Goal: Information Seeking & Learning: Find specific fact

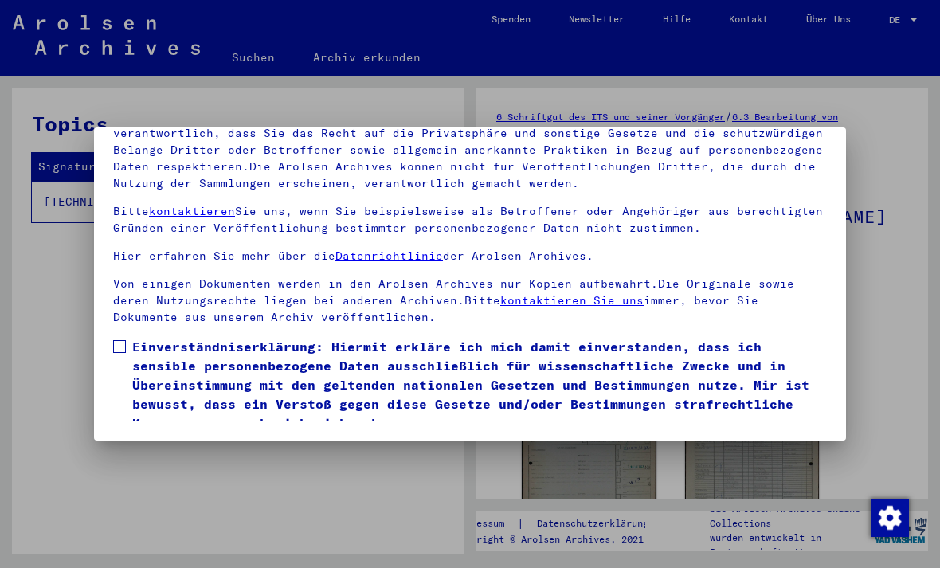
scroll to position [170, 0]
click at [127, 337] on label "Einverständniserklärung: Hiermit erkläre ich mich damit einverstanden, dass ich…" at bounding box center [470, 385] width 714 height 96
click at [184, 441] on button "Ich stimme zu" at bounding box center [173, 456] width 120 height 30
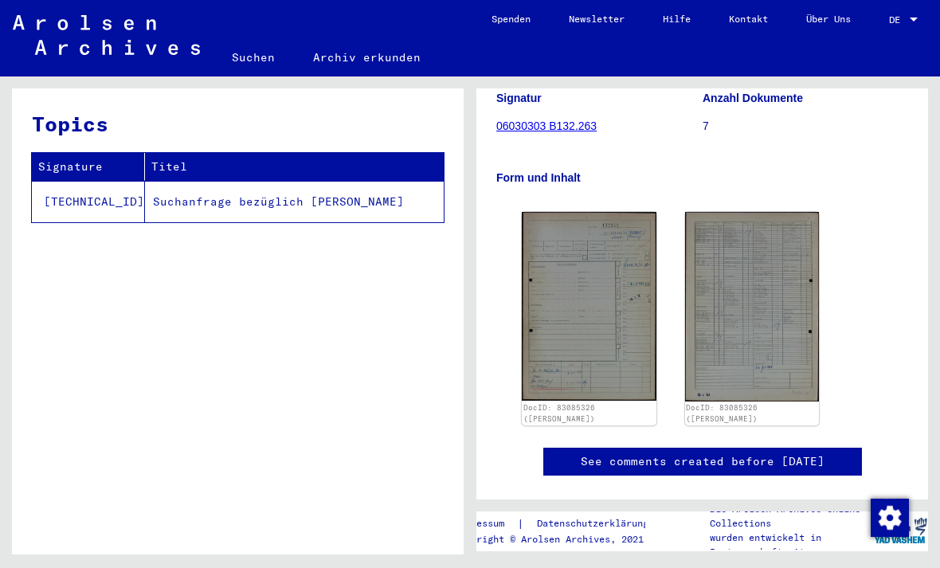
scroll to position [184, 0]
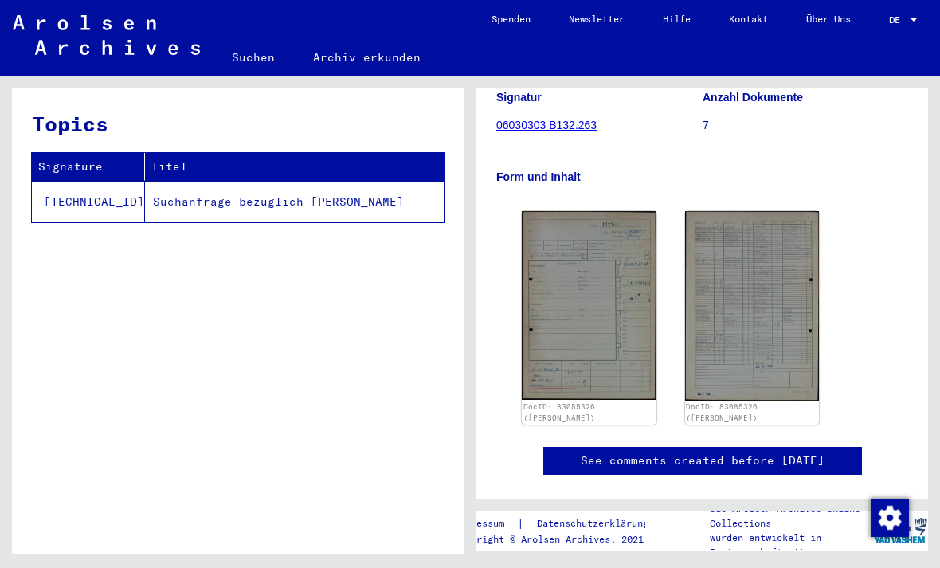
click at [641, 335] on img at bounding box center [589, 305] width 135 height 189
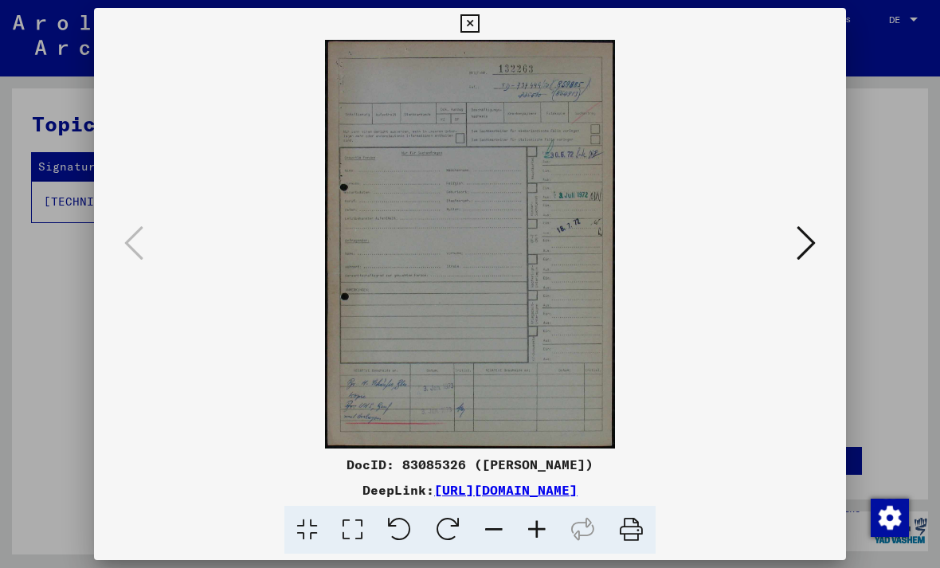
click at [802, 255] on icon at bounding box center [806, 243] width 19 height 38
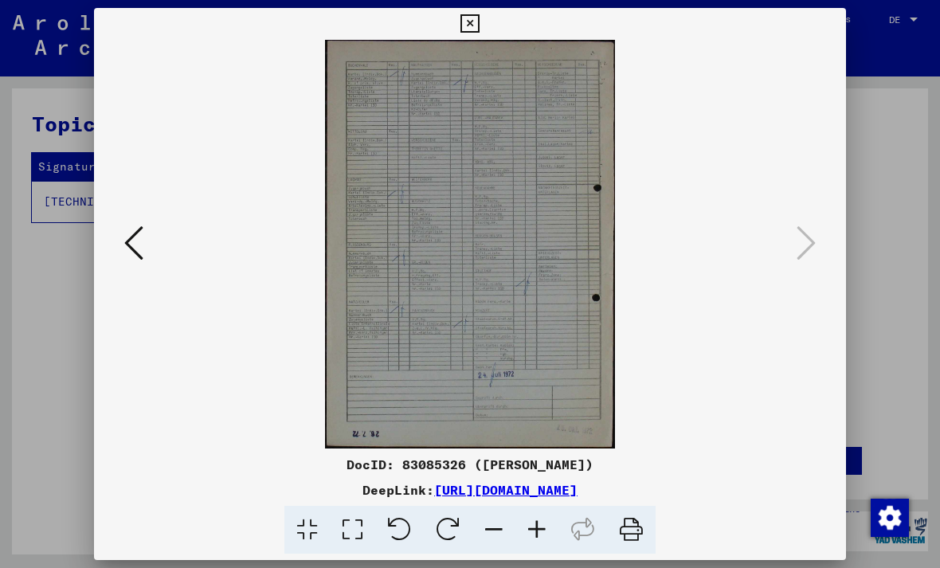
click at [146, 245] on button at bounding box center [133, 243] width 29 height 45
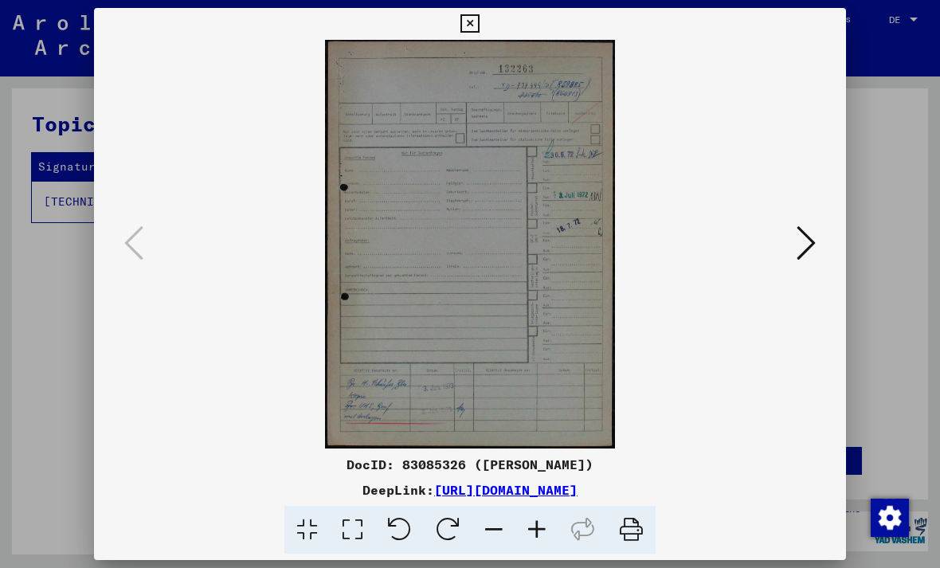
click at [909, 251] on div at bounding box center [470, 284] width 940 height 568
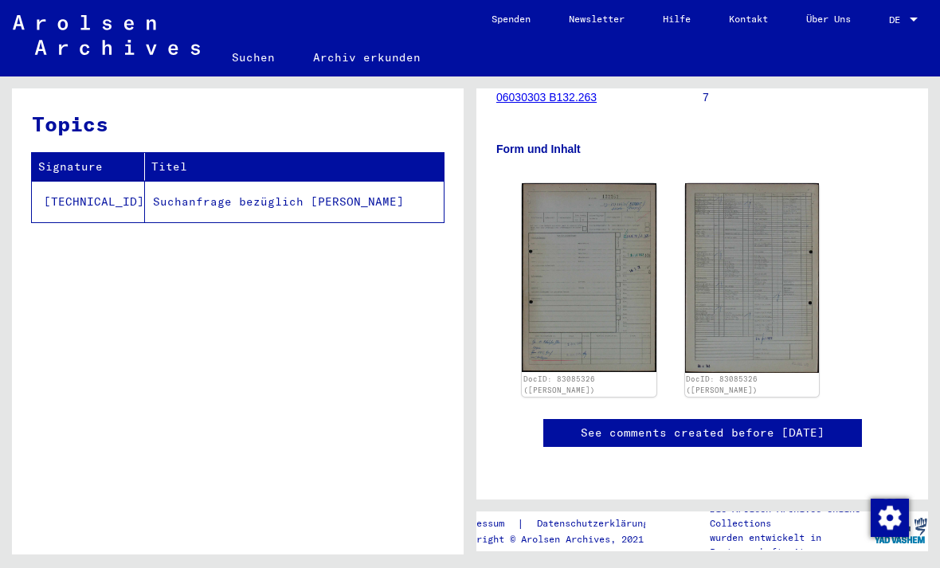
scroll to position [0, 0]
click at [253, 48] on link "Suchen" at bounding box center [253, 57] width 81 height 38
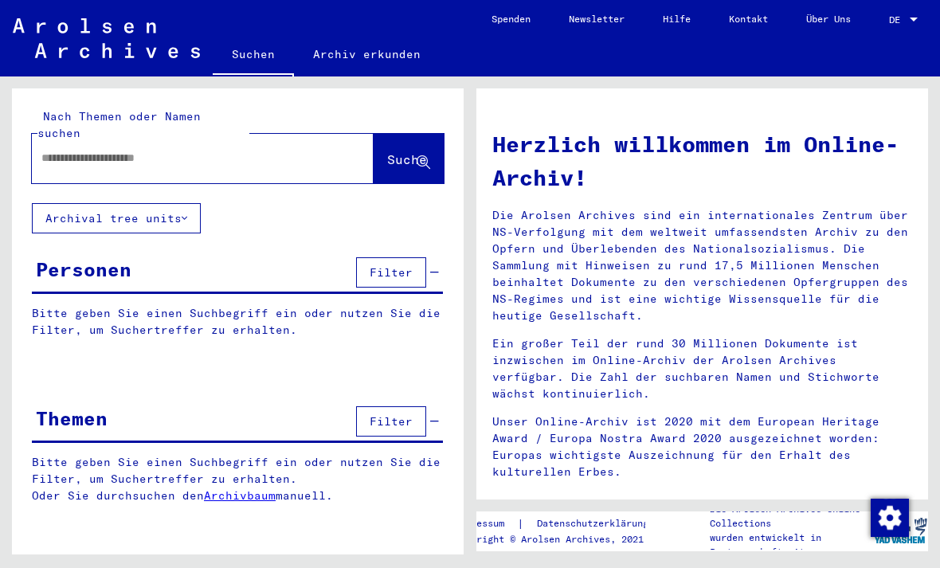
click at [61, 150] on input "text" at bounding box center [183, 158] width 284 height 17
click at [394, 134] on button "Suche" at bounding box center [409, 158] width 70 height 49
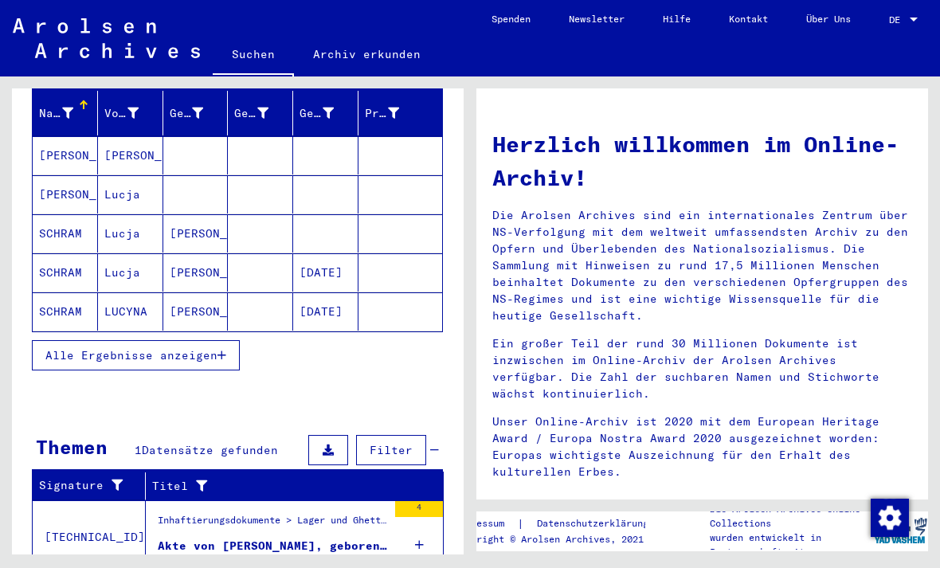
scroll to position [202, 0]
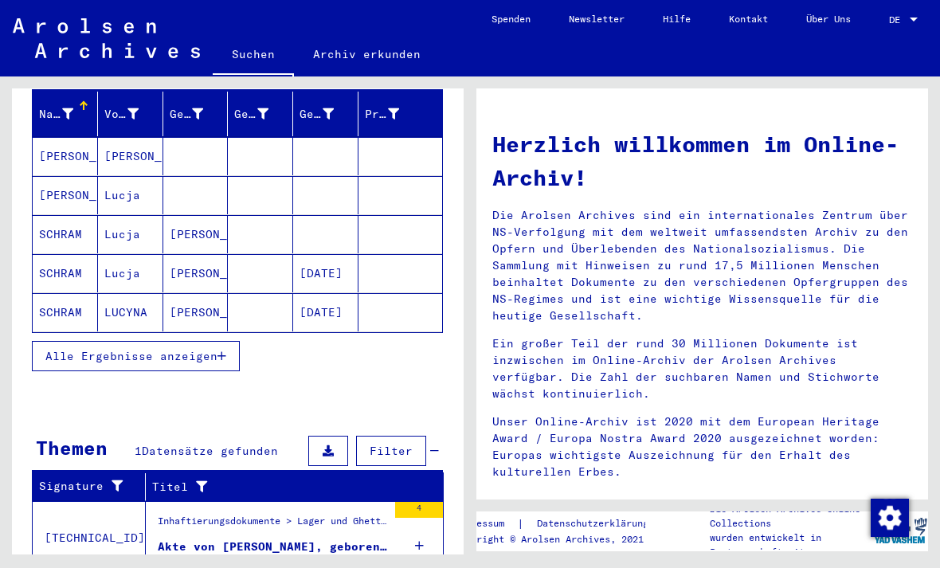
click at [248, 539] on figure "Akte von [PERSON_NAME], geboren am [DEMOGRAPHIC_DATA]" at bounding box center [272, 551] width 229 height 24
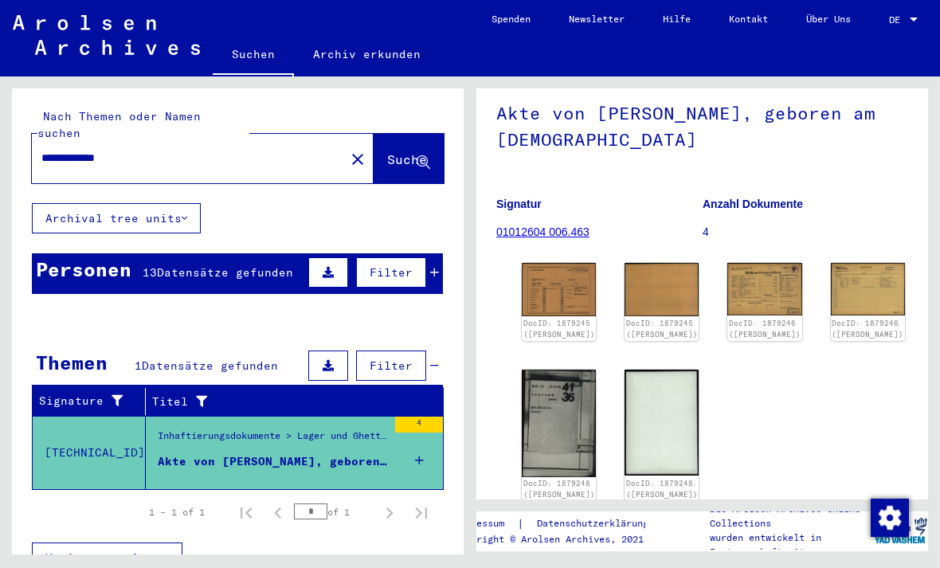
click at [372, 429] on div "Inhaftierungsdokumente > Lager und Ghettos > Konzentrationslager [GEOGRAPHIC_DA…" at bounding box center [272, 440] width 229 height 22
click at [323, 453] on div "Akte von [PERSON_NAME], geboren am [DEMOGRAPHIC_DATA]" at bounding box center [272, 461] width 229 height 17
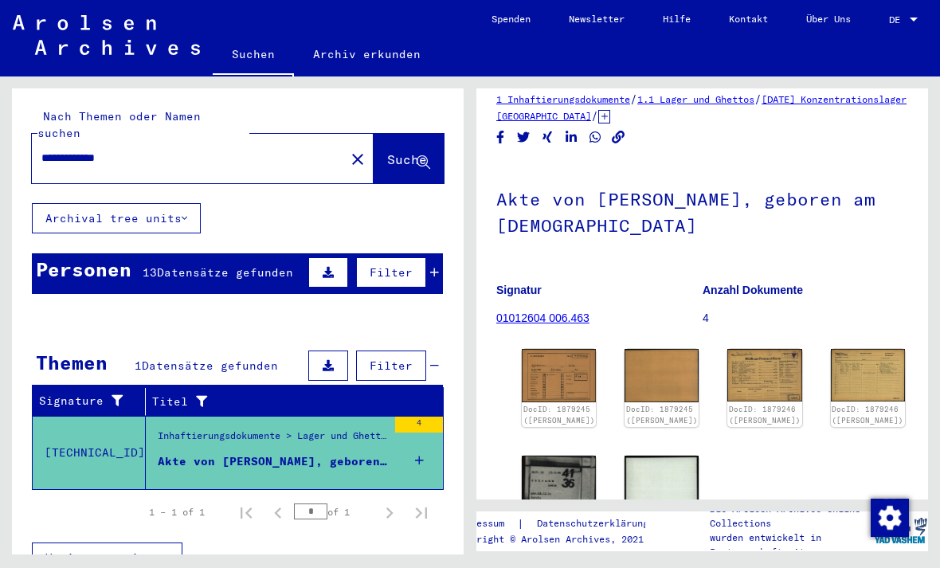
click at [413, 419] on mat-cell at bounding box center [400, 438] width 84 height 39
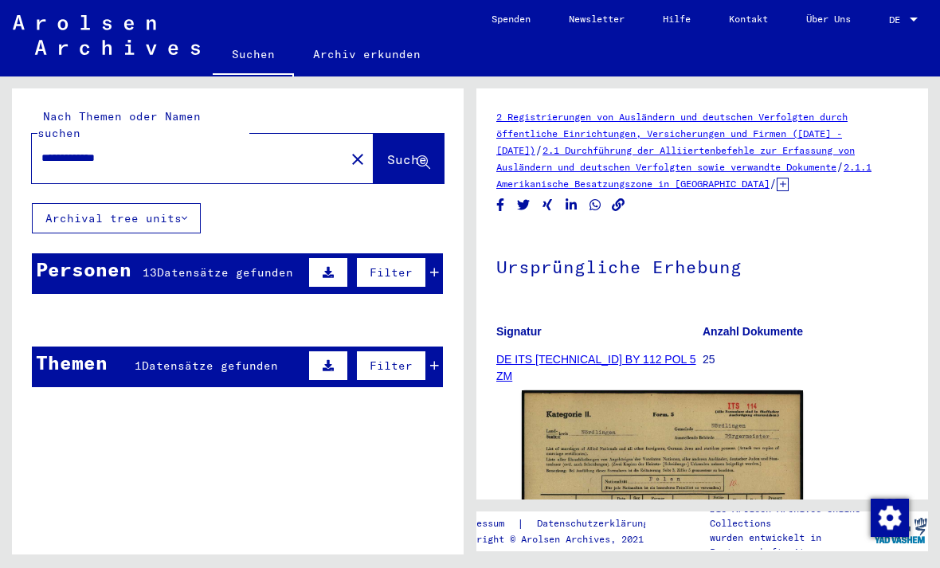
click at [409, 417] on div "4" at bounding box center [419, 425] width 48 height 16
click at [269, 339] on mat-cell at bounding box center [260, 358] width 65 height 39
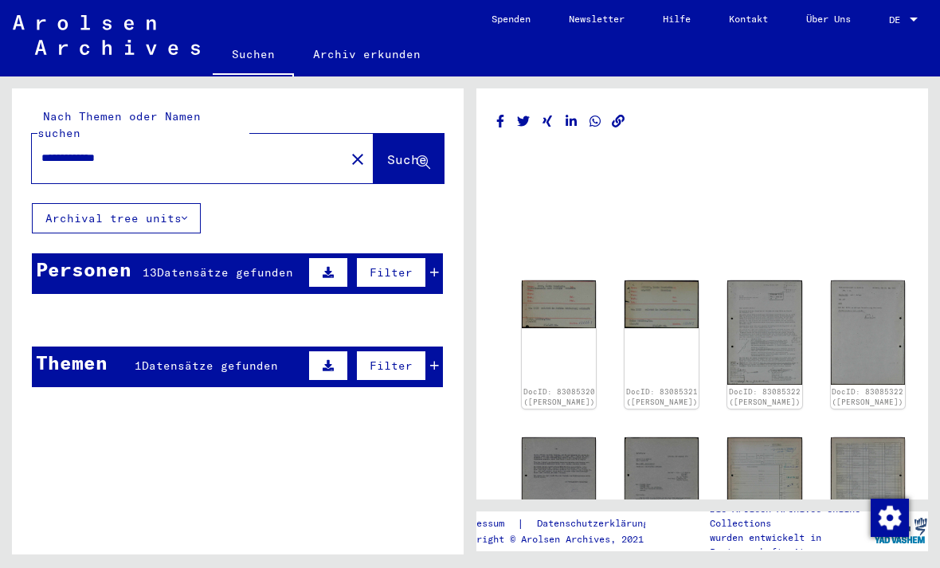
click at [727, 280] on img at bounding box center [764, 332] width 74 height 104
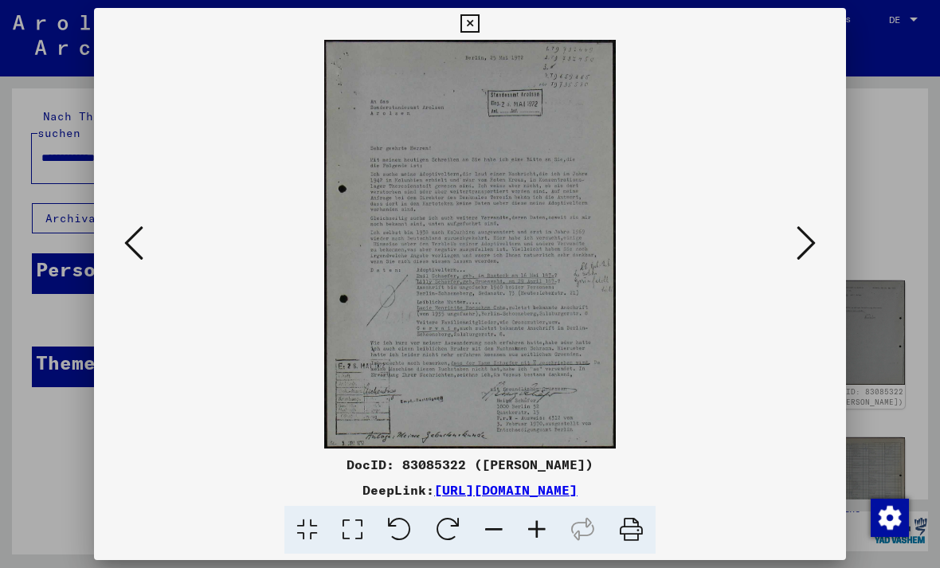
click at [807, 257] on icon at bounding box center [806, 243] width 19 height 38
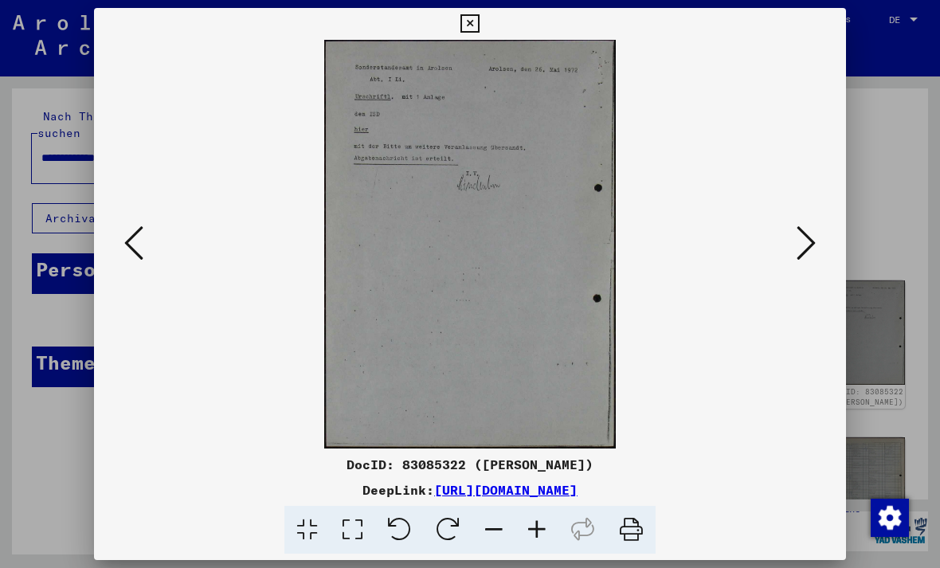
click at [820, 253] on button at bounding box center [806, 243] width 29 height 45
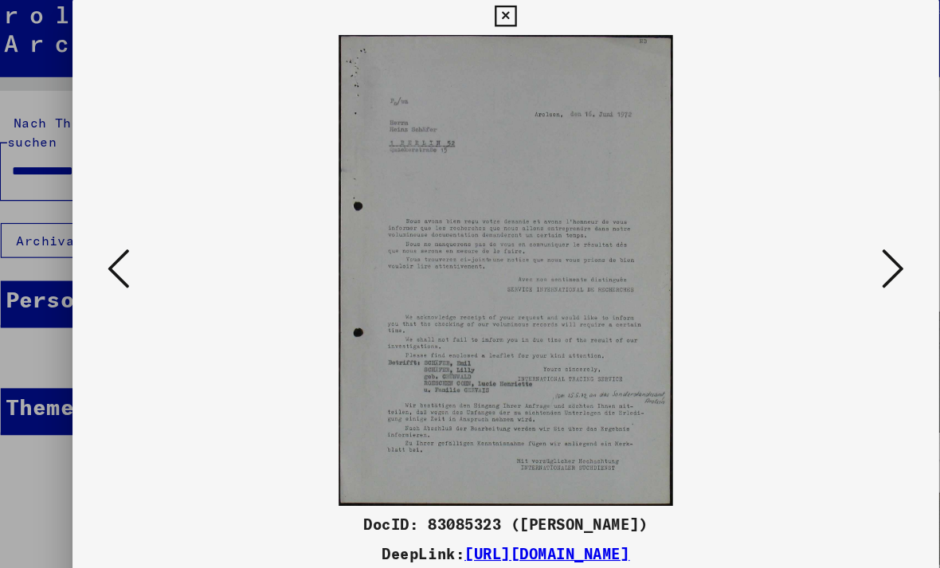
click at [797, 246] on icon at bounding box center [806, 243] width 19 height 38
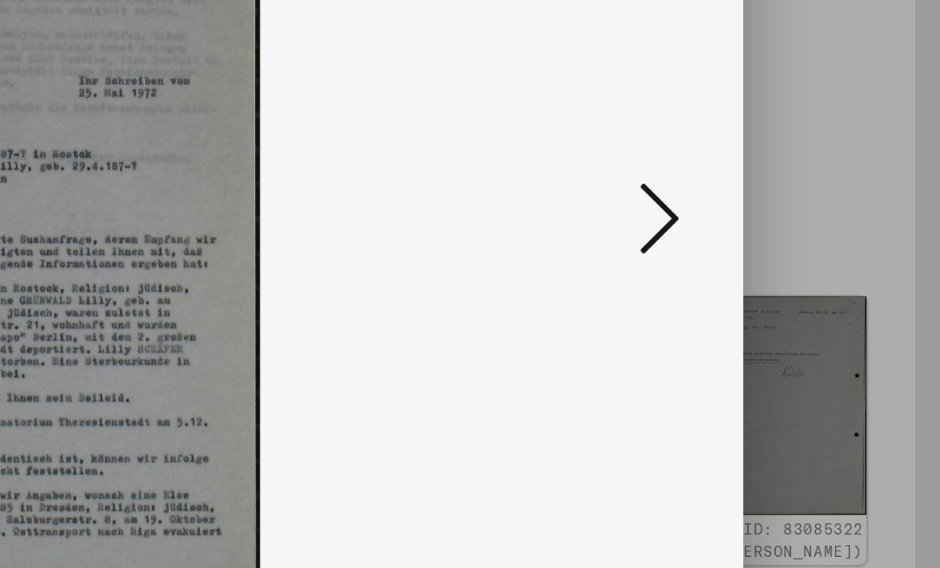
click at [792, 221] on button at bounding box center [806, 243] width 29 height 45
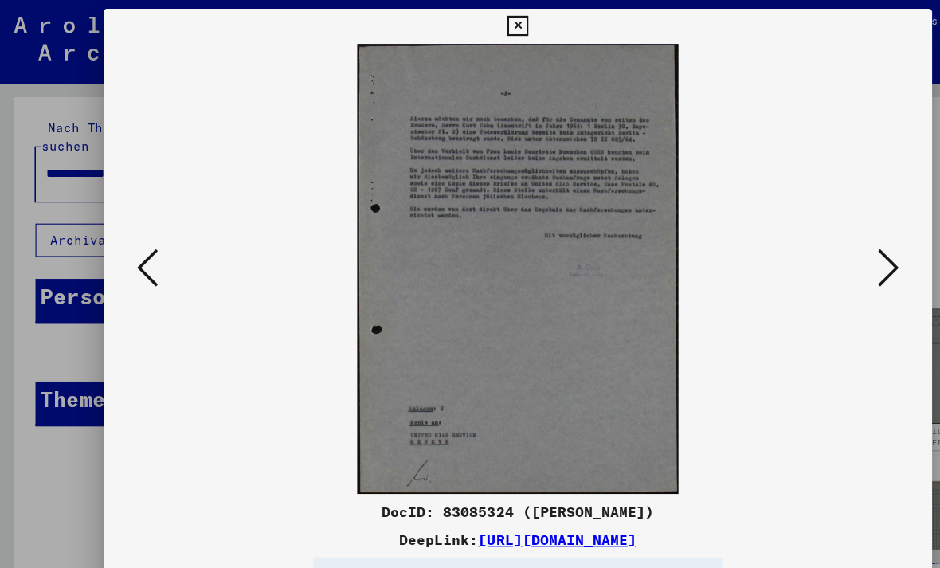
click at [135, 243] on icon at bounding box center [133, 243] width 19 height 38
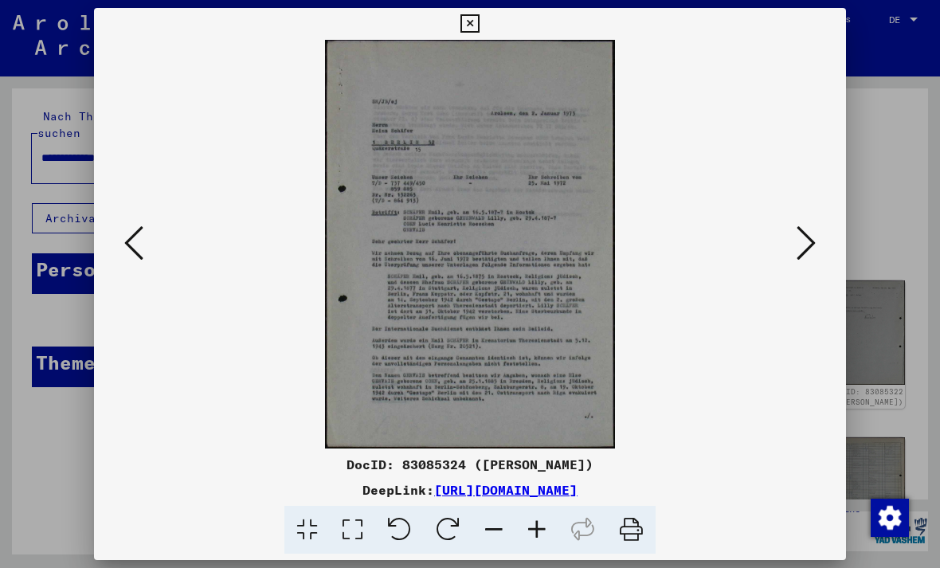
click at [134, 252] on icon at bounding box center [133, 243] width 19 height 38
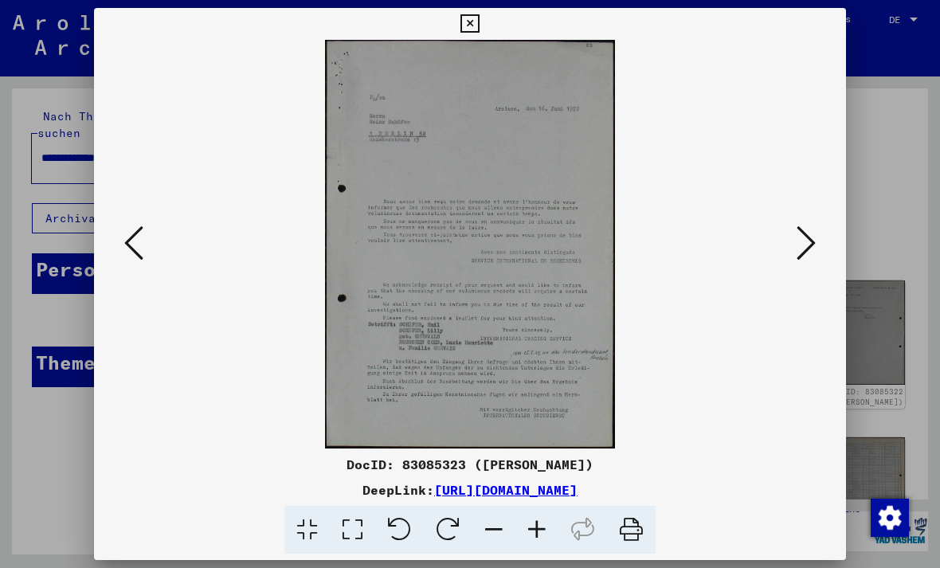
click at [150, 262] on img at bounding box center [470, 244] width 644 height 409
click at [138, 246] on icon at bounding box center [133, 243] width 19 height 38
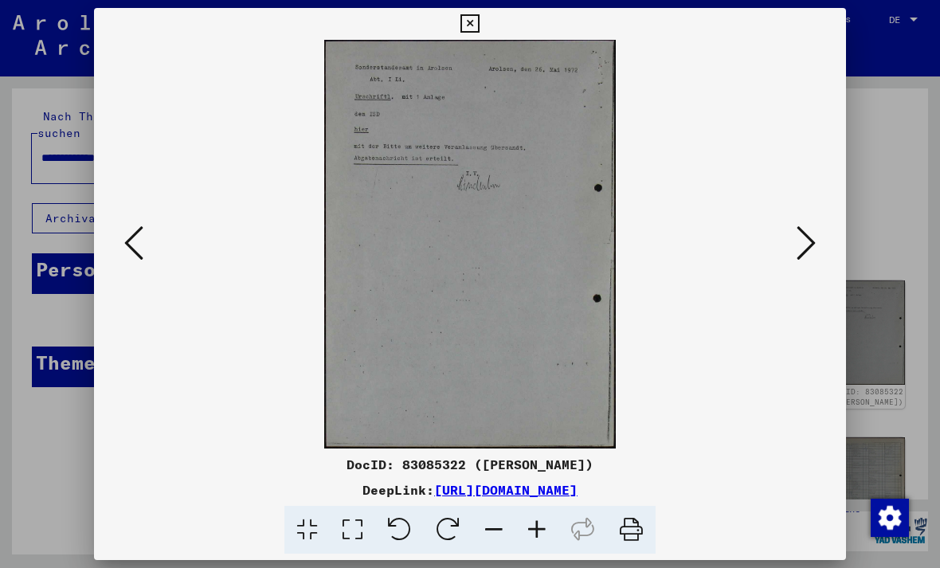
click at [131, 233] on icon at bounding box center [133, 243] width 19 height 38
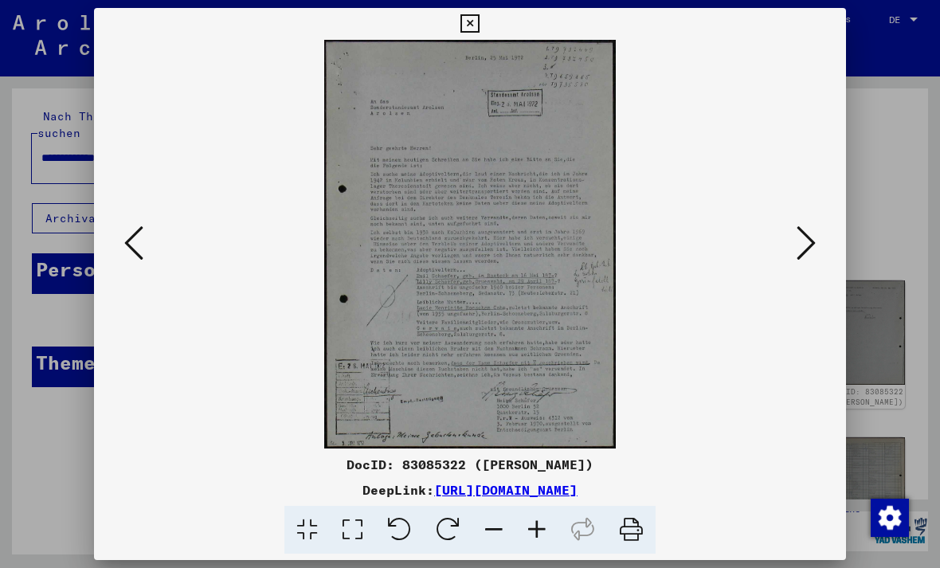
click at [813, 262] on icon at bounding box center [806, 243] width 19 height 38
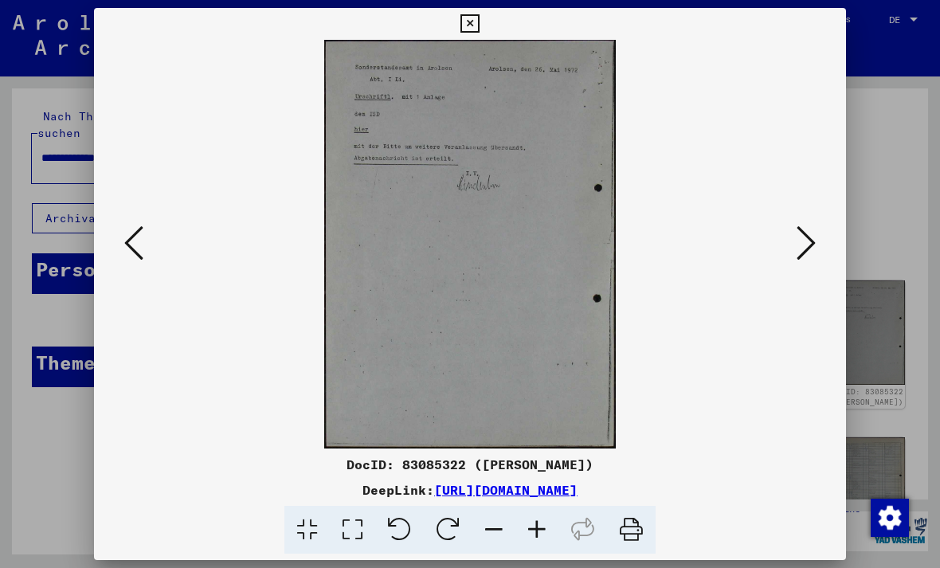
click at [817, 266] on button at bounding box center [806, 243] width 29 height 45
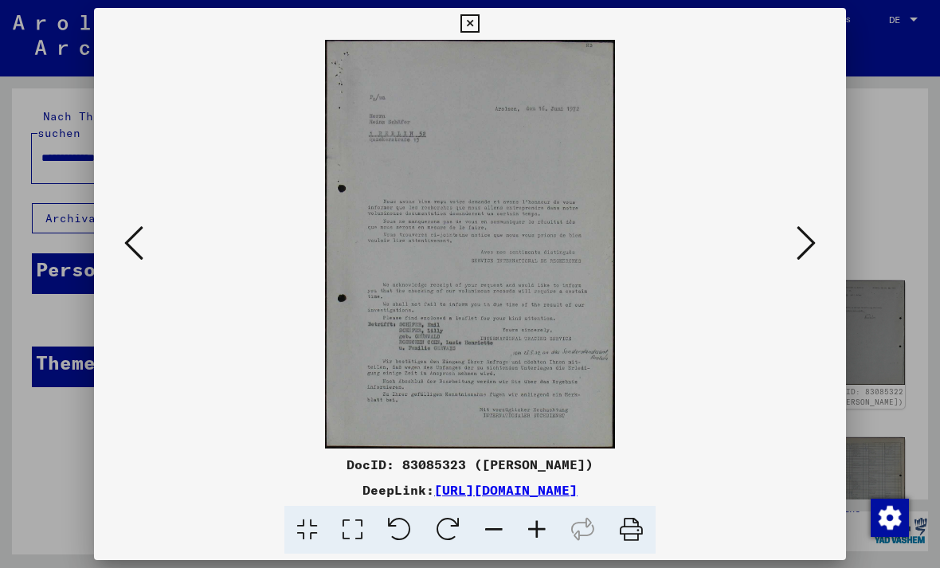
click at [145, 246] on button at bounding box center [133, 243] width 29 height 45
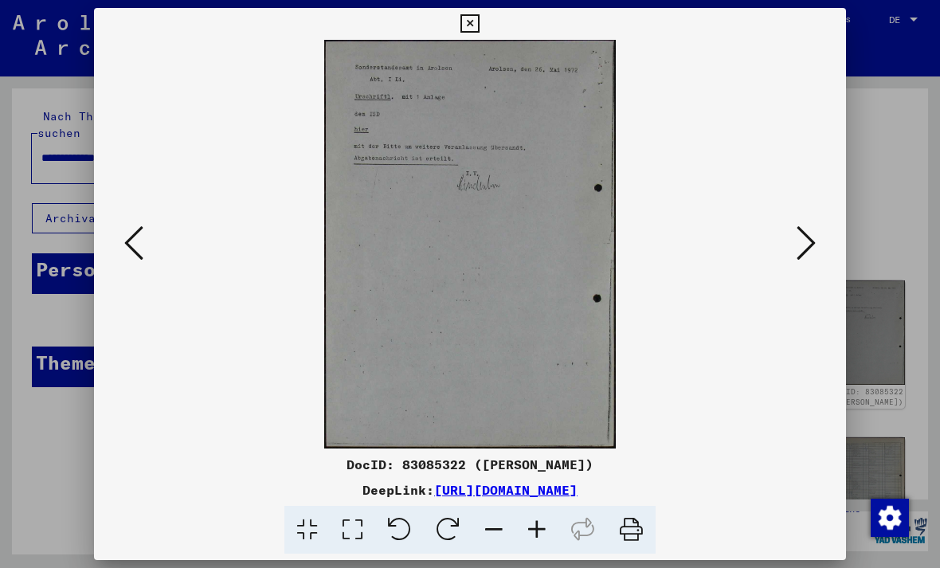
click at [133, 252] on icon at bounding box center [133, 243] width 19 height 38
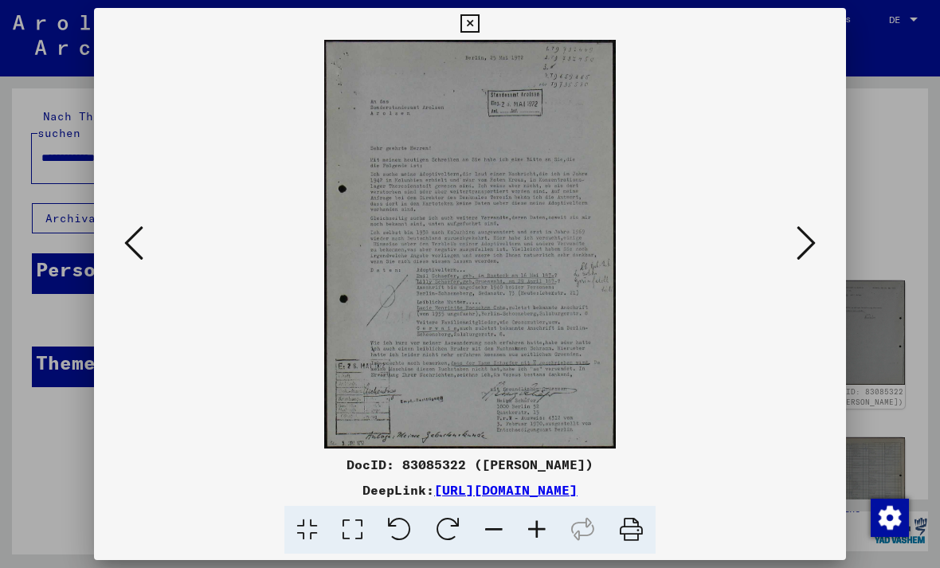
click at [484, 37] on button at bounding box center [470, 24] width 28 height 32
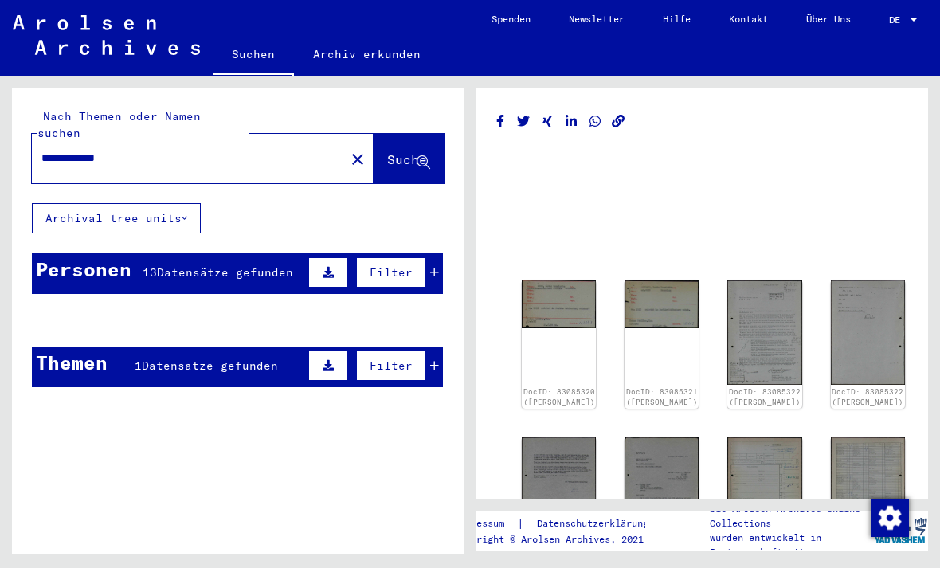
click at [224, 265] on span "Datensätze gefunden" at bounding box center [225, 272] width 136 height 14
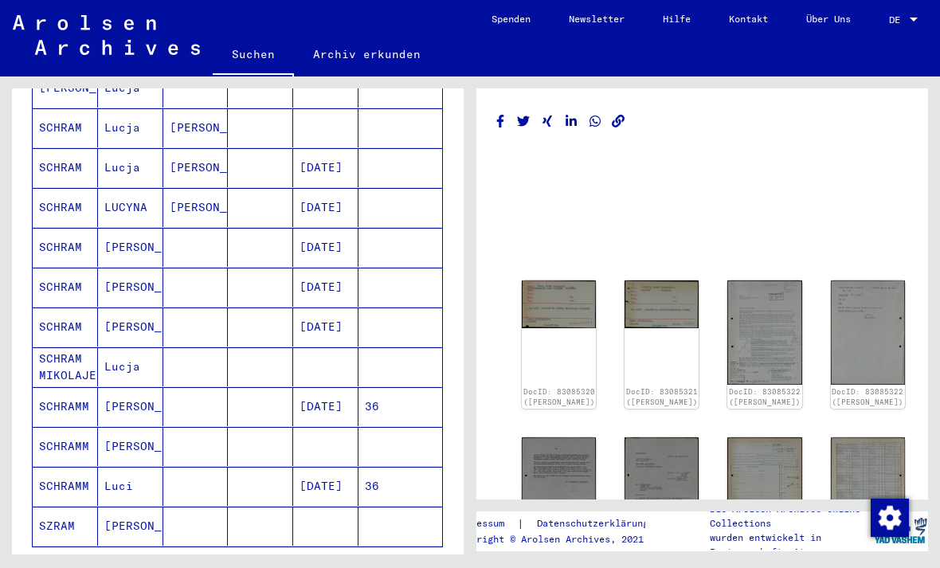
scroll to position [311, 0]
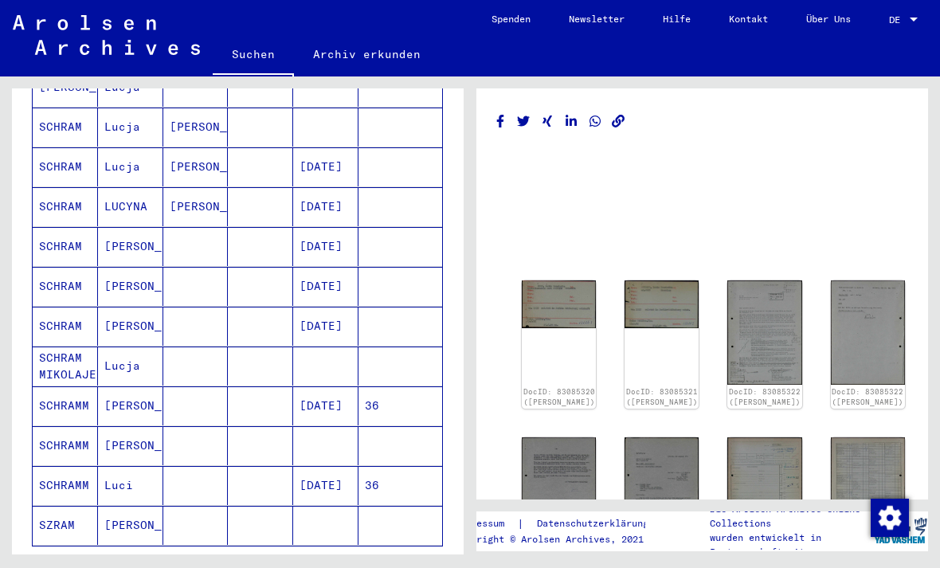
click at [328, 399] on mat-cell "[DATE]" at bounding box center [325, 405] width 65 height 39
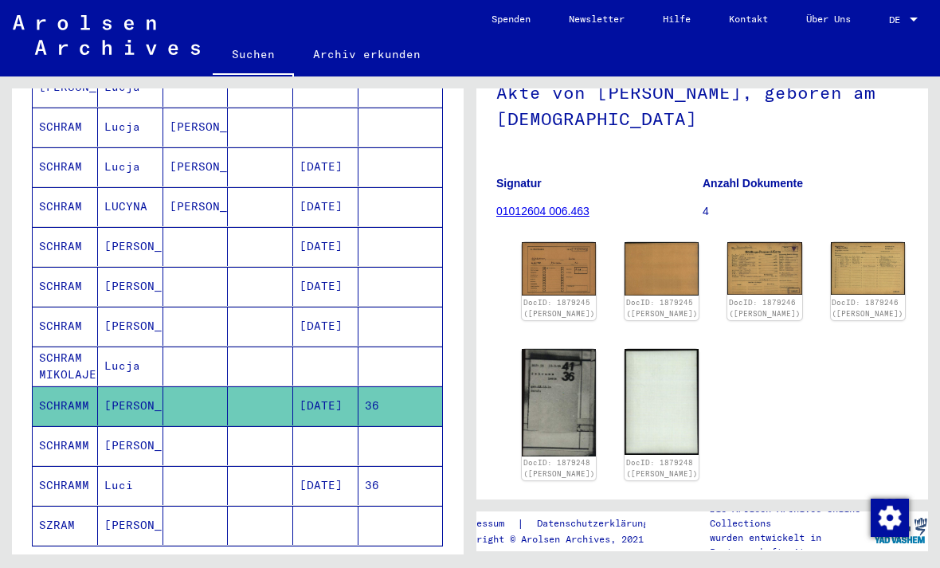
scroll to position [130, 0]
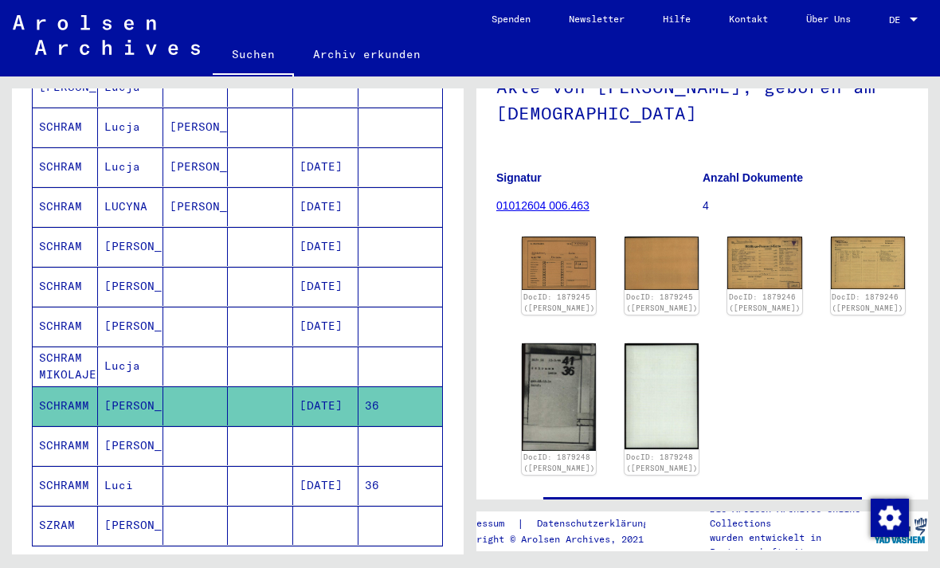
click at [531, 253] on img at bounding box center [559, 263] width 74 height 53
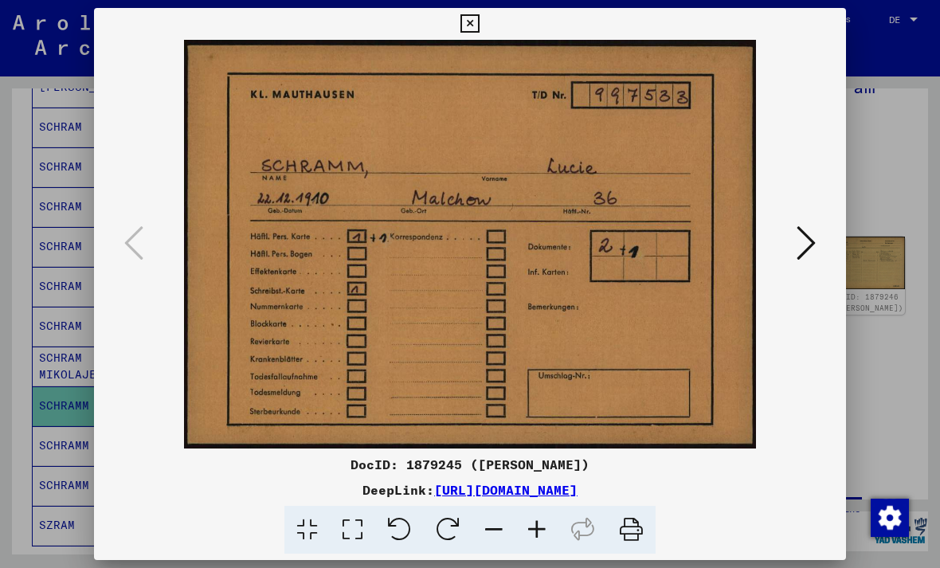
click at [819, 238] on button at bounding box center [806, 243] width 29 height 45
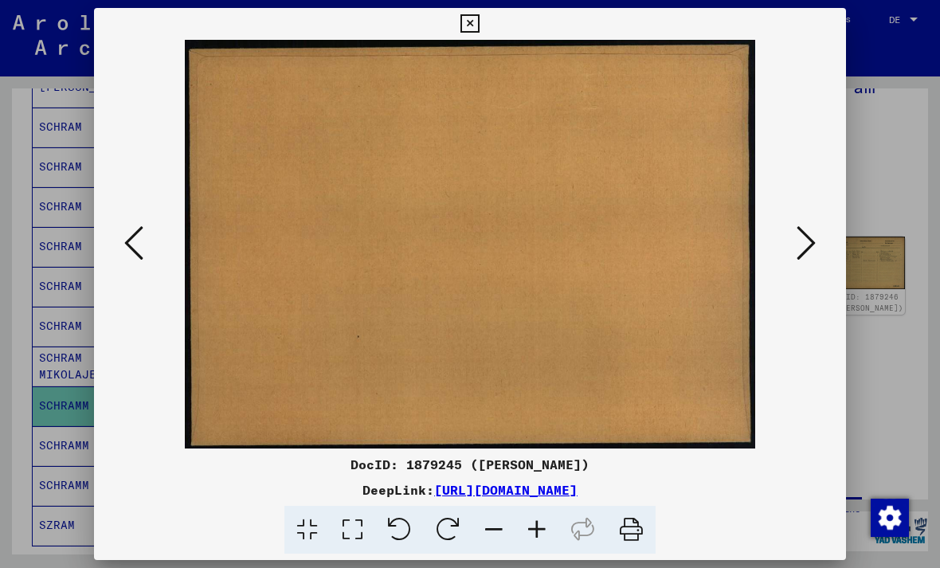
click at [154, 259] on img at bounding box center [470, 244] width 644 height 409
click at [138, 247] on icon at bounding box center [133, 243] width 19 height 38
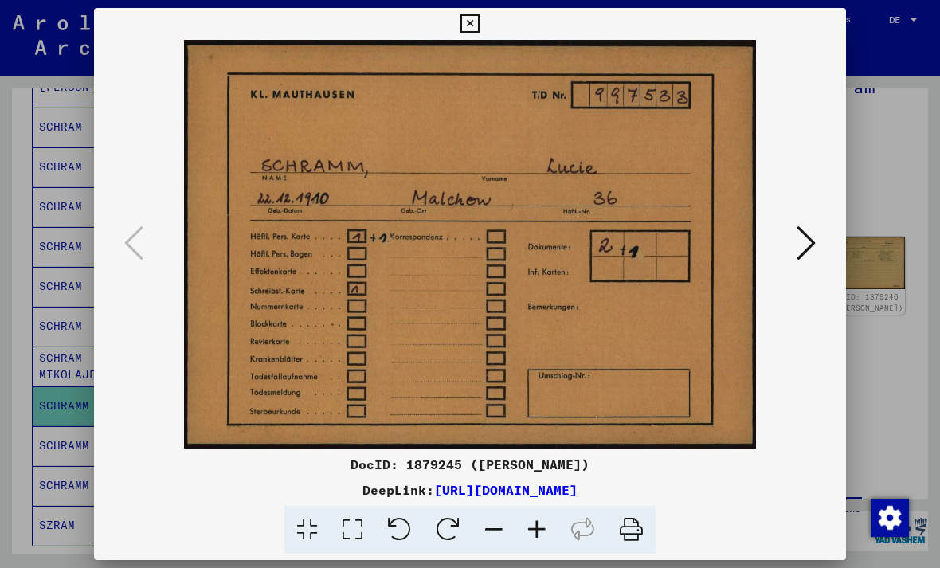
click at [813, 237] on icon at bounding box center [806, 243] width 19 height 38
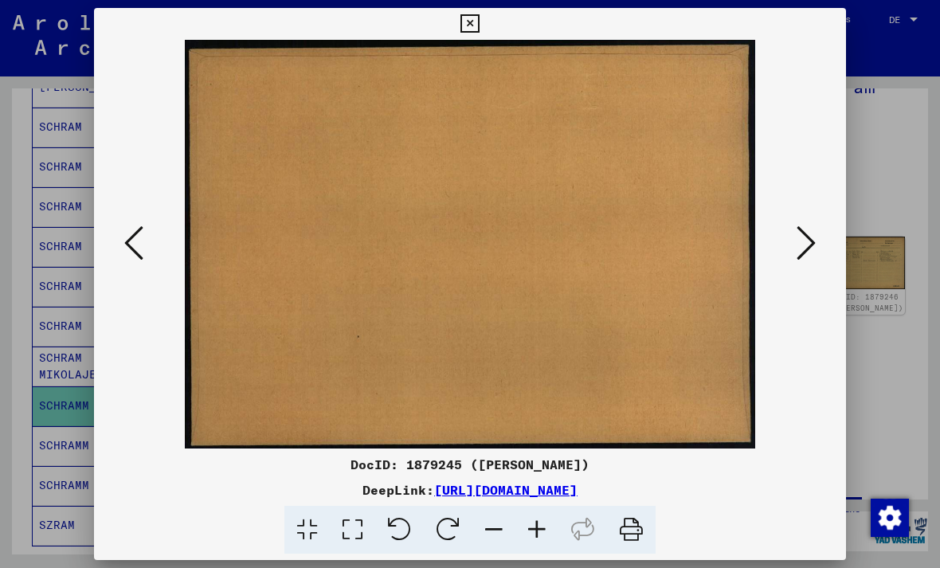
click at [815, 245] on icon at bounding box center [806, 243] width 19 height 38
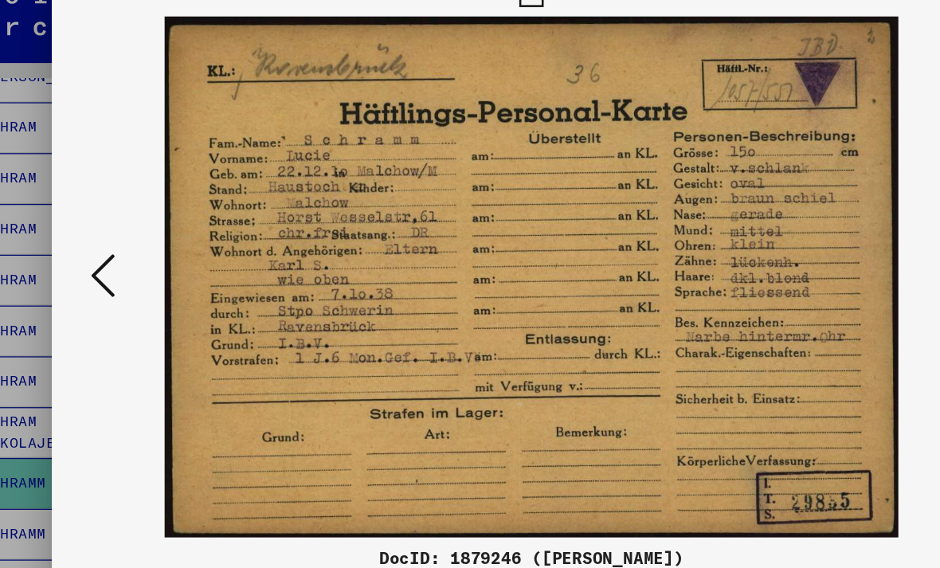
click at [148, 206] on img at bounding box center [470, 244] width 644 height 409
click at [148, 217] on img at bounding box center [470, 244] width 644 height 409
click at [124, 227] on icon at bounding box center [133, 243] width 19 height 38
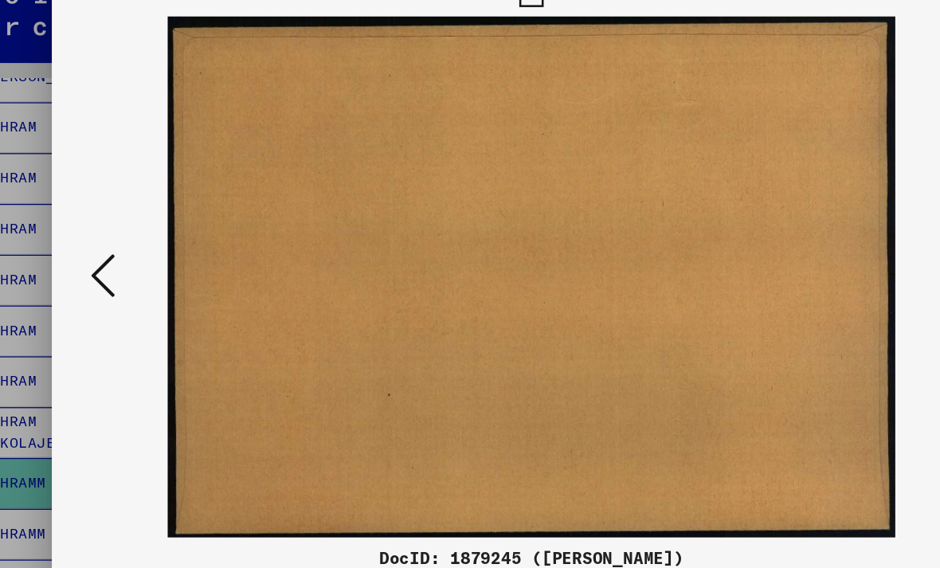
click at [124, 224] on icon at bounding box center [133, 243] width 19 height 38
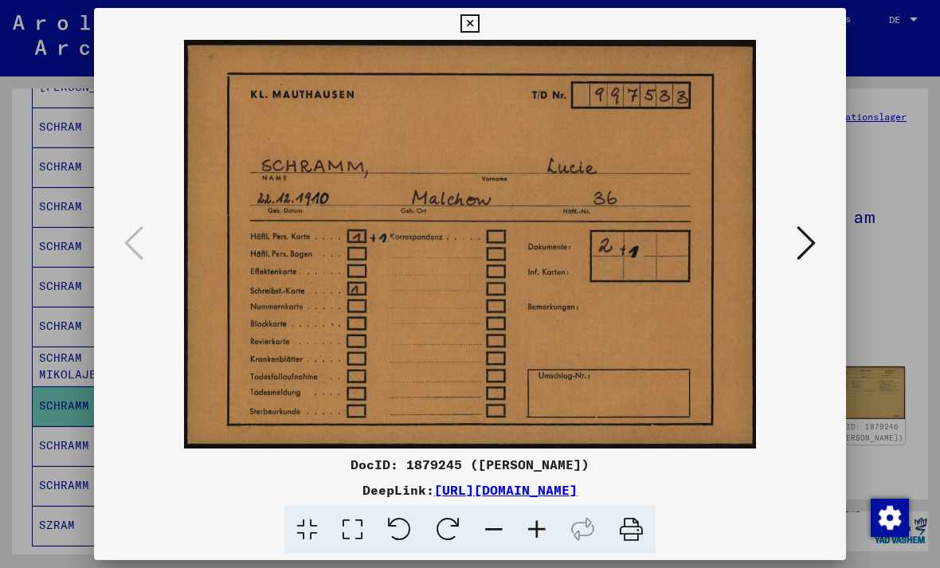
click at [795, 246] on button at bounding box center [806, 243] width 29 height 45
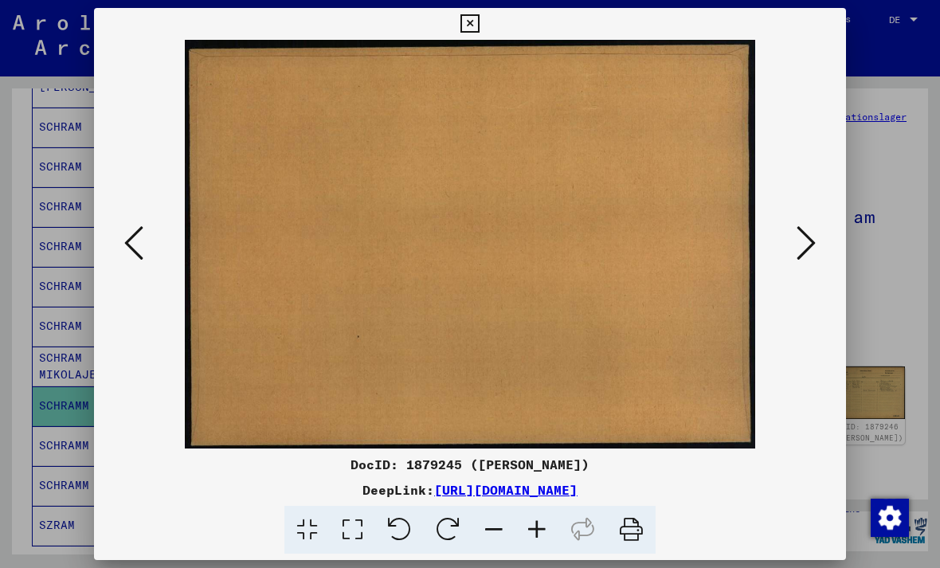
click at [810, 239] on icon at bounding box center [806, 243] width 19 height 38
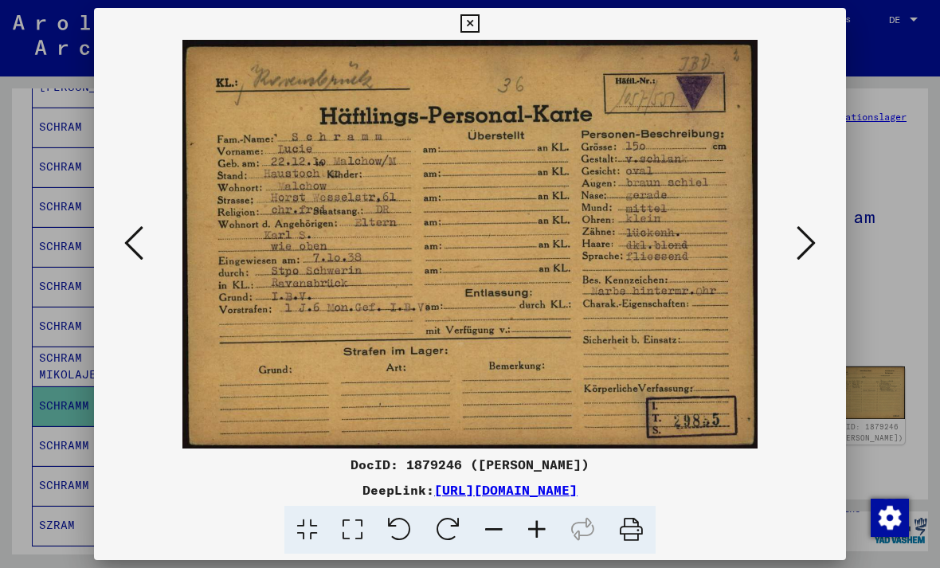
click at [801, 249] on icon at bounding box center [806, 243] width 19 height 38
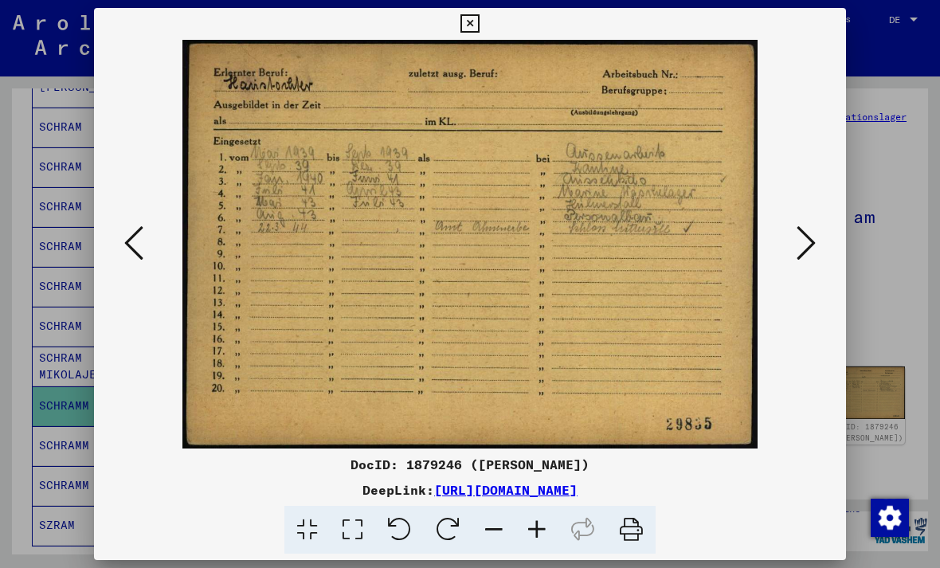
click at [793, 248] on button at bounding box center [806, 243] width 29 height 45
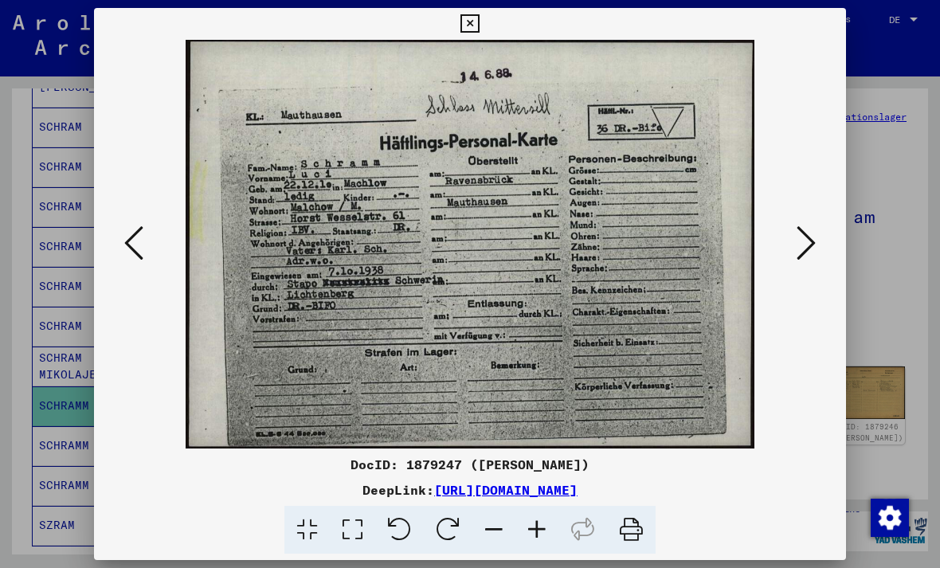
click at [142, 244] on icon at bounding box center [133, 243] width 19 height 38
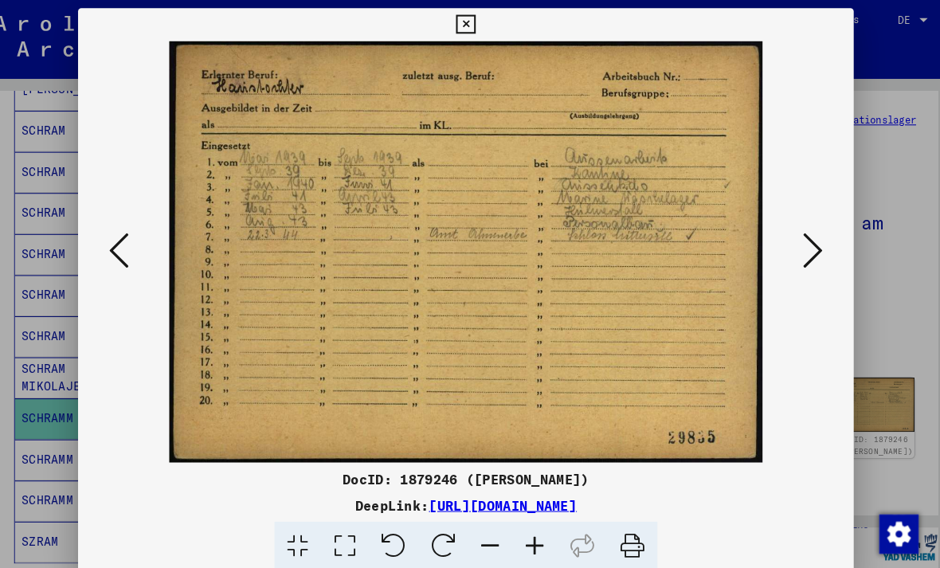
click at [148, 241] on img at bounding box center [470, 244] width 644 height 409
click at [127, 221] on button at bounding box center [133, 243] width 29 height 45
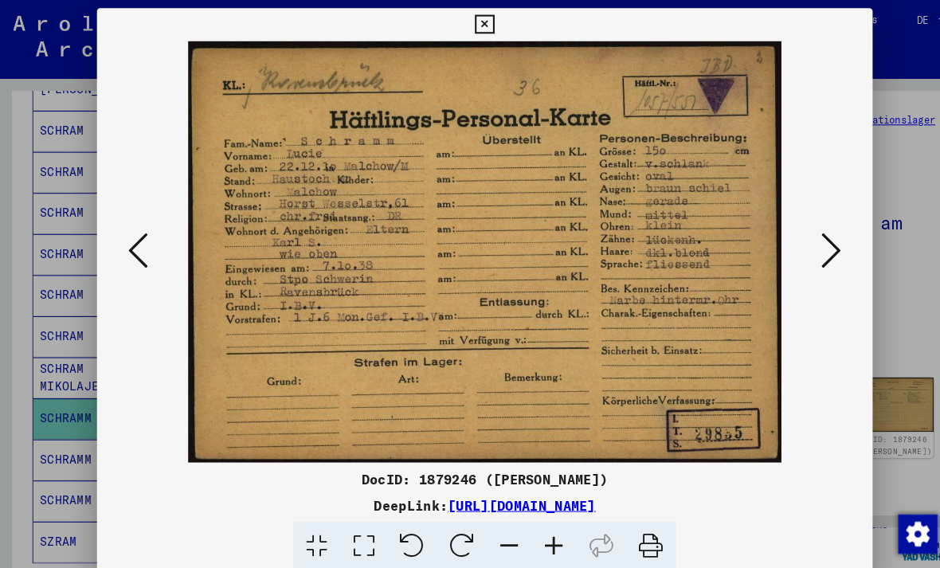
click at [813, 257] on icon at bounding box center [806, 243] width 19 height 38
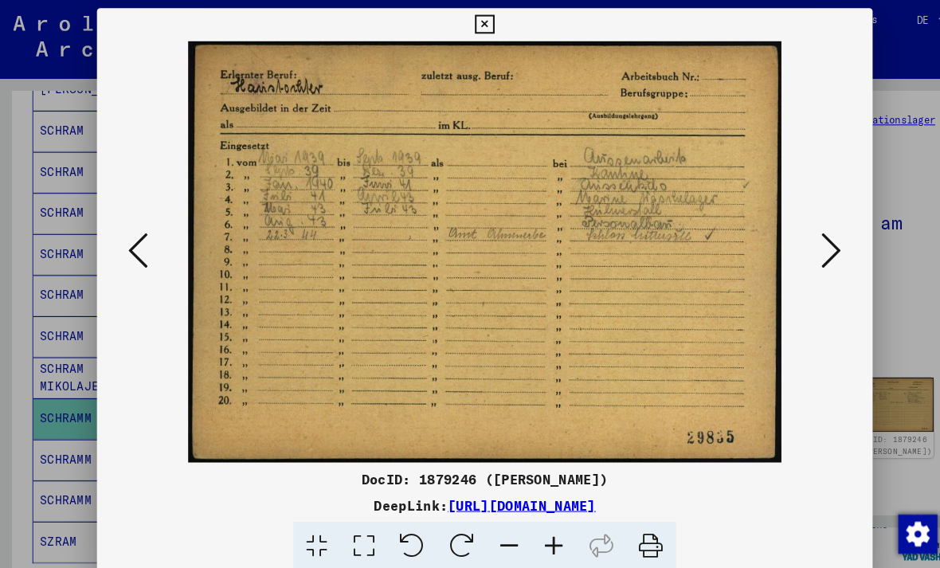
click at [811, 250] on icon at bounding box center [806, 243] width 19 height 38
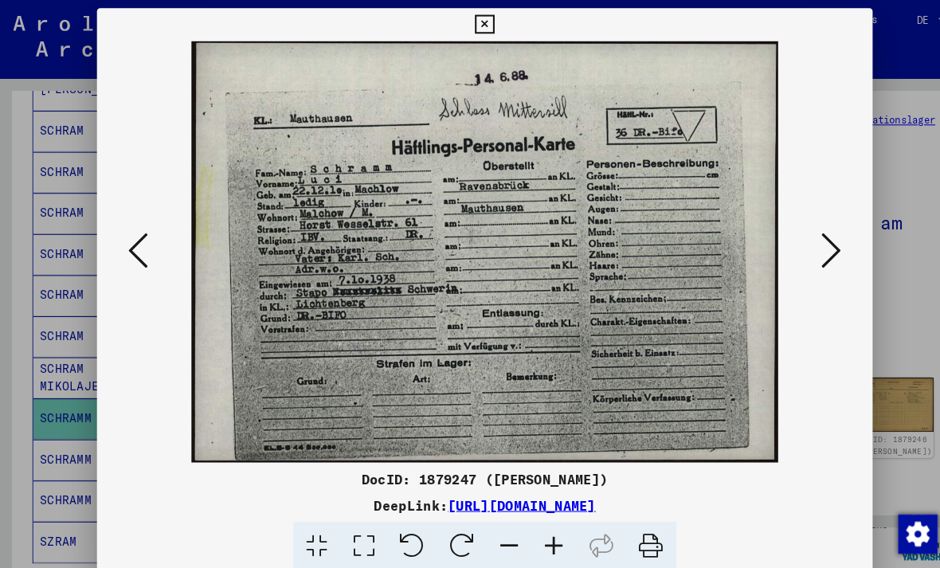
click at [795, 258] on button at bounding box center [806, 243] width 29 height 45
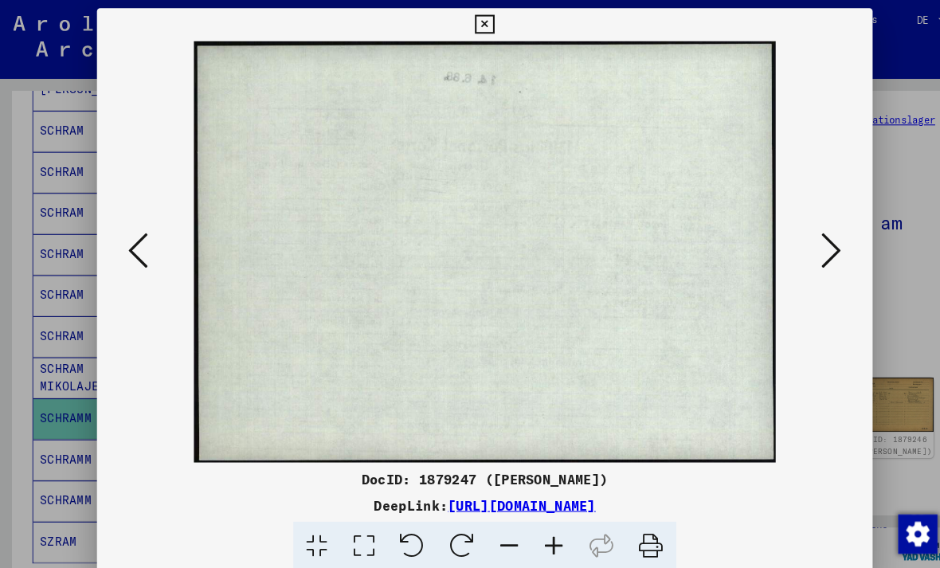
click at [806, 249] on icon at bounding box center [806, 243] width 19 height 38
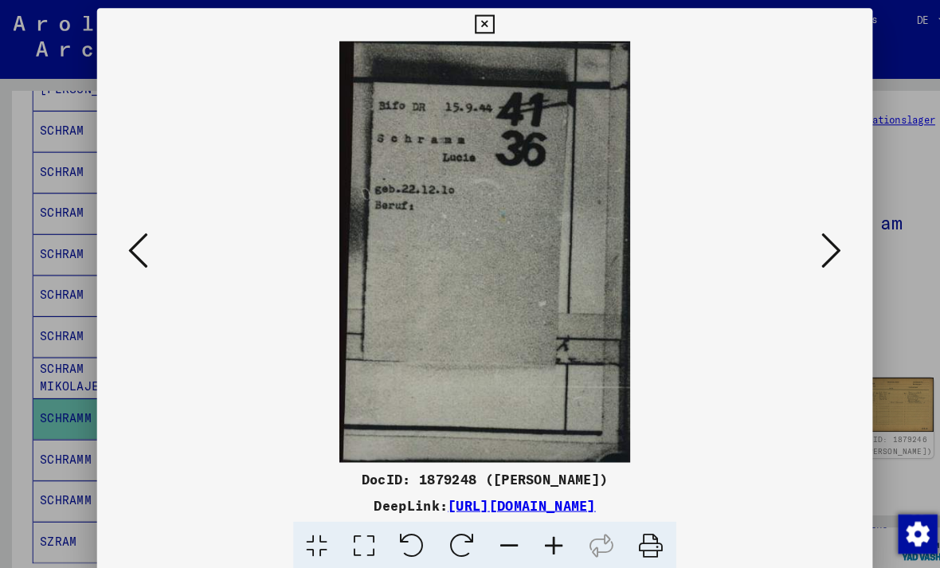
click at [801, 254] on icon at bounding box center [806, 243] width 19 height 38
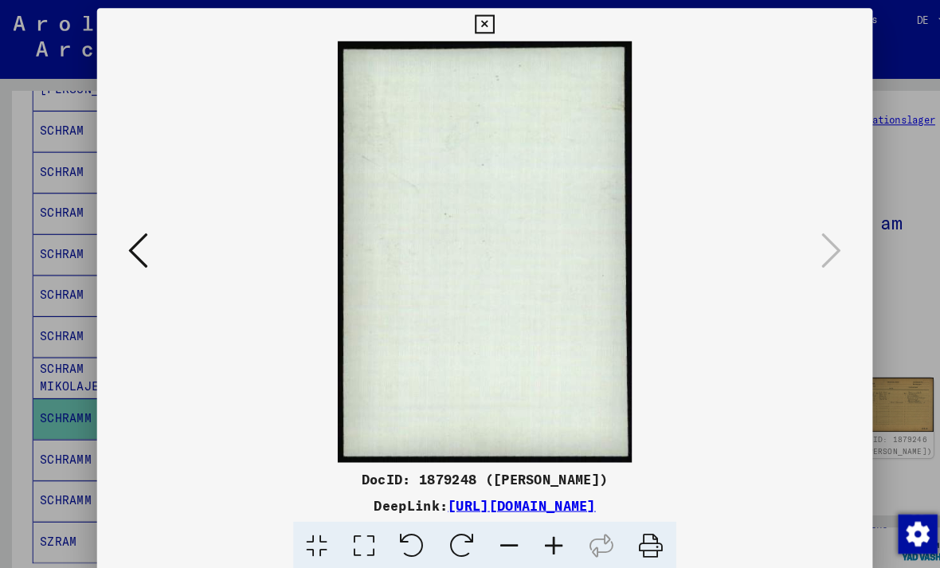
click at [479, 28] on icon at bounding box center [469, 23] width 18 height 19
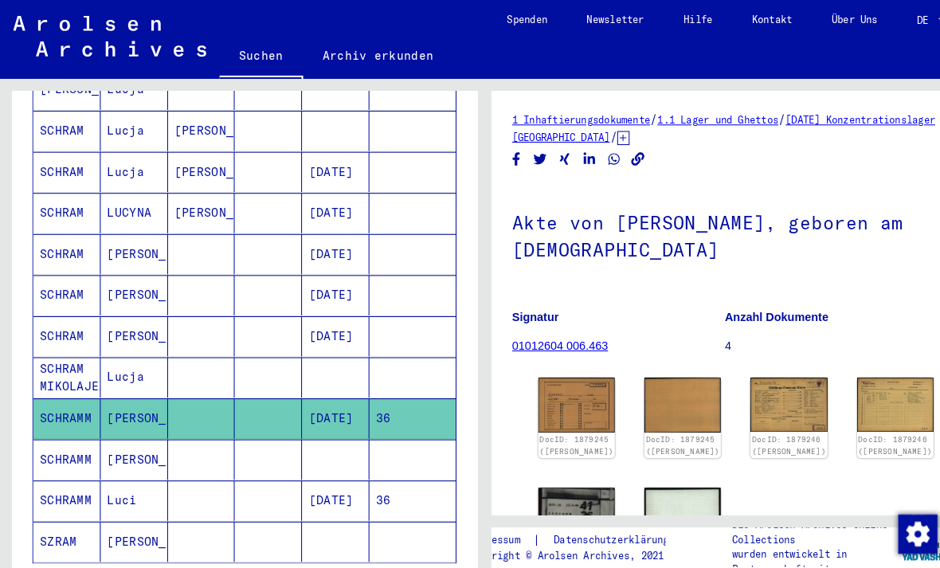
click at [263, 472] on mat-cell at bounding box center [260, 485] width 65 height 39
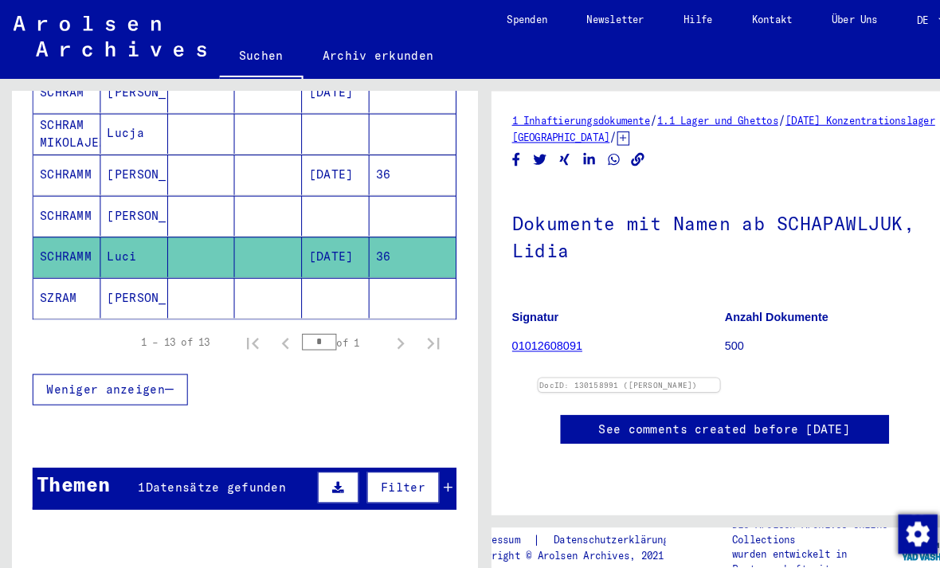
scroll to position [608, 0]
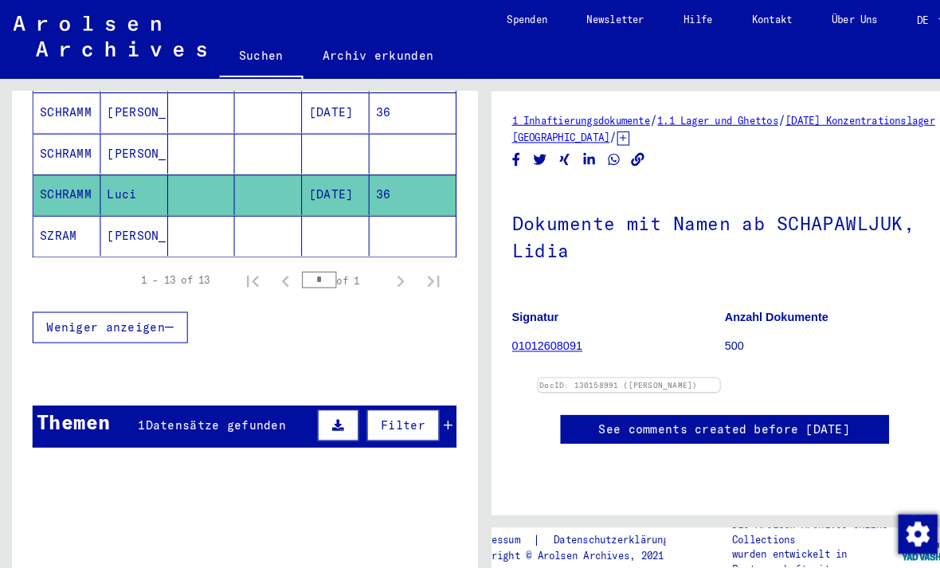
click at [260, 405] on span "Datensätze gefunden" at bounding box center [210, 412] width 136 height 14
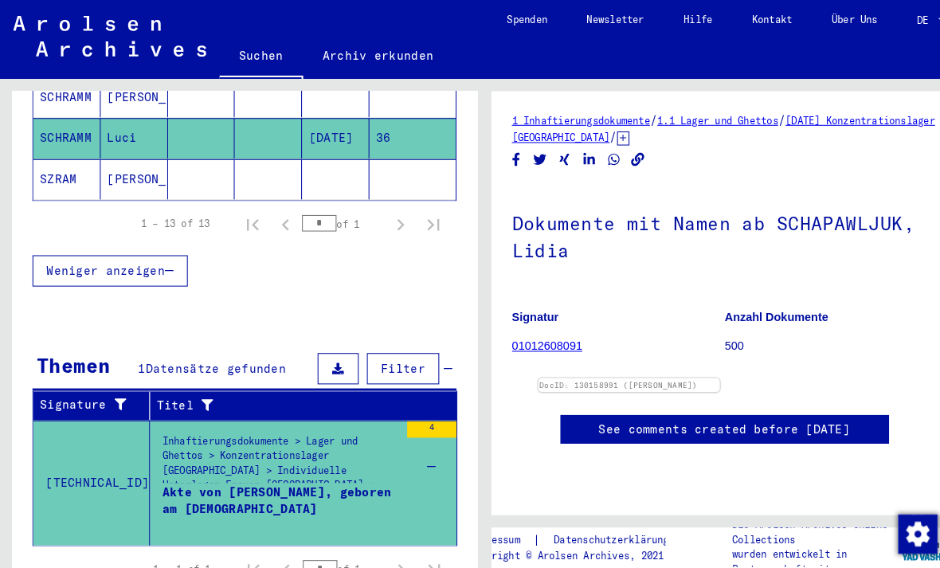
scroll to position [662, 0]
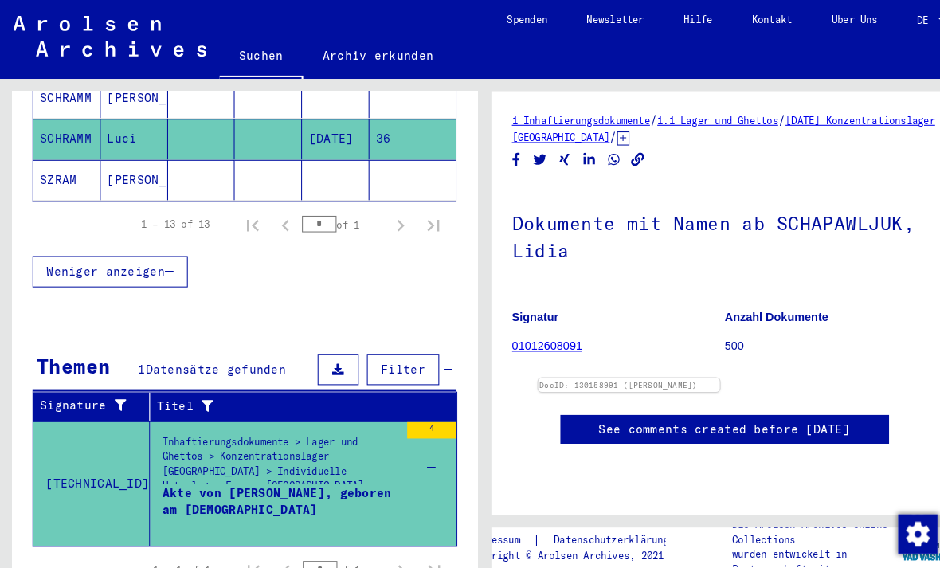
click at [302, 470] on div "Akte von [PERSON_NAME], geboren am [DEMOGRAPHIC_DATA]" at bounding box center [272, 494] width 229 height 48
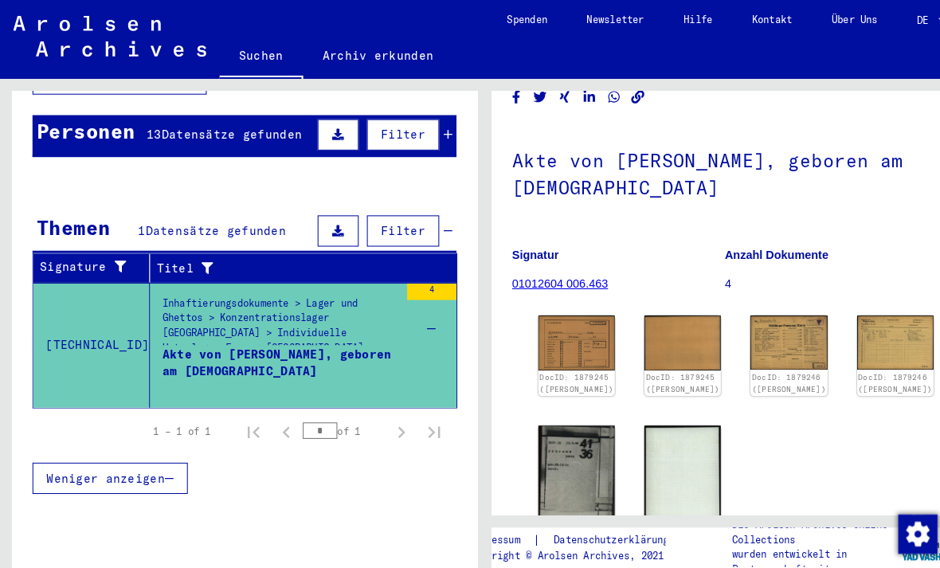
scroll to position [141, 0]
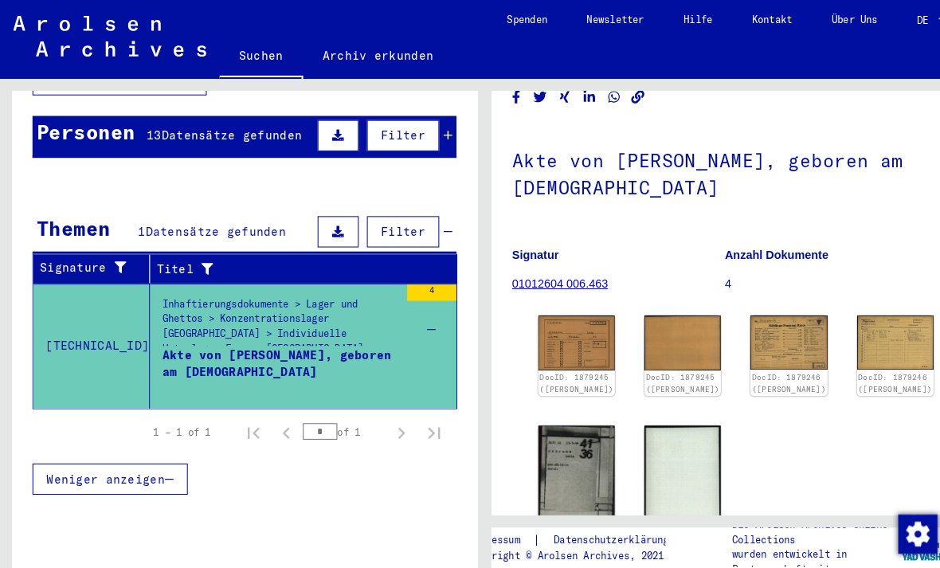
click at [357, 310] on div "Inhaftierungsdokumente > Lager und Ghettos > Konzentrationslager [GEOGRAPHIC_DA…" at bounding box center [272, 316] width 229 height 56
click at [416, 278] on mat-cell at bounding box center [400, 297] width 84 height 39
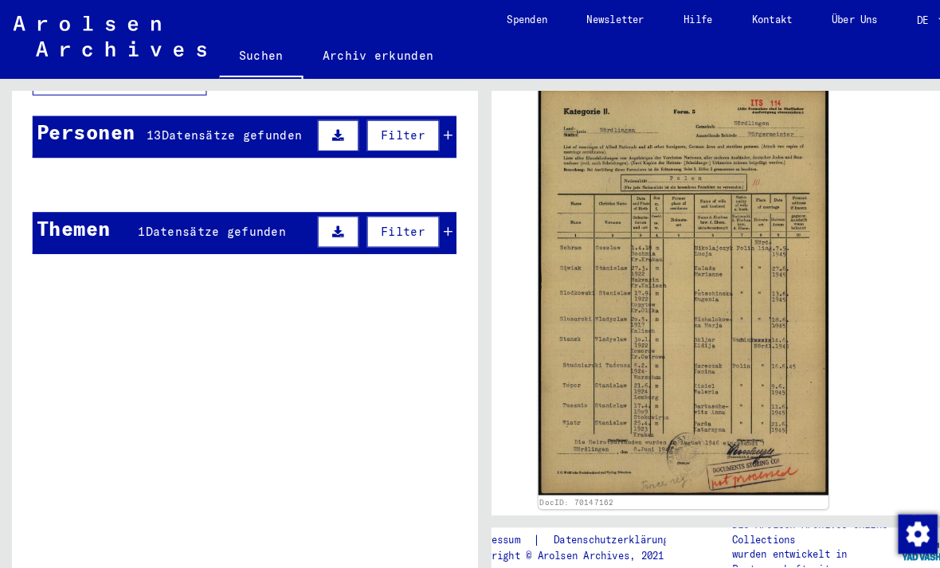
scroll to position [311, 0]
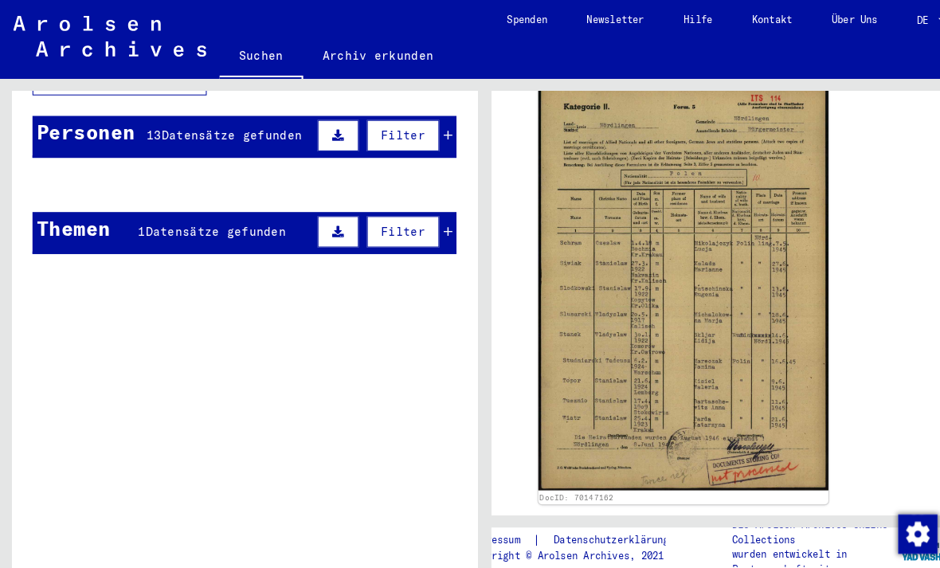
click at [754, 371] on img at bounding box center [662, 278] width 281 height 396
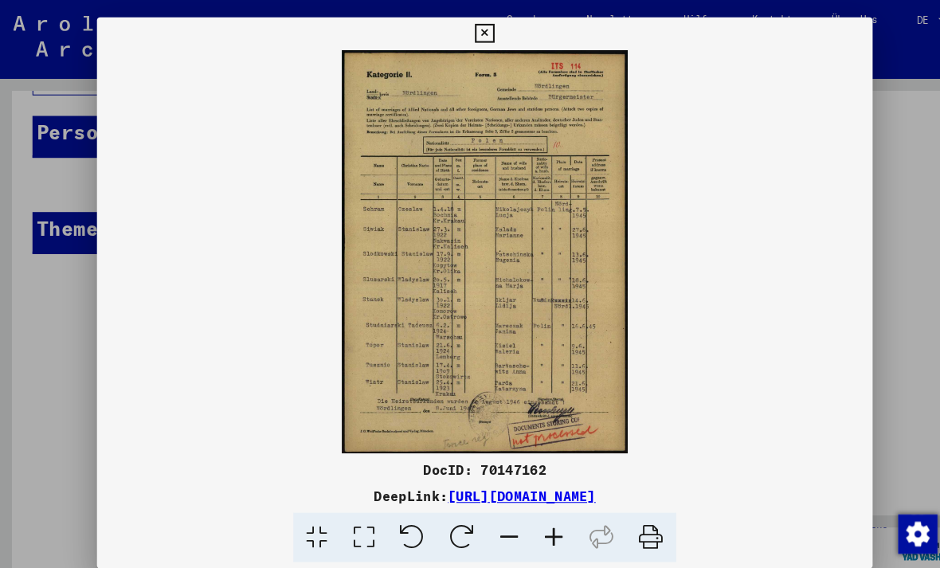
click at [484, 41] on button at bounding box center [470, 33] width 28 height 32
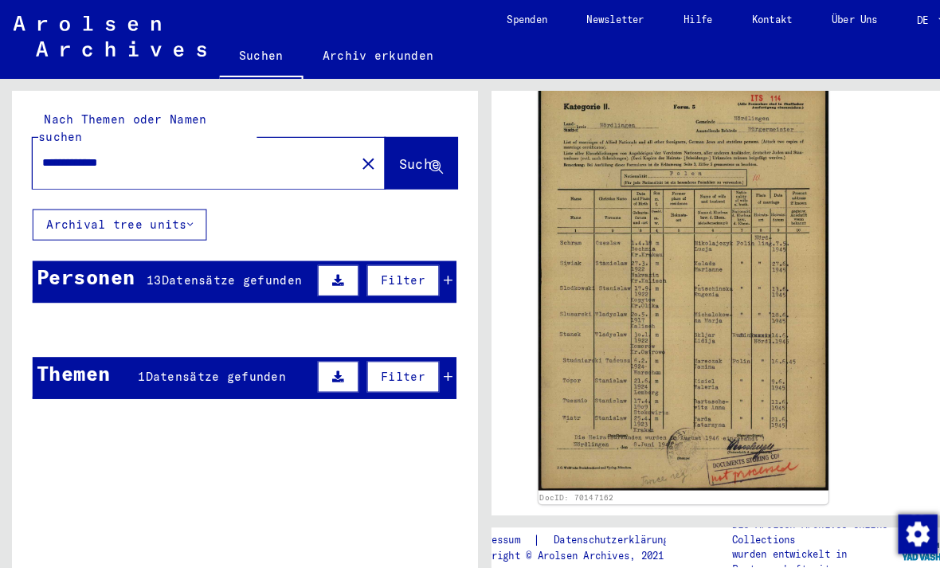
scroll to position [0, 0]
click at [258, 265] on span "Datensätze gefunden" at bounding box center [225, 272] width 136 height 14
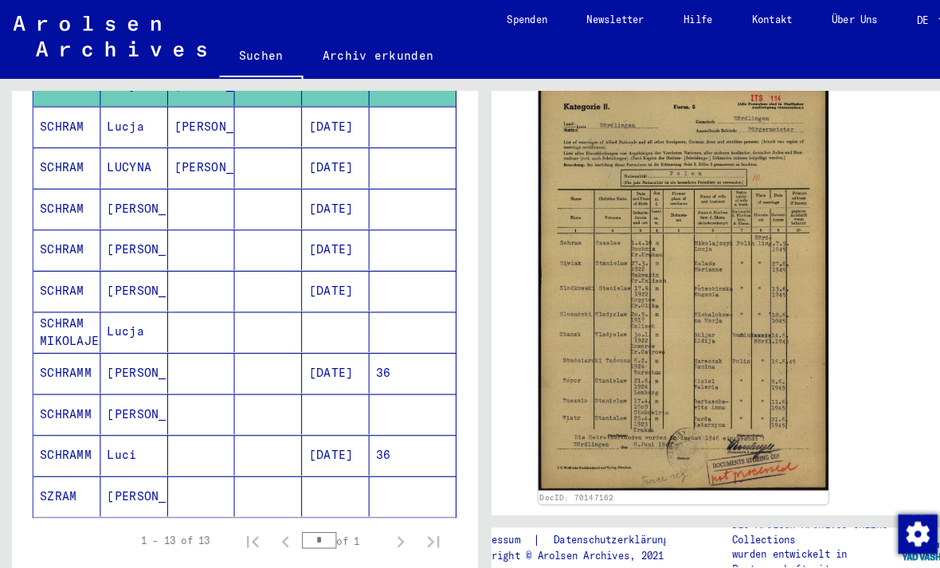
scroll to position [398, 0]
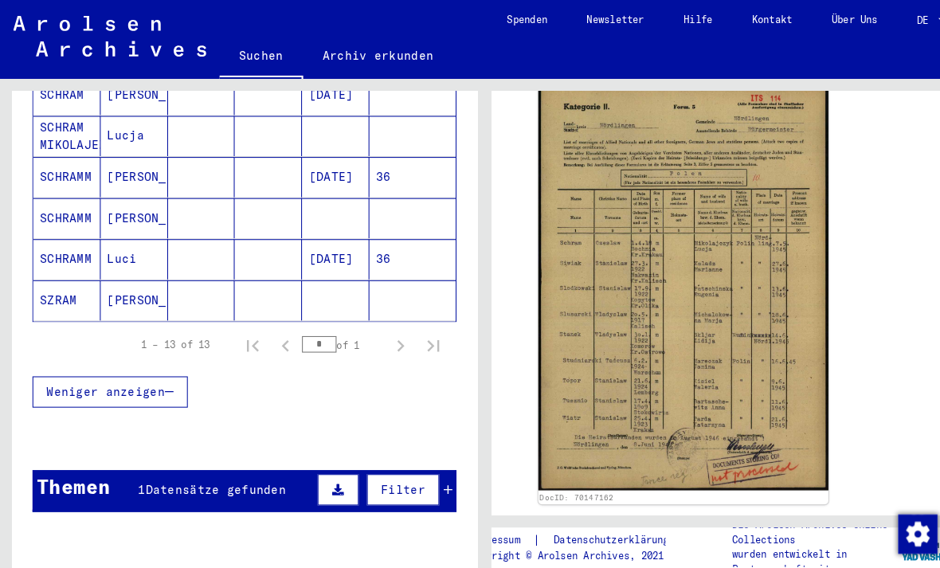
click at [255, 468] on span "Datensätze gefunden" at bounding box center [210, 475] width 136 height 14
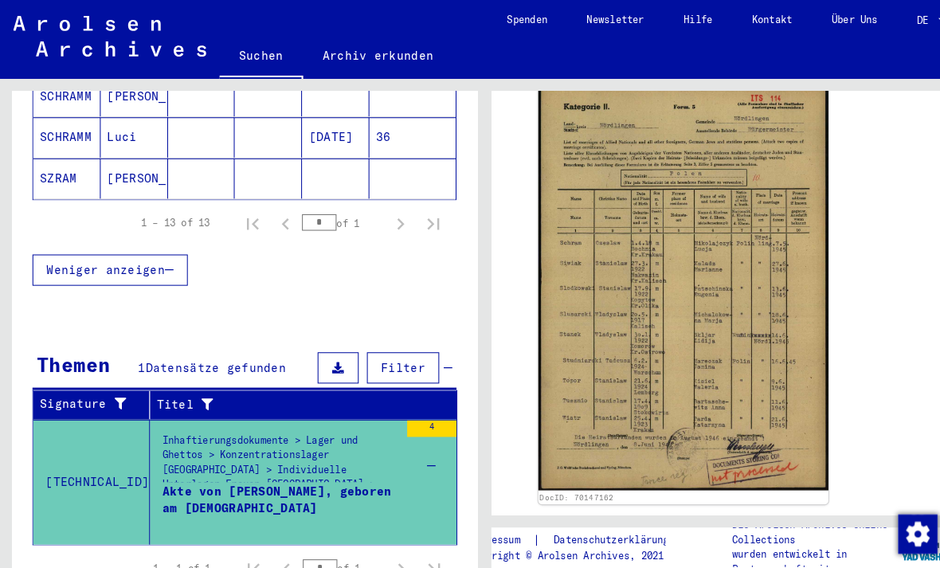
scroll to position [662, 0]
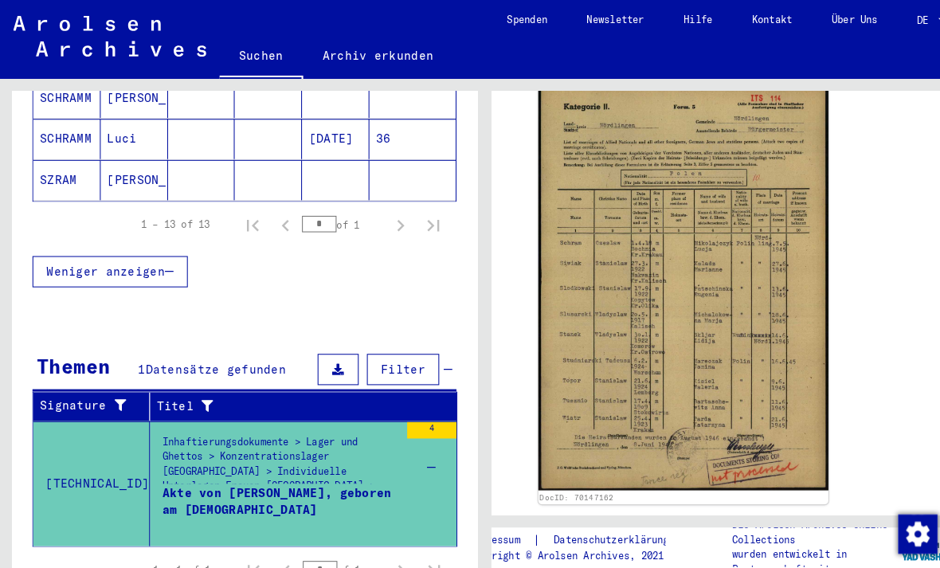
click at [229, 470] on div "Akte von [PERSON_NAME], geboren am [DEMOGRAPHIC_DATA]" at bounding box center [272, 494] width 229 height 48
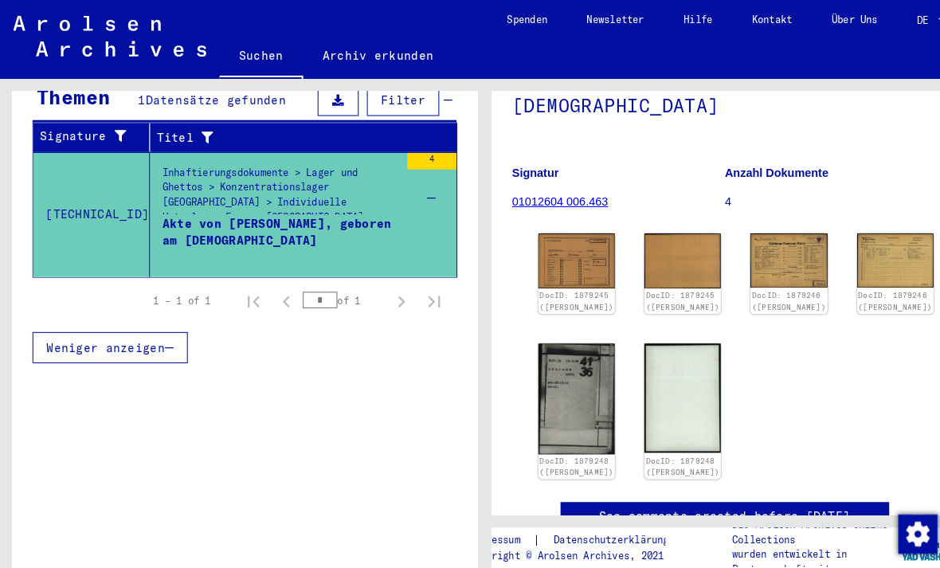
scroll to position [243, 0]
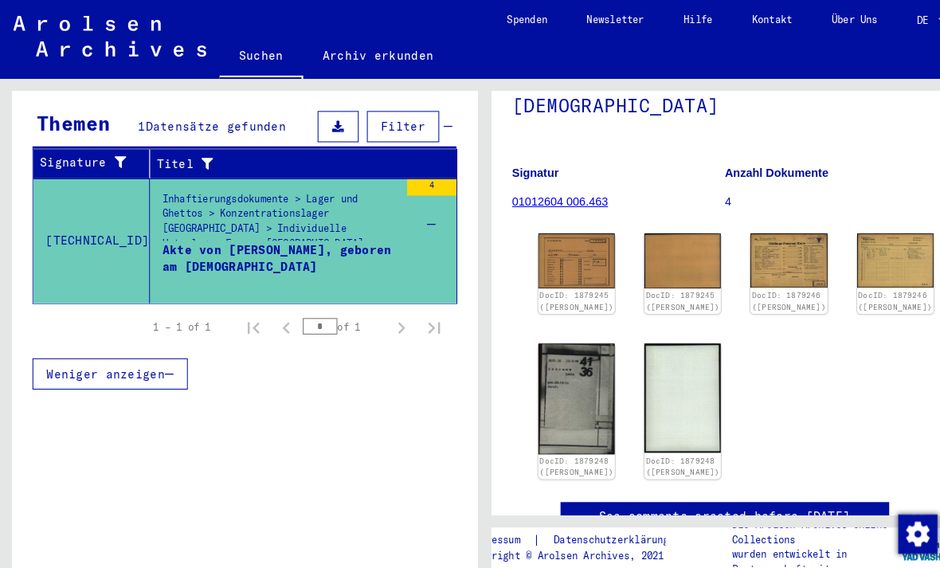
click at [249, 203] on div "Inhaftierungsdokumente > Lager und Ghettos > Konzentrationslager [GEOGRAPHIC_DA…" at bounding box center [272, 214] width 229 height 56
click at [209, 237] on div "Akte von [PERSON_NAME], geboren am [DEMOGRAPHIC_DATA]" at bounding box center [272, 258] width 229 height 48
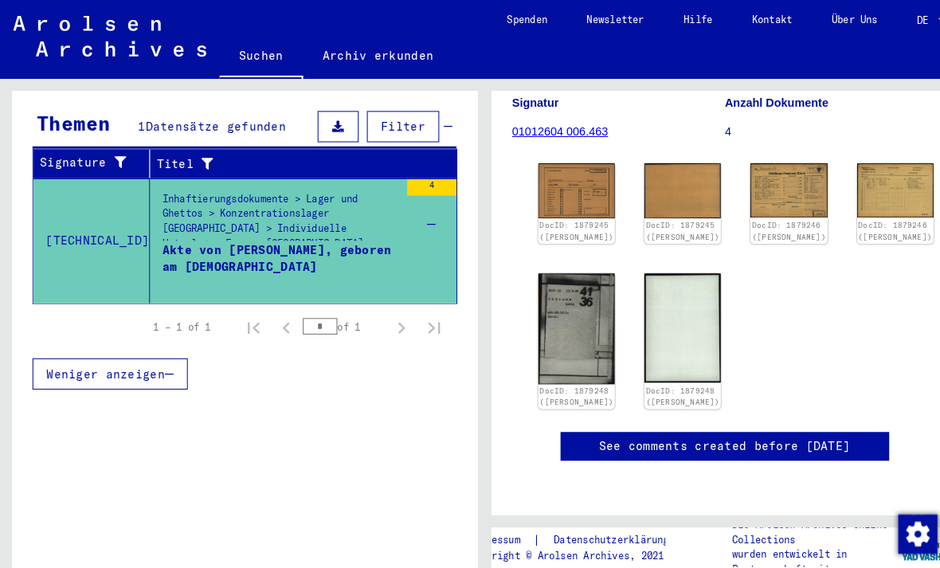
scroll to position [244, 0]
click at [625, 265] on img at bounding box center [662, 318] width 74 height 106
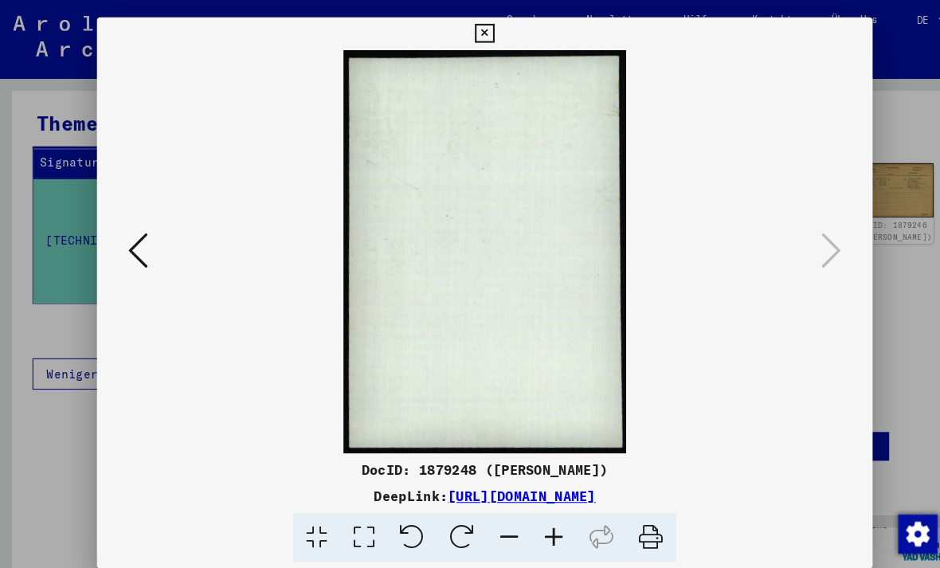
click at [131, 234] on icon at bounding box center [133, 243] width 19 height 38
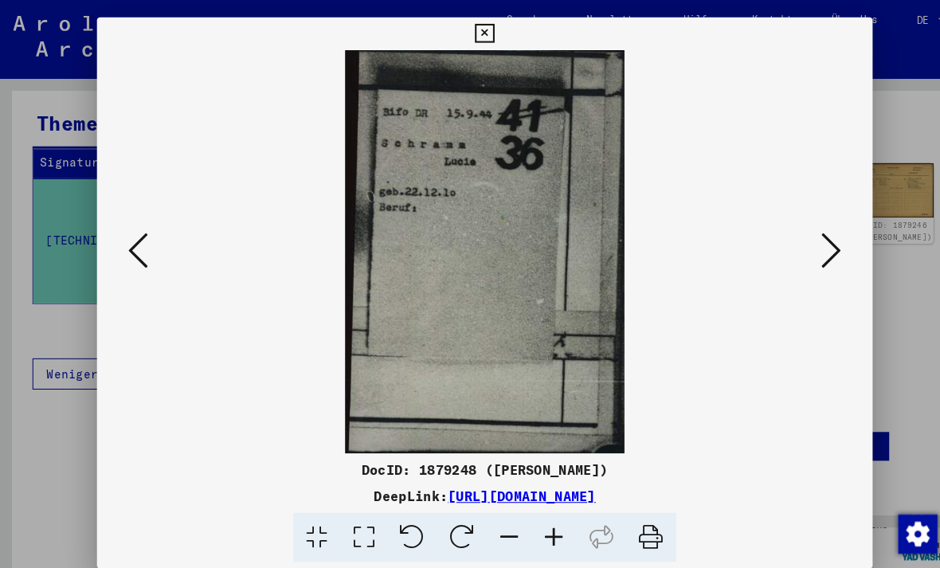
click at [135, 245] on icon at bounding box center [133, 243] width 19 height 38
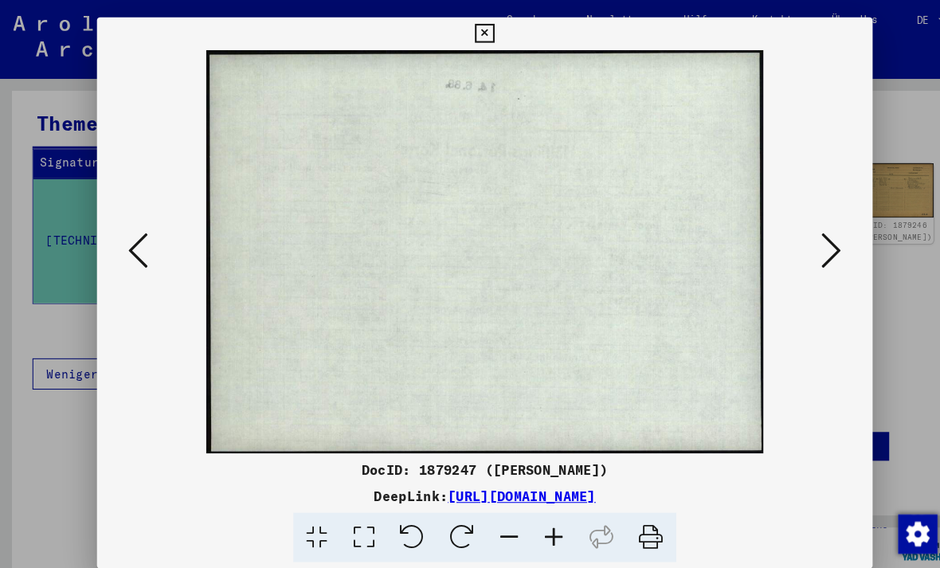
click at [141, 247] on icon at bounding box center [133, 243] width 19 height 38
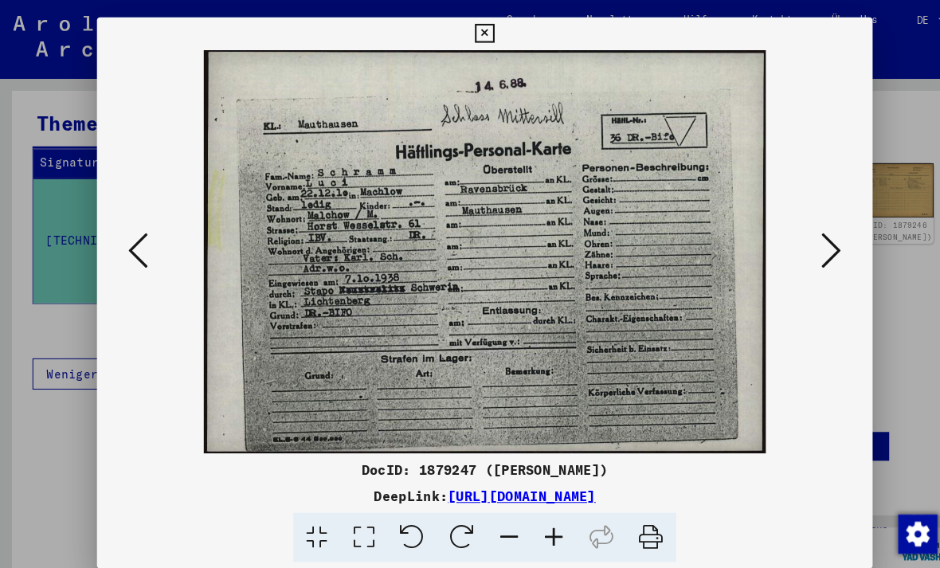
click at [139, 250] on icon at bounding box center [133, 243] width 19 height 38
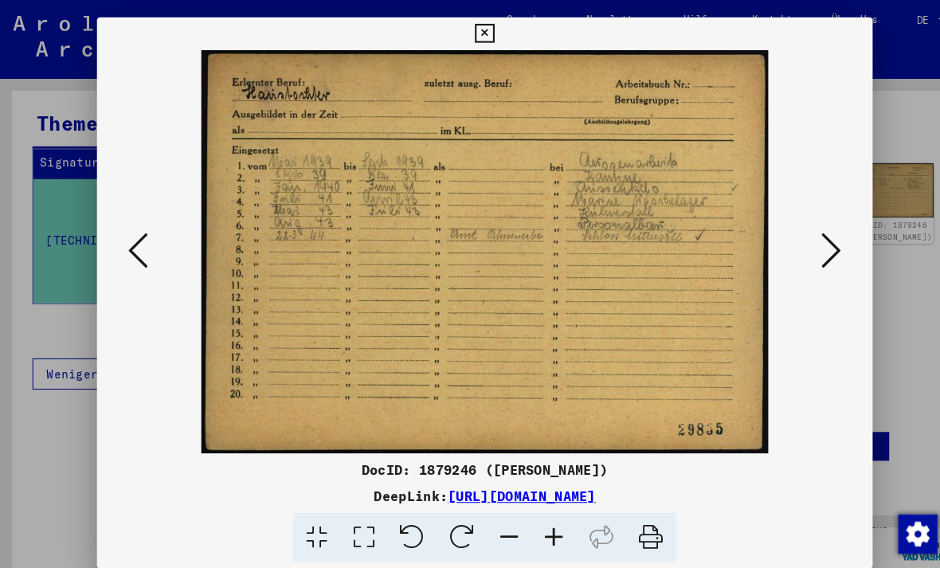
click at [131, 258] on icon at bounding box center [133, 243] width 19 height 38
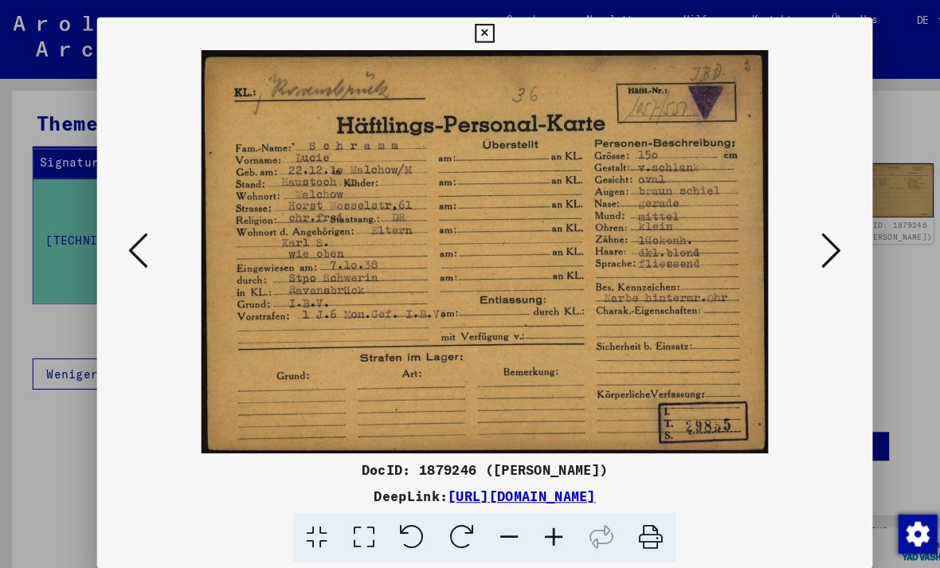
click at [123, 270] on div at bounding box center [470, 244] width 752 height 391
click at [127, 265] on button at bounding box center [133, 243] width 29 height 45
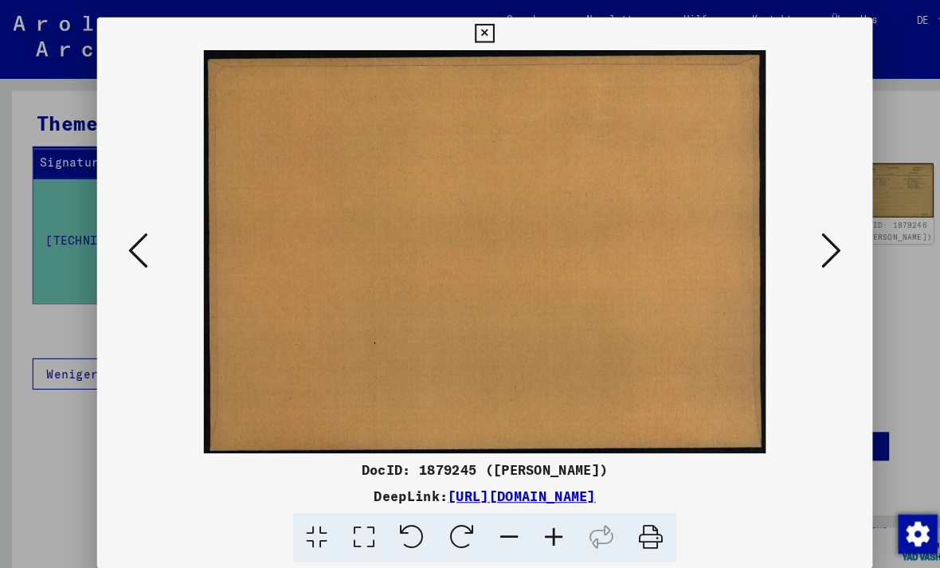
click at [147, 253] on button at bounding box center [133, 243] width 29 height 45
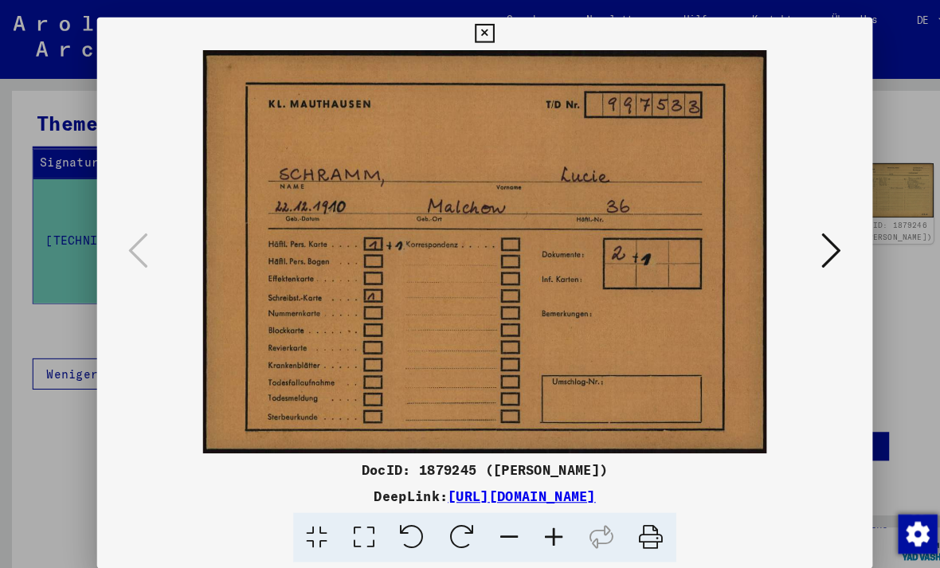
click at [149, 255] on img at bounding box center [470, 244] width 644 height 391
click at [63, 333] on div at bounding box center [470, 284] width 940 height 568
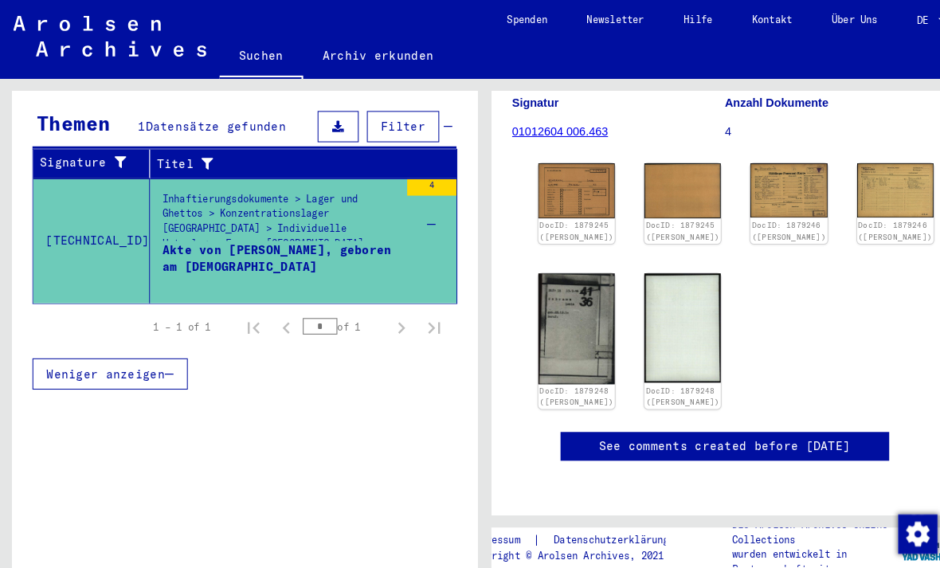
click at [57, 425] on mat-cell "SCHRAM MIKOLAJEZYK" at bounding box center [65, 434] width 65 height 39
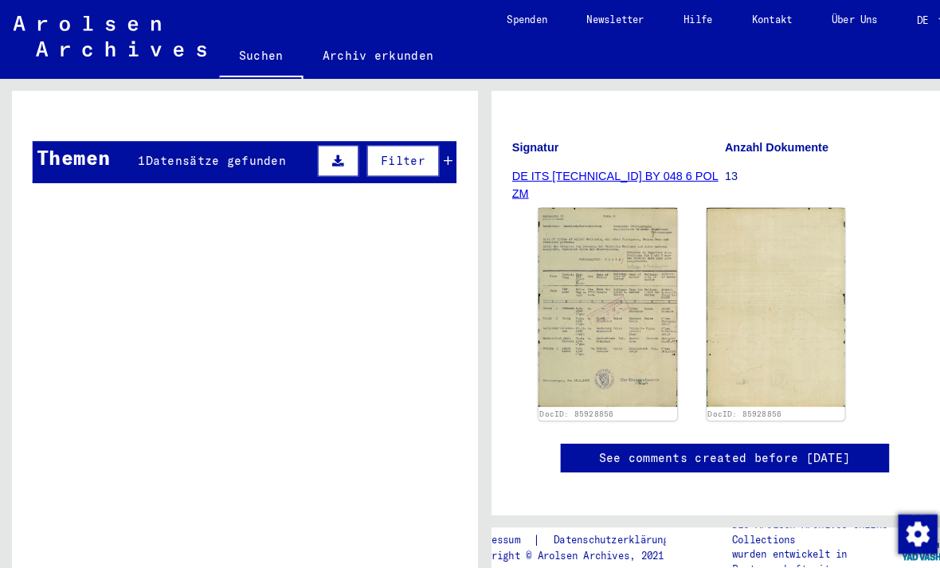
scroll to position [190, 0]
click at [606, 333] on img at bounding box center [589, 297] width 135 height 193
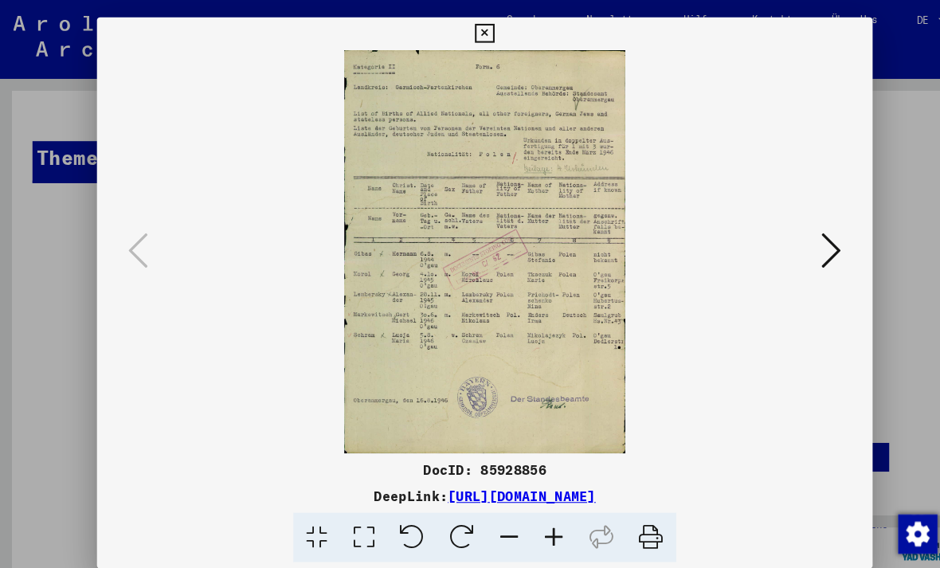
click at [484, 46] on button at bounding box center [470, 33] width 28 height 32
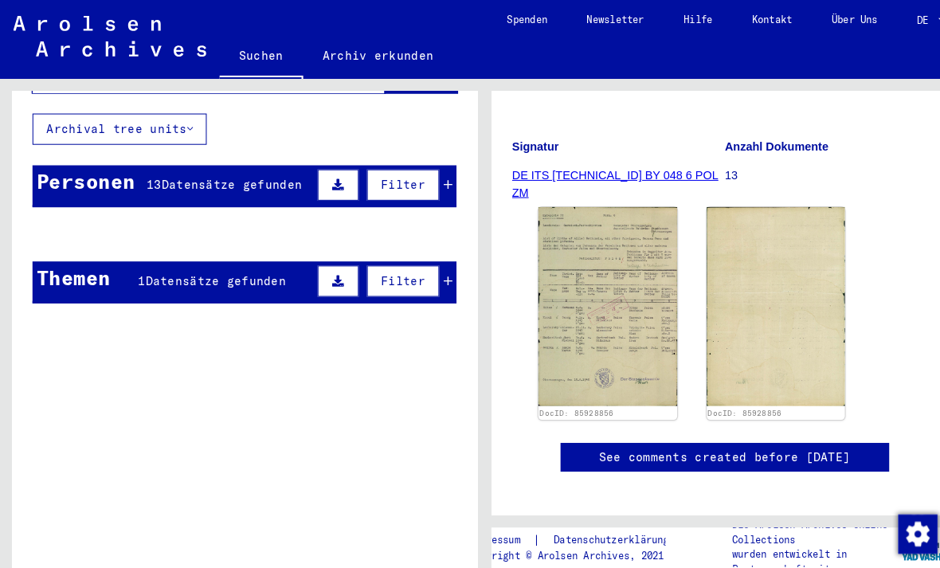
scroll to position [97, 0]
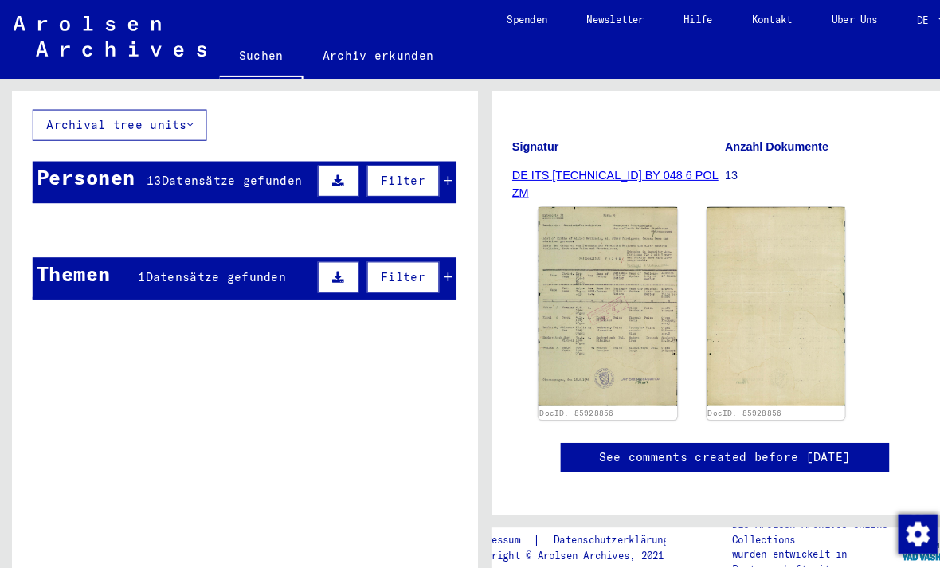
click at [230, 242] on mat-cell at bounding box center [260, 261] width 65 height 39
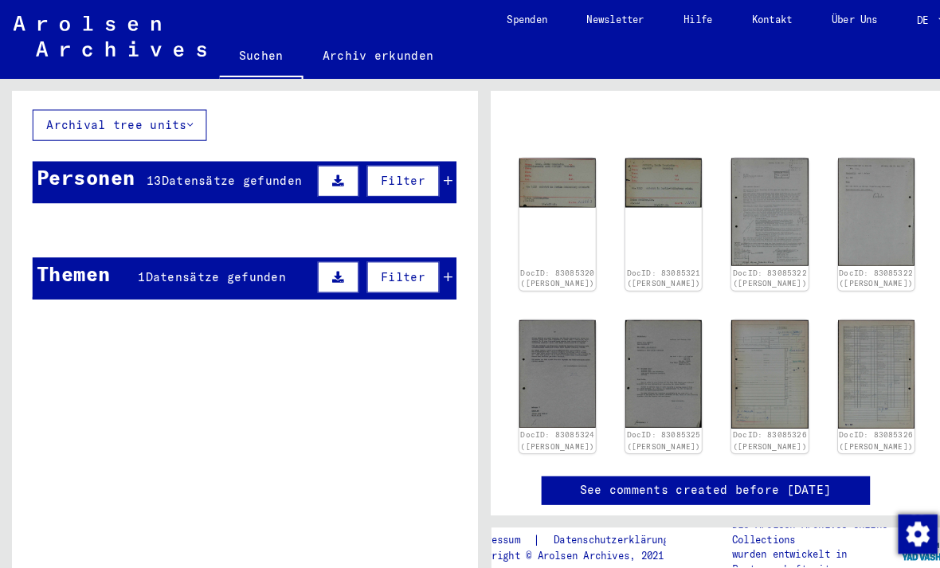
scroll to position [104, 14]
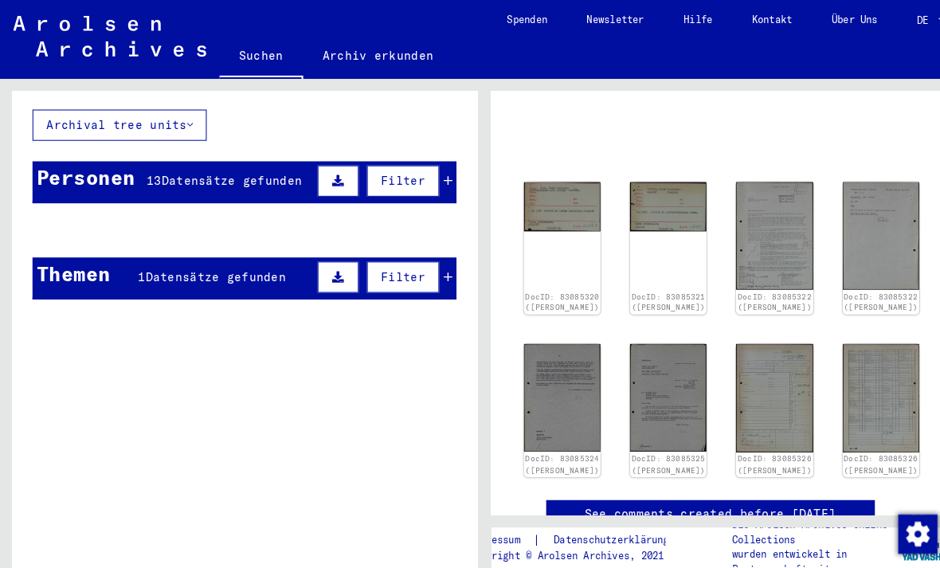
click at [542, 194] on img at bounding box center [545, 201] width 74 height 48
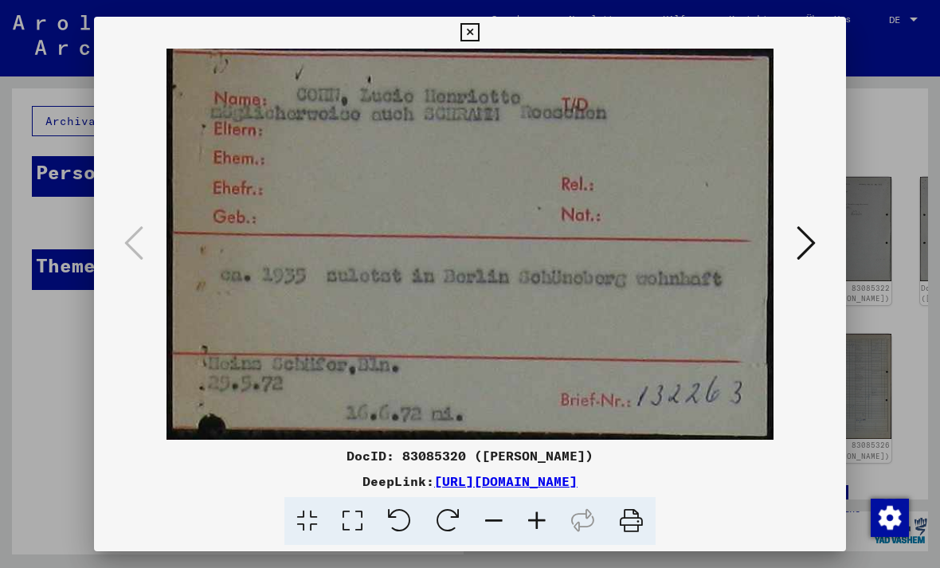
click at [810, 254] on icon at bounding box center [806, 243] width 19 height 38
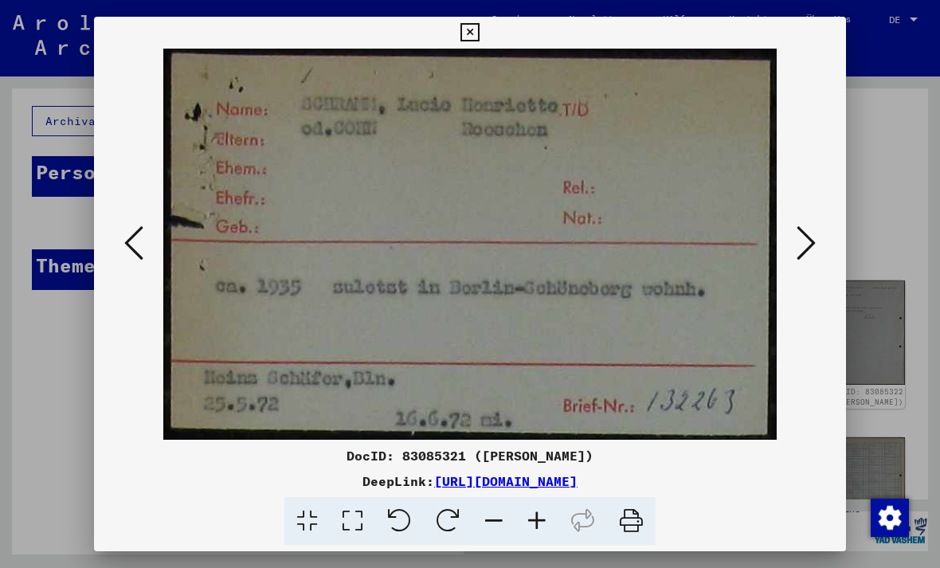
scroll to position [0, 0]
click at [479, 38] on icon at bounding box center [469, 32] width 18 height 19
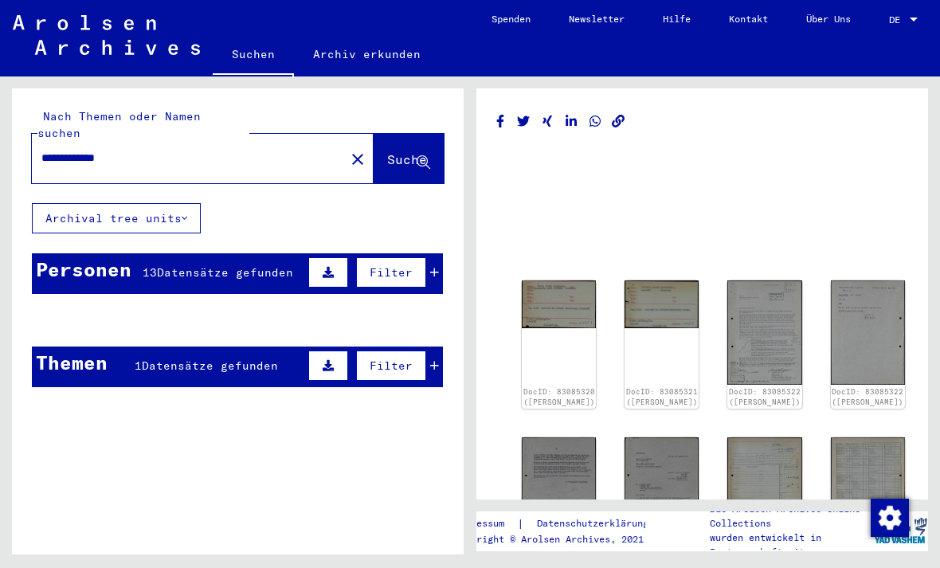
click at [139, 150] on input "**********" at bounding box center [188, 158] width 294 height 17
click at [405, 151] on span "Suche" at bounding box center [407, 159] width 40 height 16
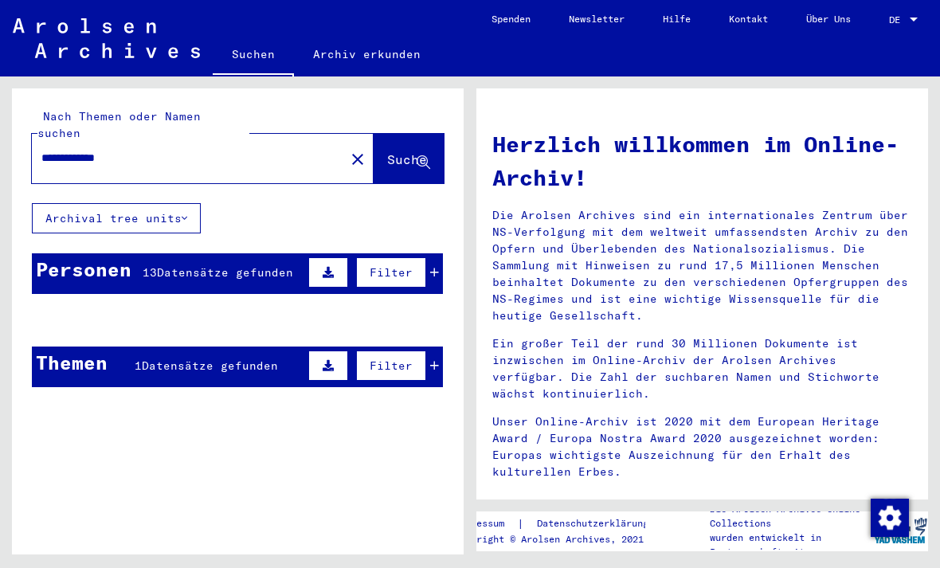
click at [265, 265] on span "Datensätze gefunden" at bounding box center [225, 272] width 136 height 14
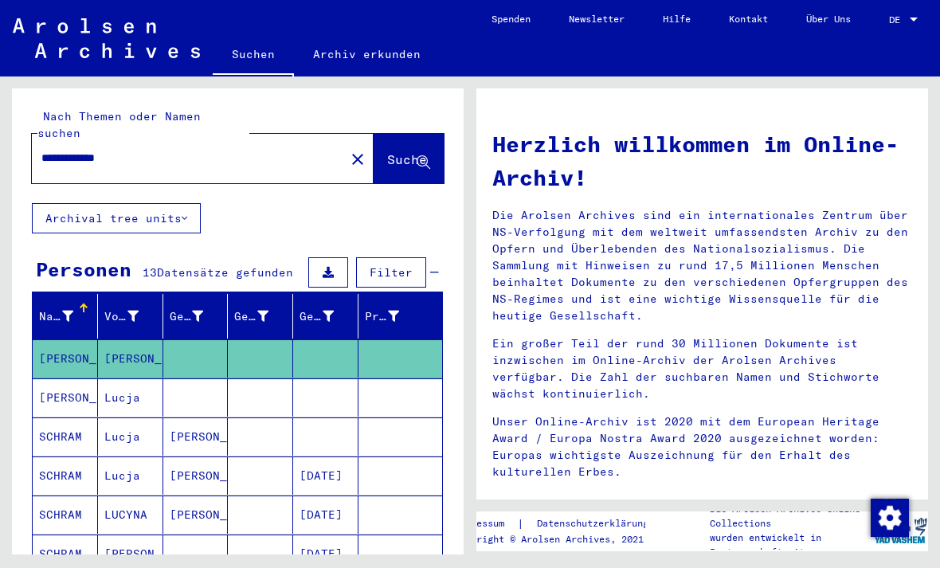
click at [128, 150] on input "**********" at bounding box center [183, 158] width 284 height 17
click at [387, 151] on span "Suche" at bounding box center [407, 159] width 40 height 16
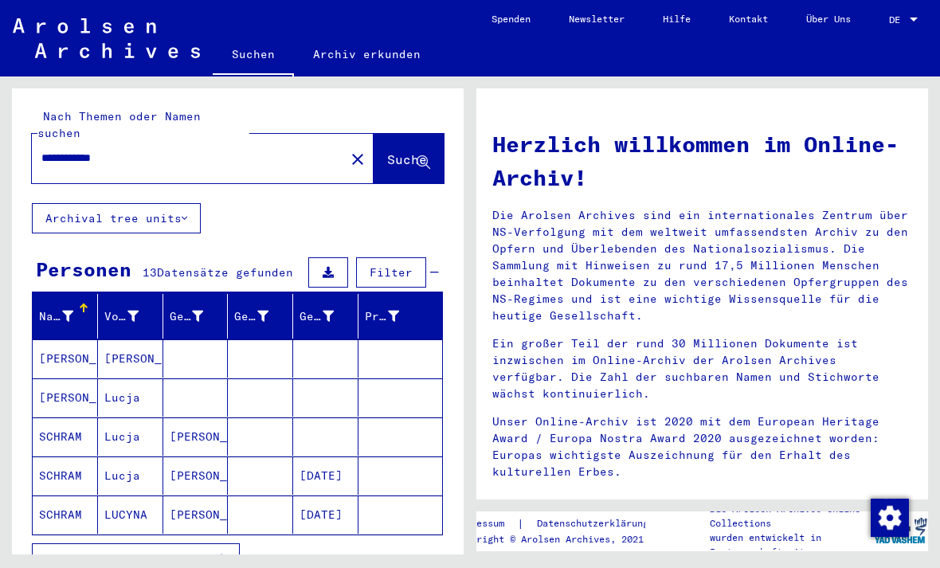
scroll to position [14, 0]
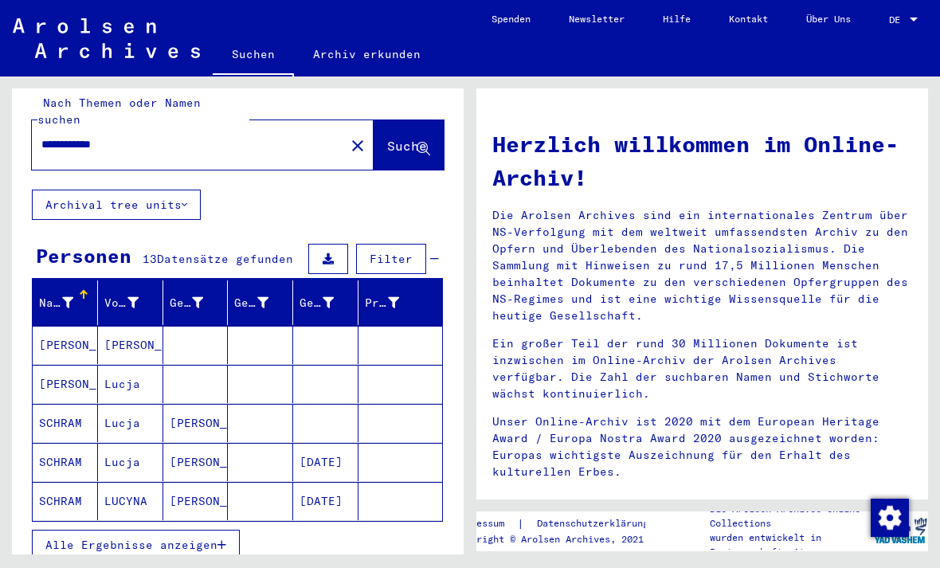
click at [158, 136] on input "**********" at bounding box center [183, 144] width 284 height 17
type input "**********"
click at [400, 138] on span "Suche" at bounding box center [407, 146] width 40 height 16
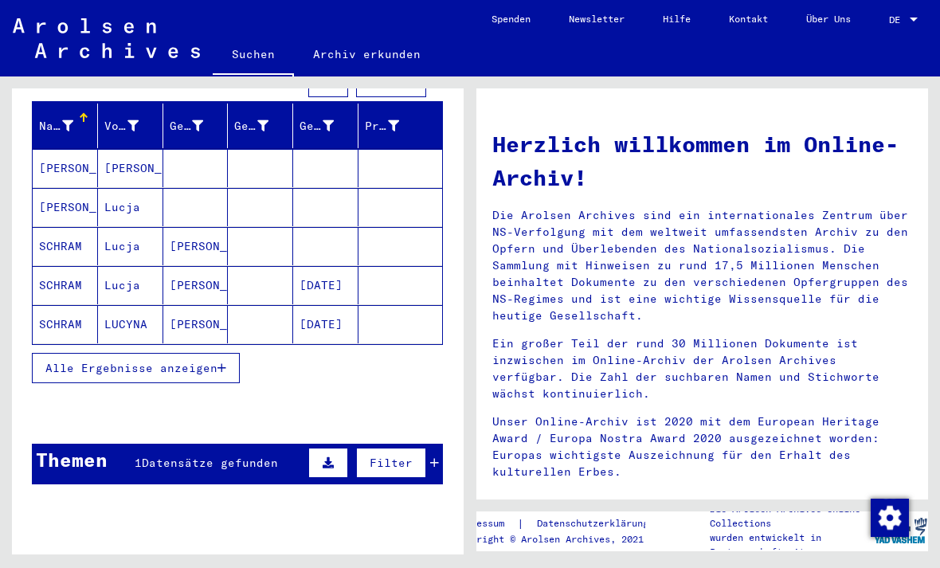
scroll to position [190, 0]
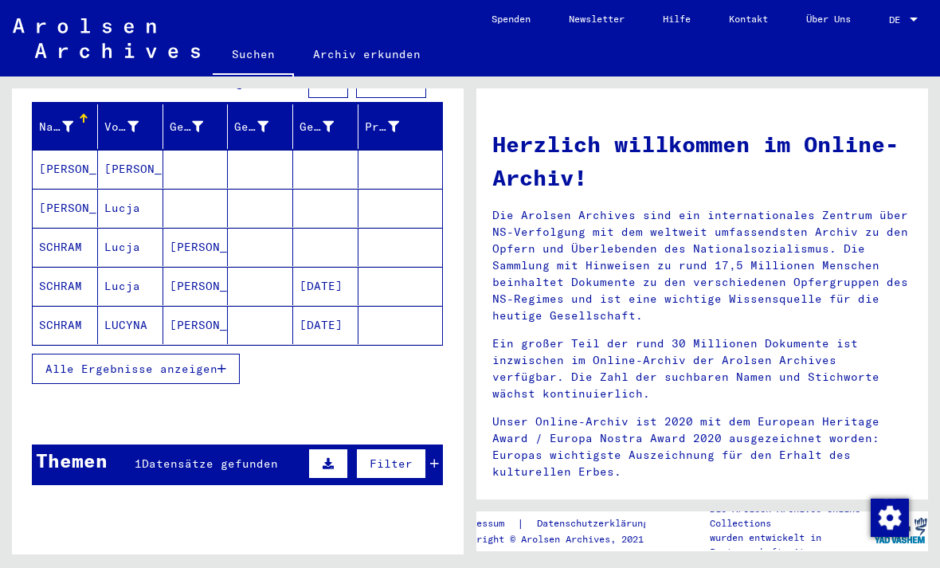
click at [229, 456] on span "Datensätze gefunden" at bounding box center [210, 463] width 136 height 14
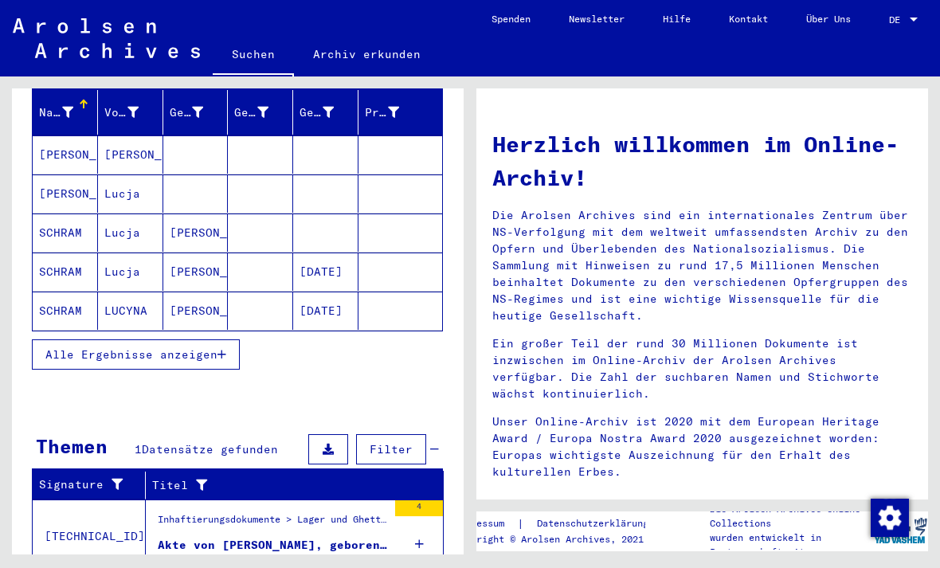
scroll to position [202, 0]
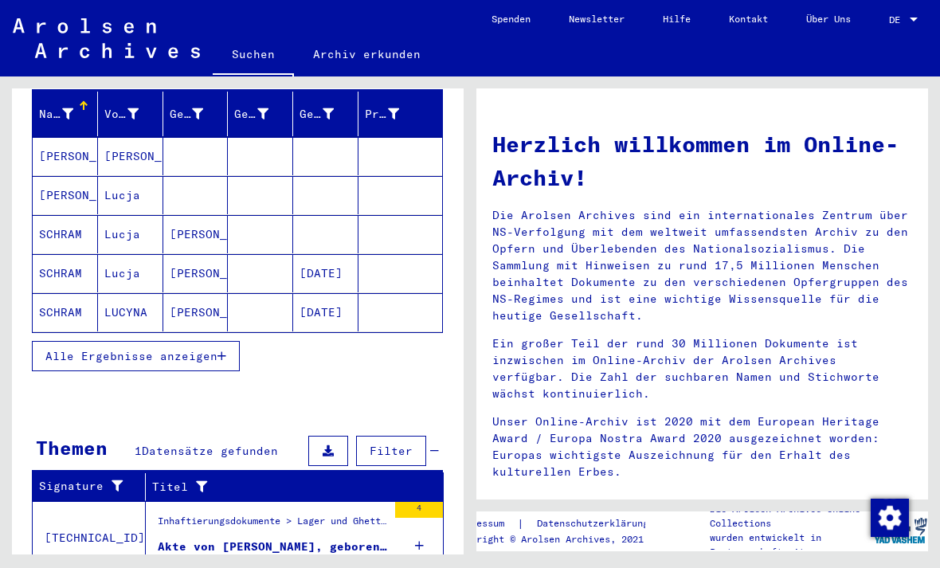
click at [264, 539] on div "Akte von [PERSON_NAME], geboren am [DEMOGRAPHIC_DATA]" at bounding box center [272, 547] width 229 height 17
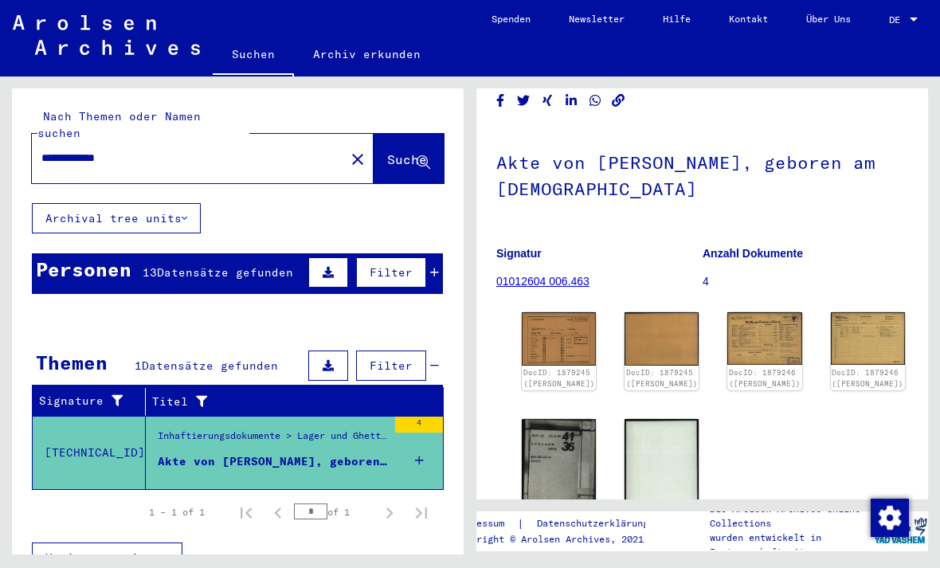
scroll to position [55, 0]
click at [318, 453] on div "Akte von [PERSON_NAME], geboren am [DEMOGRAPHIC_DATA]" at bounding box center [272, 461] width 229 height 17
click at [418, 419] on mat-cell at bounding box center [400, 438] width 84 height 39
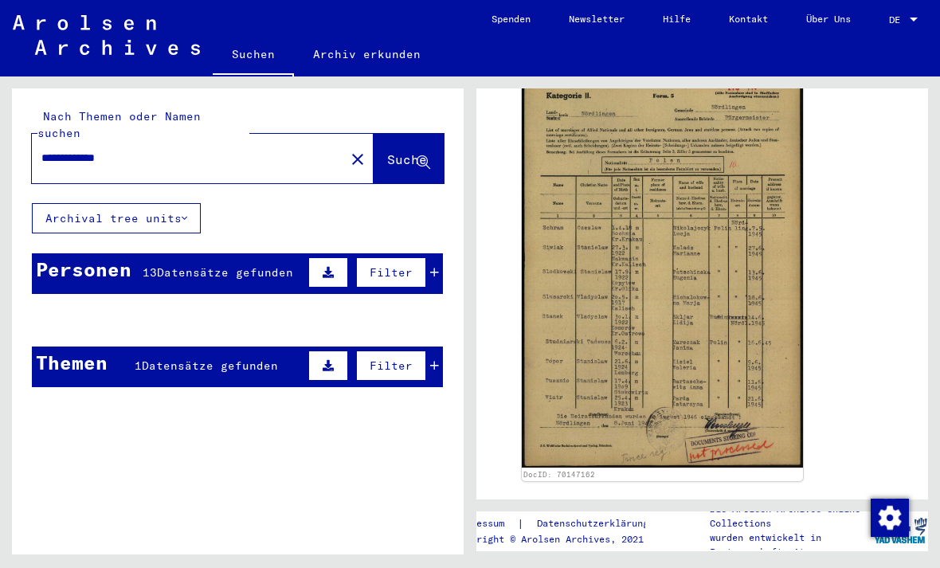
scroll to position [323, 0]
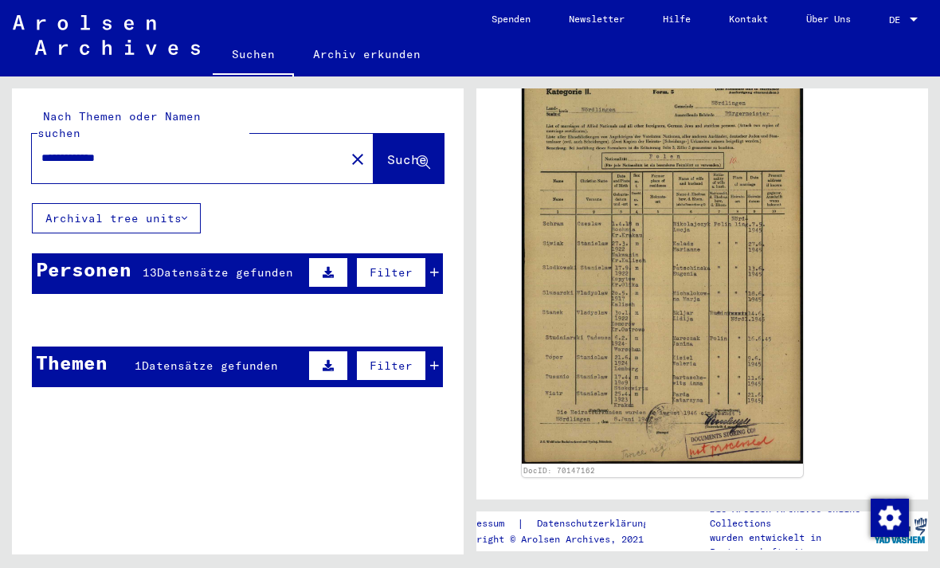
click at [253, 343] on mat-cell at bounding box center [260, 358] width 65 height 39
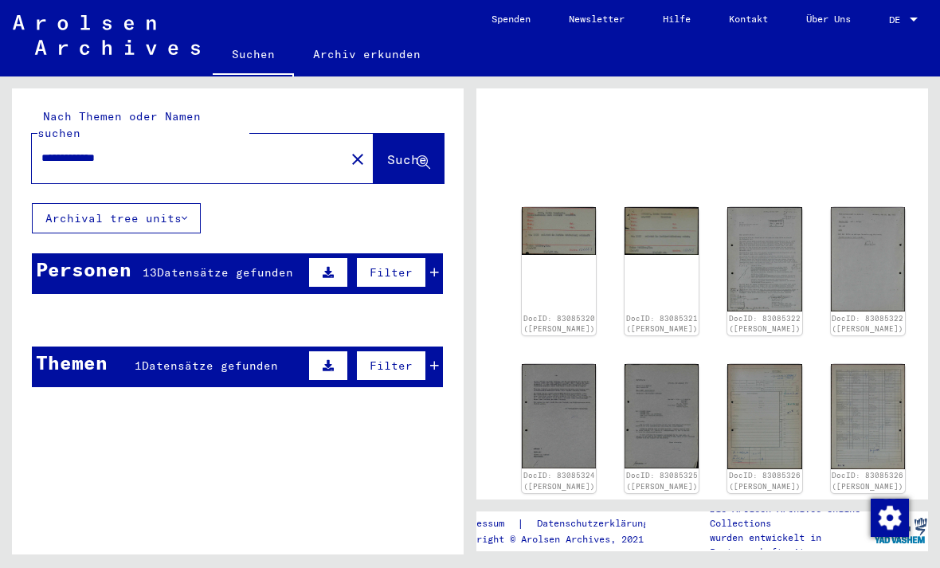
scroll to position [65, -1]
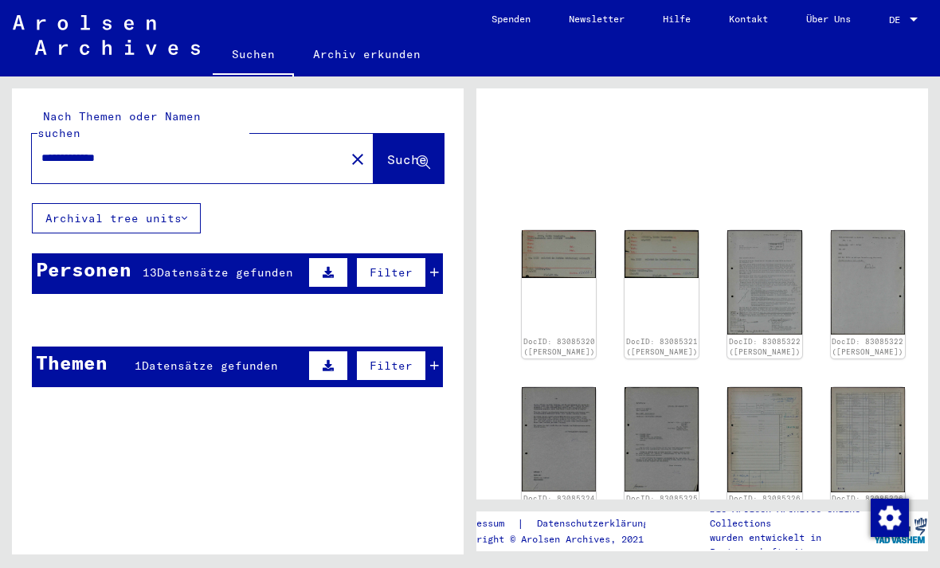
click at [260, 345] on mat-cell at bounding box center [260, 358] width 65 height 39
click at [217, 351] on mat-cell at bounding box center [195, 358] width 65 height 39
click at [105, 344] on mat-cell "[PERSON_NAME]" at bounding box center [130, 358] width 65 height 39
click at [231, 347] on mat-cell at bounding box center [260, 358] width 65 height 39
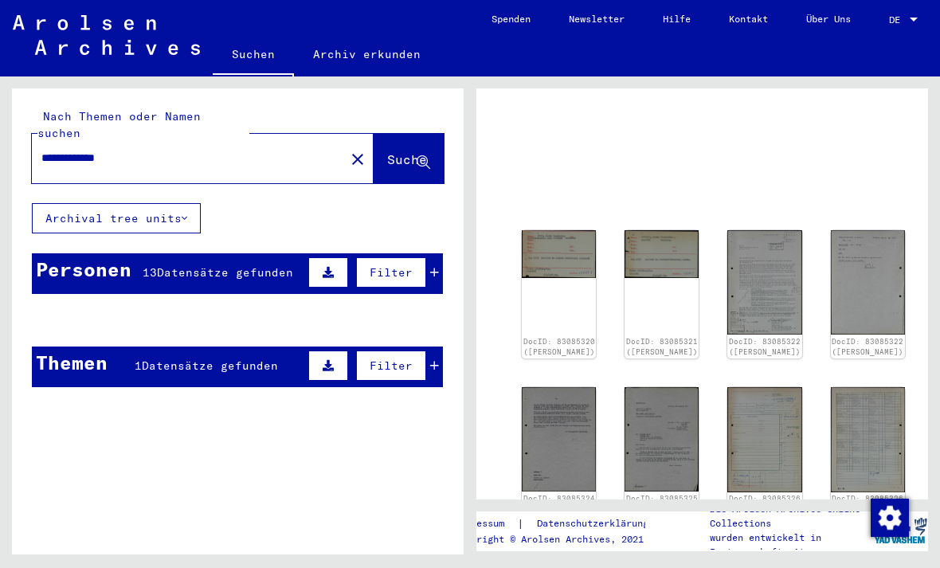
click at [554, 258] on img at bounding box center [559, 254] width 74 height 48
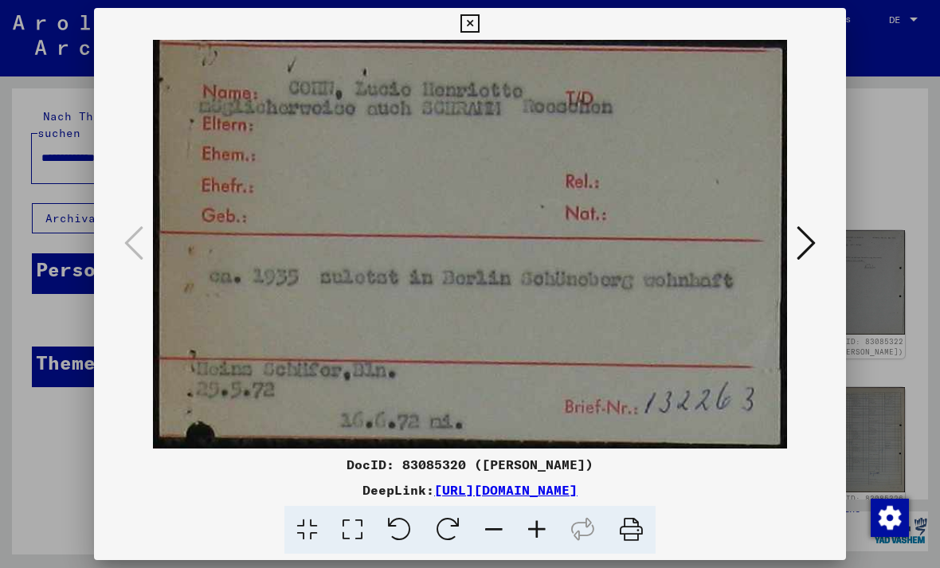
click at [858, 238] on div at bounding box center [470, 284] width 940 height 568
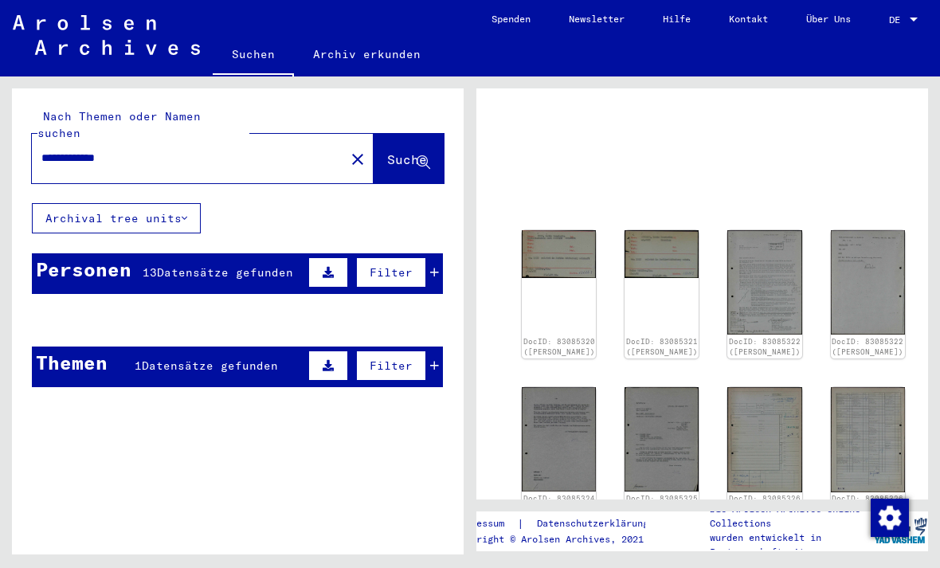
click at [633, 260] on div "DocID: 83085321 ([PERSON_NAME])" at bounding box center [662, 294] width 74 height 128
click at [727, 282] on img at bounding box center [764, 282] width 74 height 104
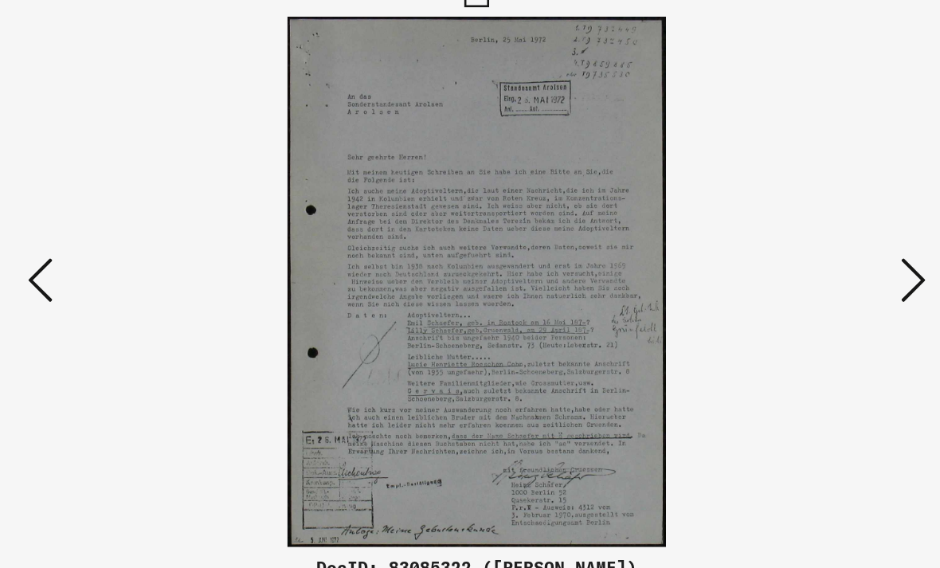
click at [797, 224] on icon at bounding box center [806, 243] width 19 height 38
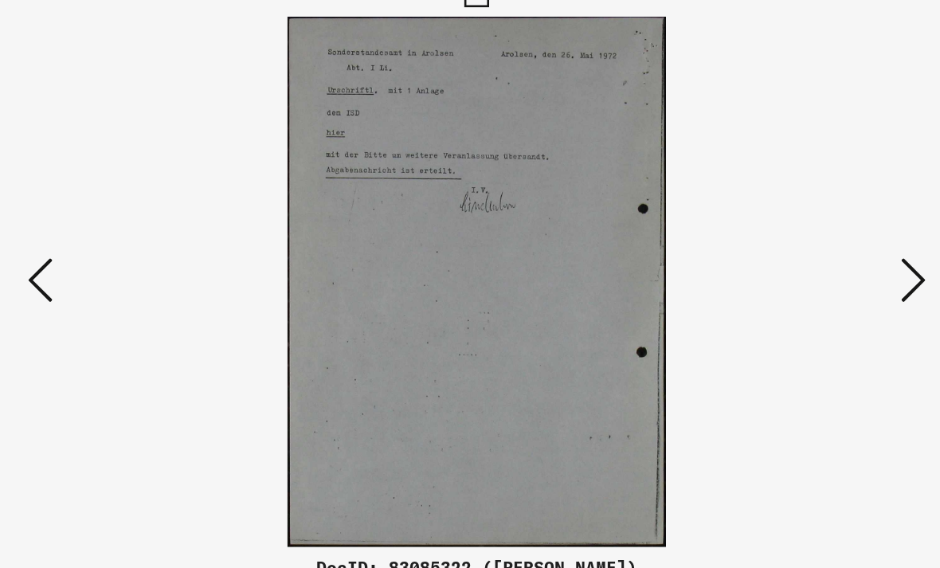
click at [797, 224] on icon at bounding box center [806, 243] width 19 height 38
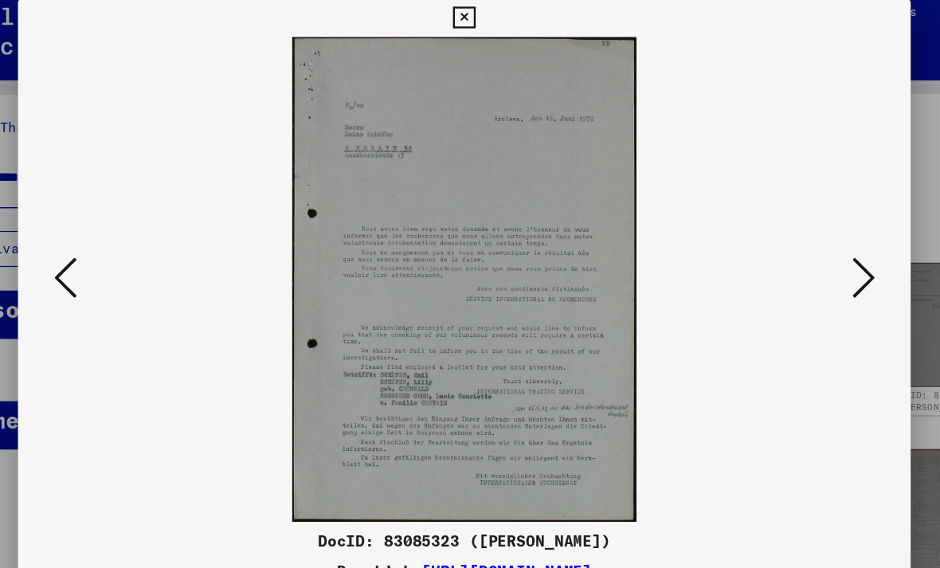
click at [792, 247] on button at bounding box center [806, 243] width 29 height 45
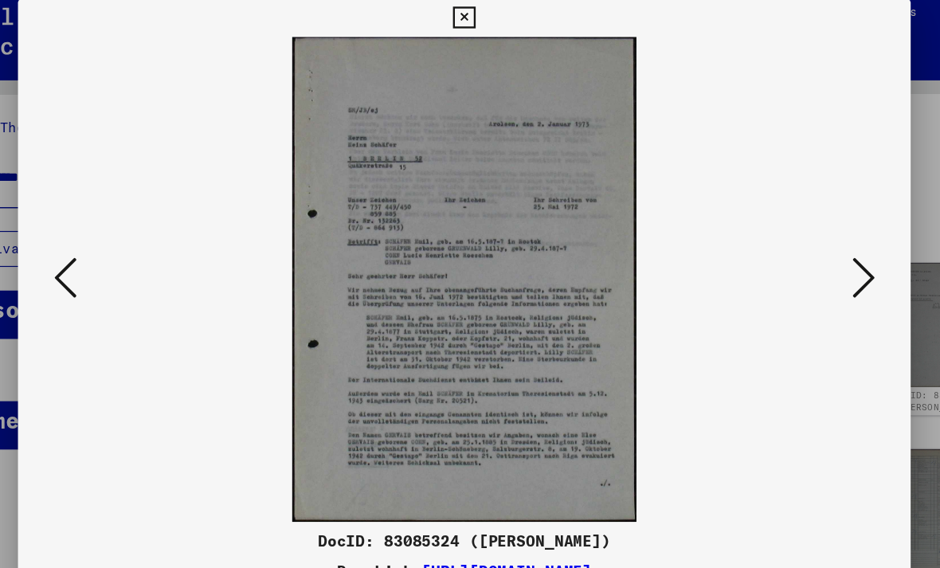
click at [797, 236] on icon at bounding box center [806, 243] width 19 height 38
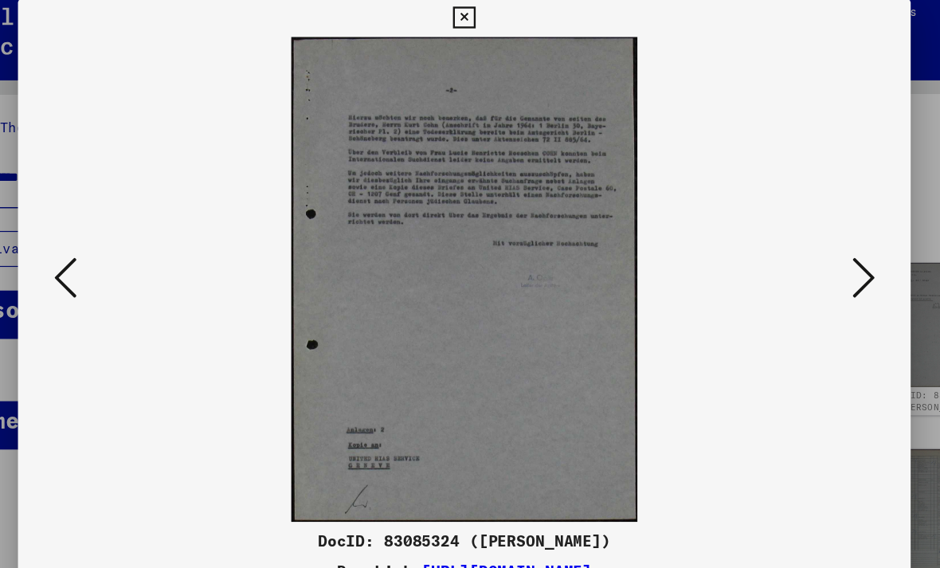
click at [792, 228] on button at bounding box center [806, 243] width 29 height 45
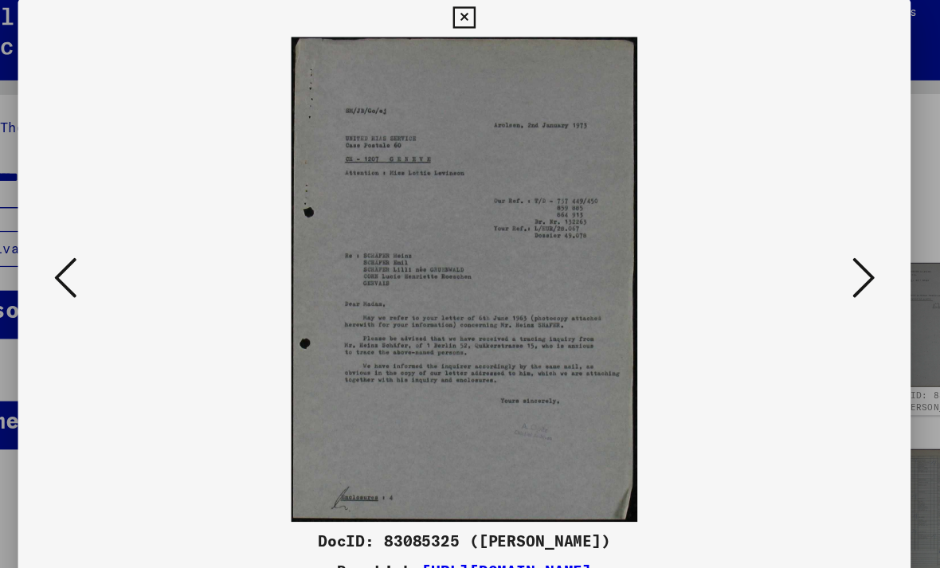
click at [797, 233] on icon at bounding box center [806, 243] width 19 height 38
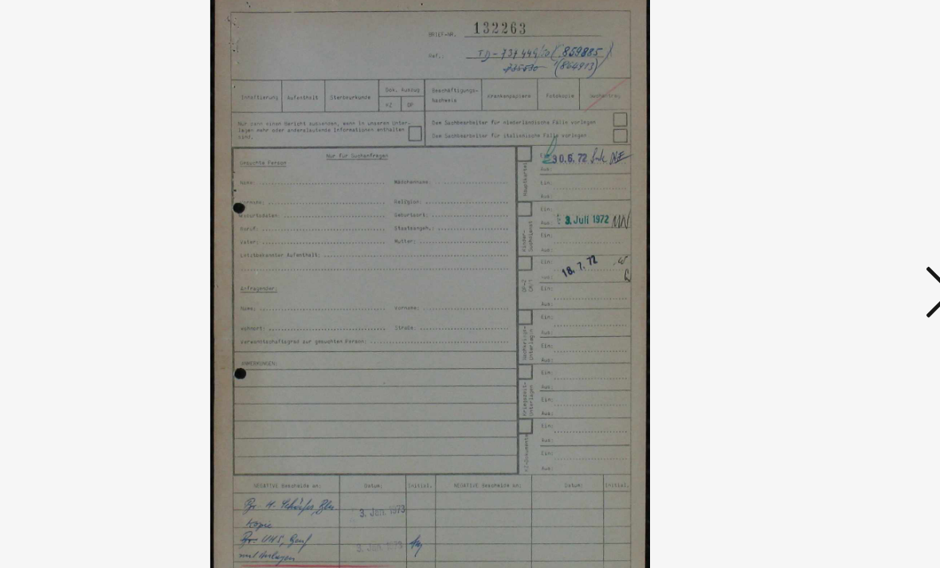
click at [587, 190] on img at bounding box center [470, 244] width 644 height 409
click at [600, 195] on img at bounding box center [470, 244] width 644 height 409
click at [797, 224] on icon at bounding box center [806, 243] width 19 height 38
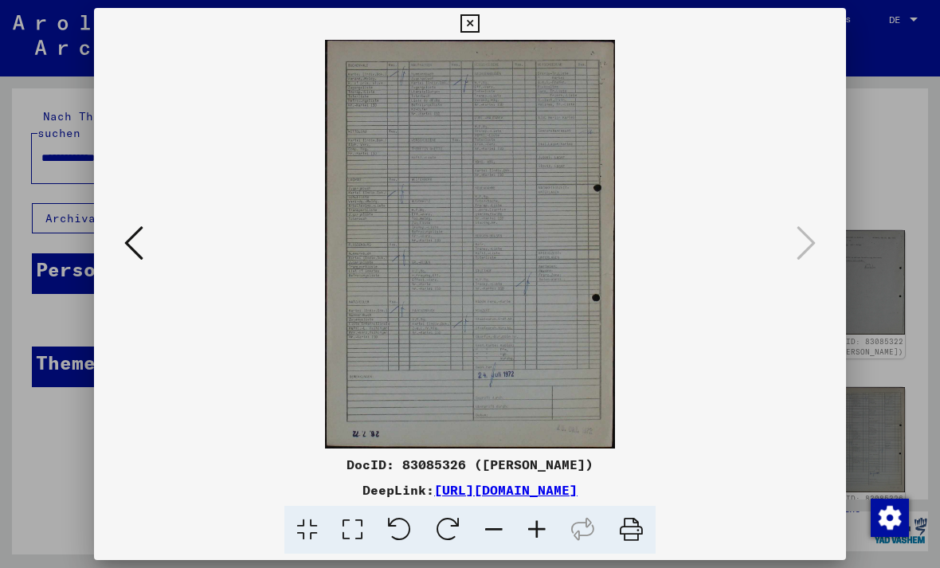
click at [824, 236] on div at bounding box center [470, 244] width 752 height 409
click at [123, 239] on button at bounding box center [133, 243] width 29 height 45
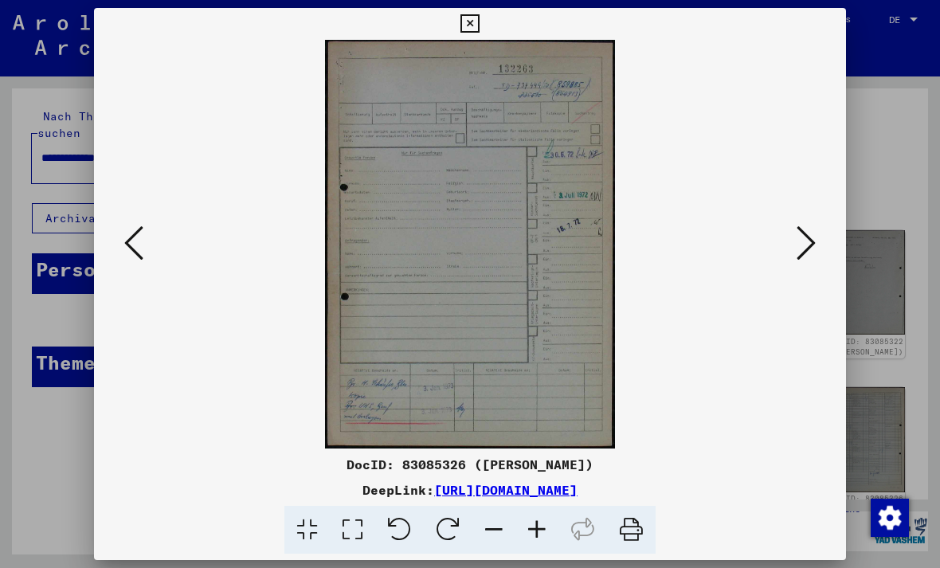
click at [127, 240] on icon at bounding box center [133, 243] width 19 height 38
click at [127, 256] on icon at bounding box center [133, 243] width 19 height 38
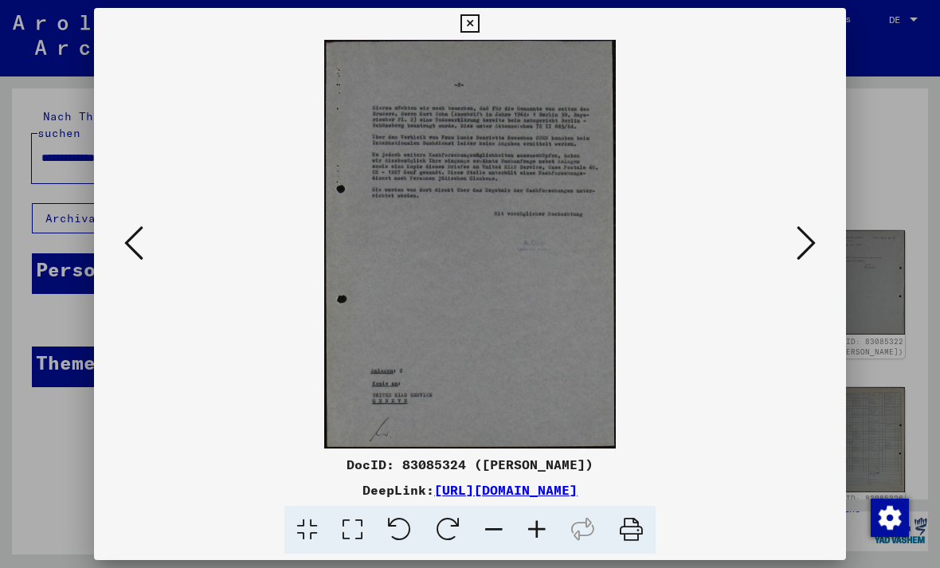
click at [139, 256] on icon at bounding box center [133, 243] width 19 height 38
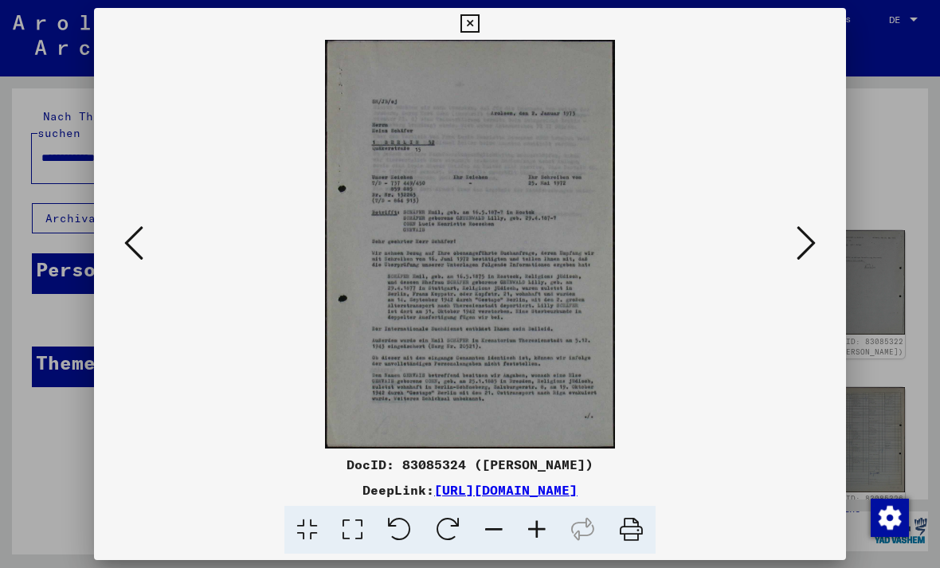
click at [147, 252] on button at bounding box center [133, 243] width 29 height 45
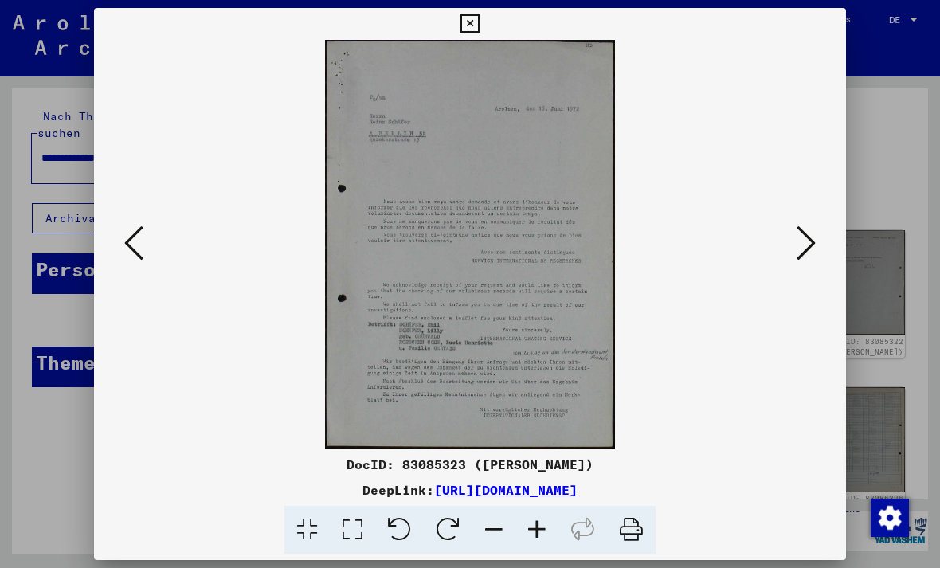
click at [817, 6] on div at bounding box center [470, 284] width 940 height 568
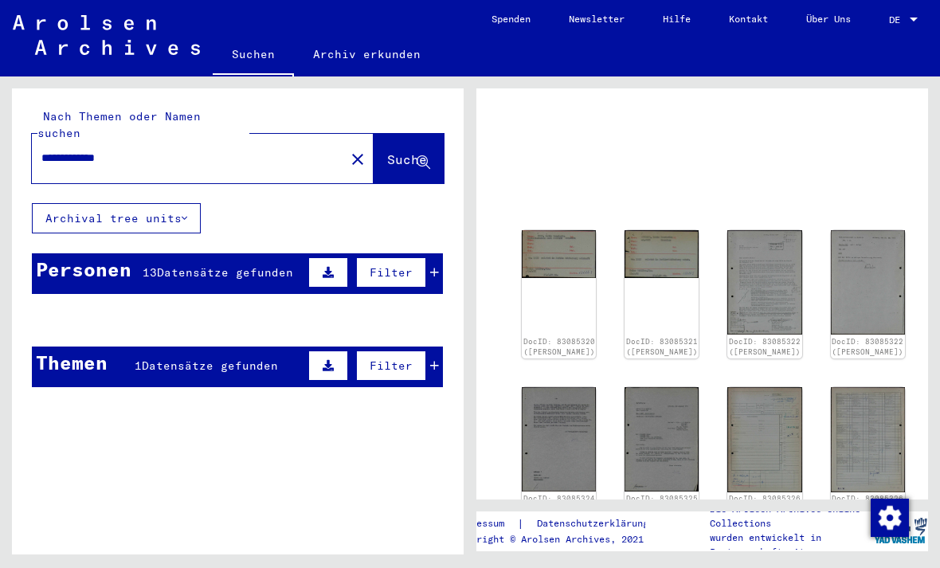
click at [151, 379] on mat-cell "Lucja" at bounding box center [130, 398] width 65 height 39
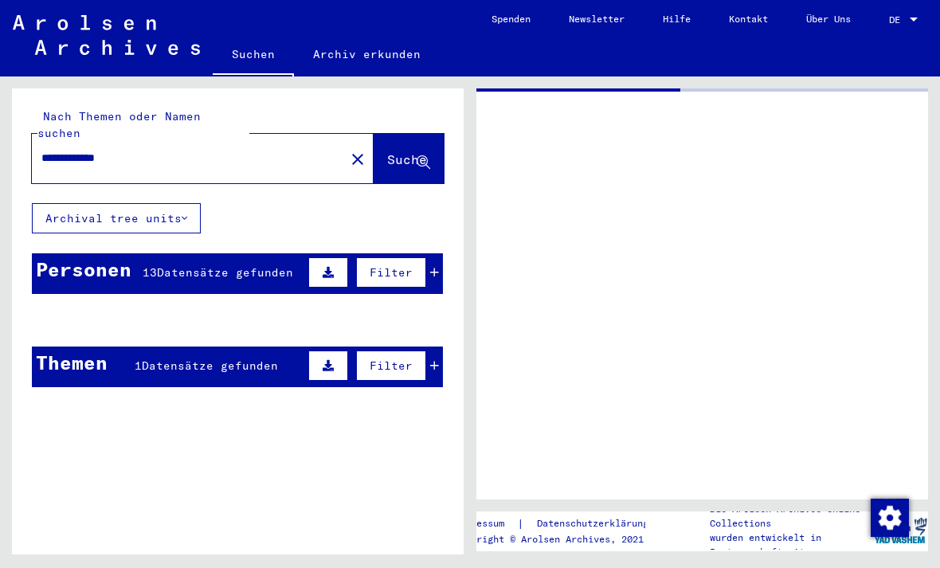
click at [150, 349] on mat-cell "[PERSON_NAME]" at bounding box center [130, 358] width 65 height 39
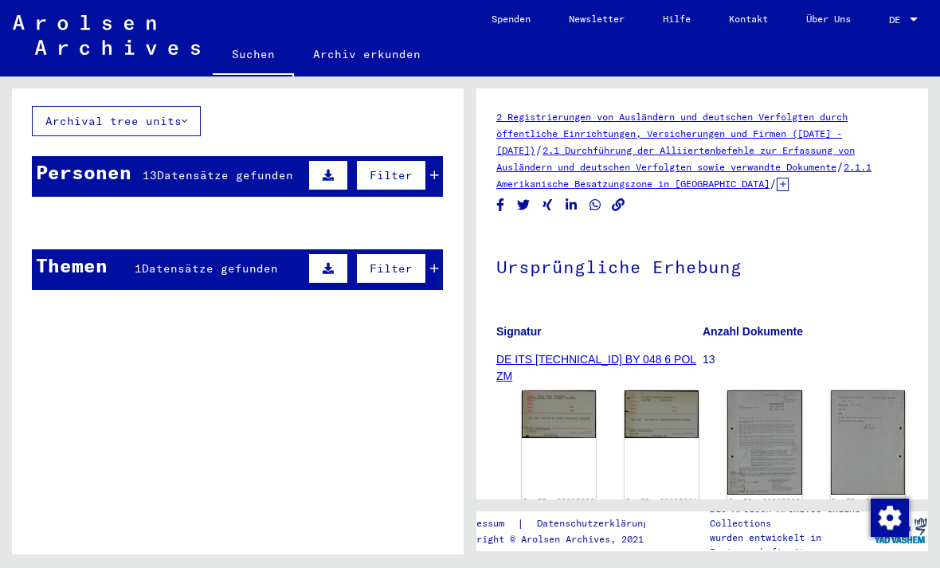
scroll to position [103, 0]
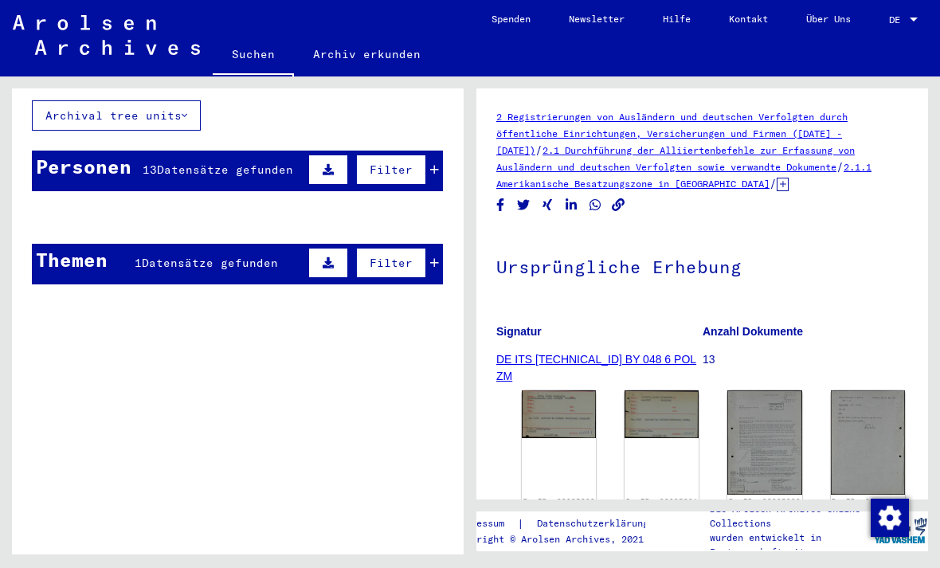
click at [53, 237] on mat-cell "[PERSON_NAME]" at bounding box center [65, 256] width 65 height 39
click at [79, 252] on mat-cell "[PERSON_NAME]" at bounding box center [65, 256] width 65 height 39
click at [156, 238] on mat-cell "[PERSON_NAME]" at bounding box center [130, 256] width 65 height 39
click at [422, 248] on button "Filter" at bounding box center [391, 263] width 70 height 30
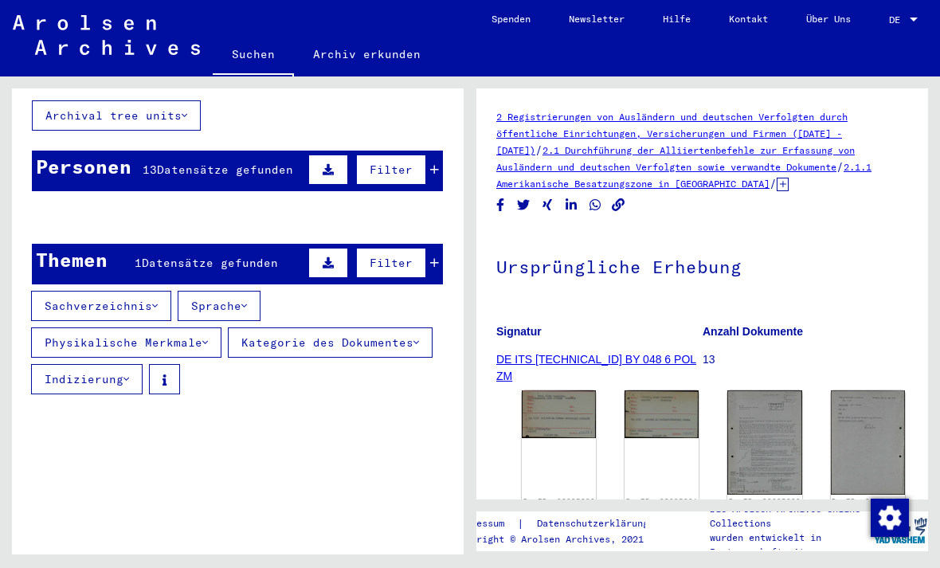
click at [159, 276] on mat-cell "Lucja" at bounding box center [130, 295] width 65 height 39
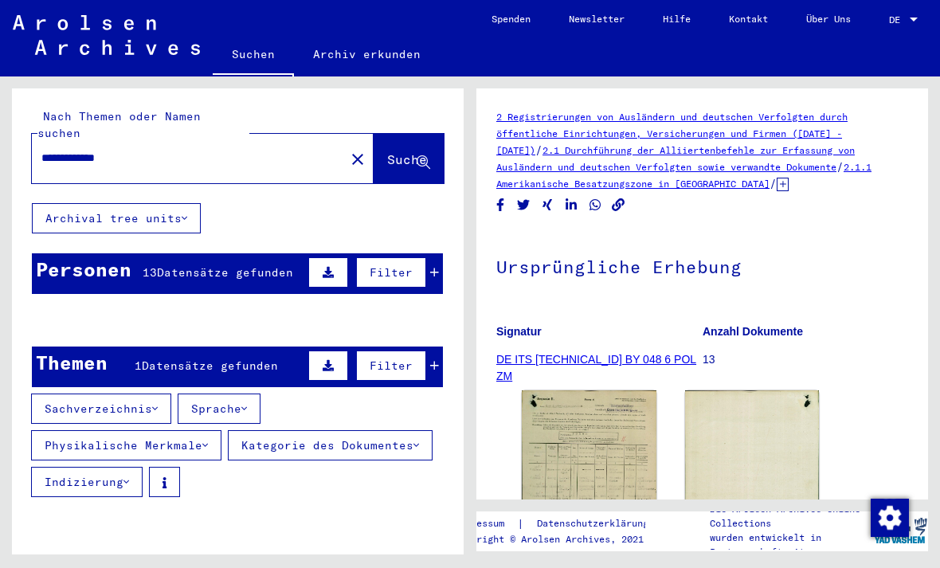
click at [394, 151] on span "Suche" at bounding box center [407, 159] width 40 height 16
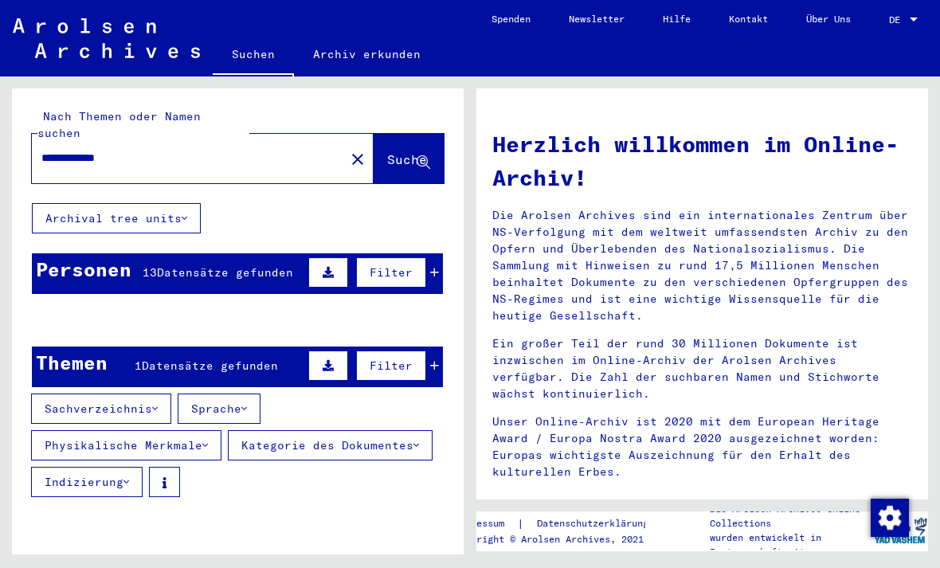
click at [161, 378] on mat-cell "Lucja" at bounding box center [130, 397] width 65 height 38
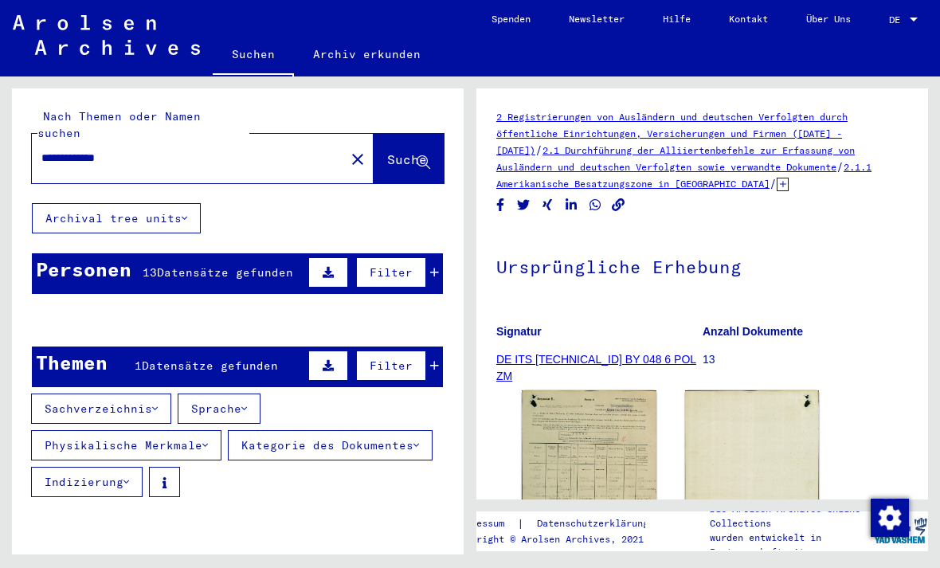
click at [387, 151] on span "Suche" at bounding box center [407, 159] width 40 height 16
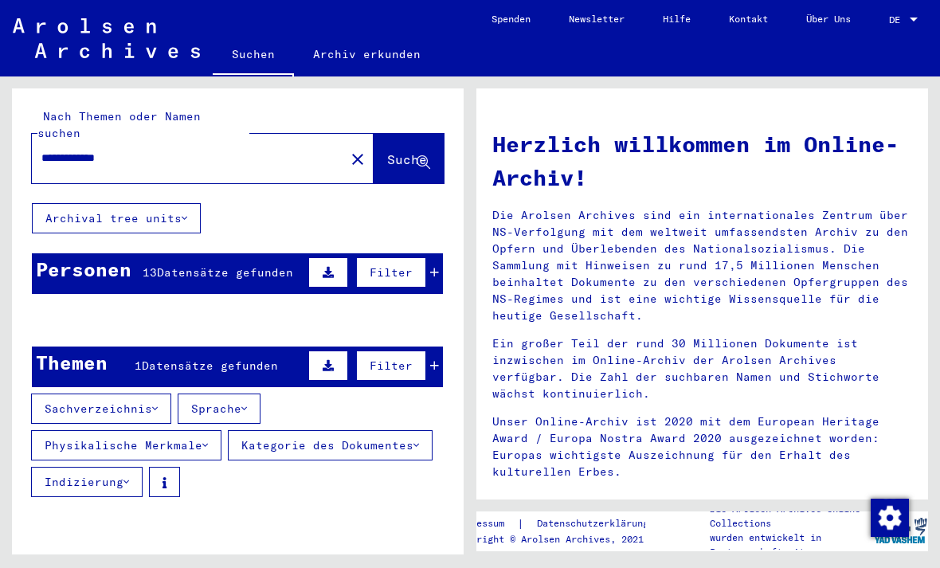
click at [131, 150] on input "**********" at bounding box center [183, 158] width 284 height 17
click at [188, 265] on span "Datensätze gefunden" at bounding box center [225, 272] width 136 height 14
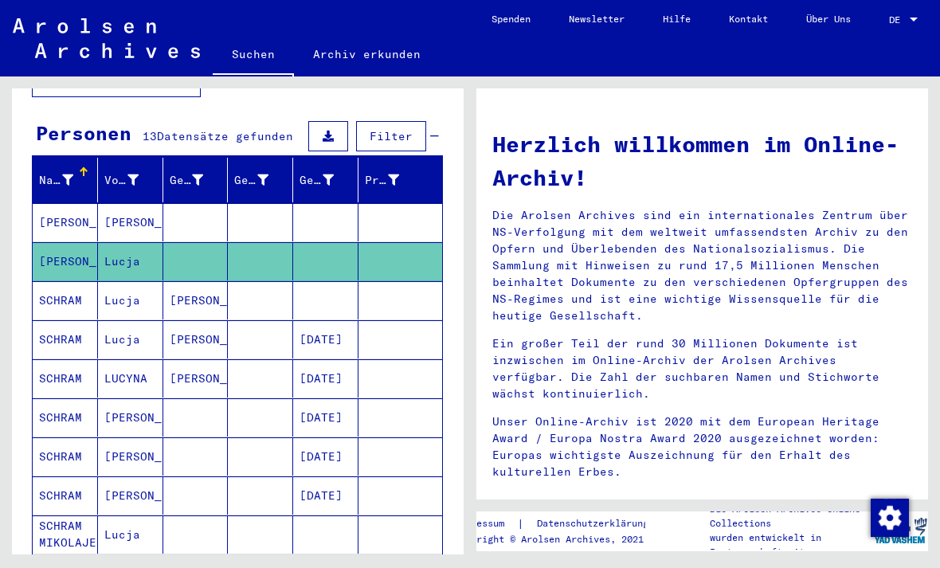
scroll to position [135, 0]
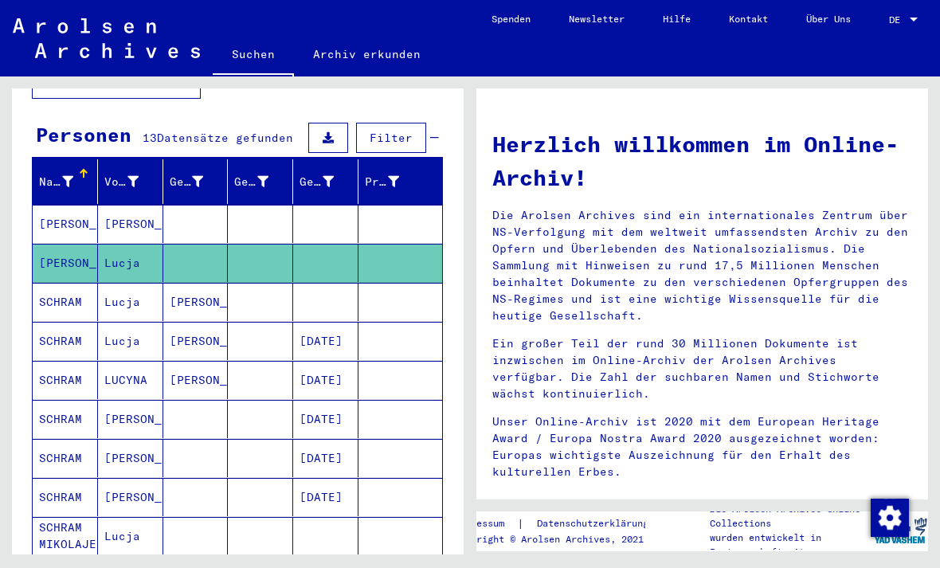
click at [266, 206] on mat-cell at bounding box center [260, 224] width 65 height 38
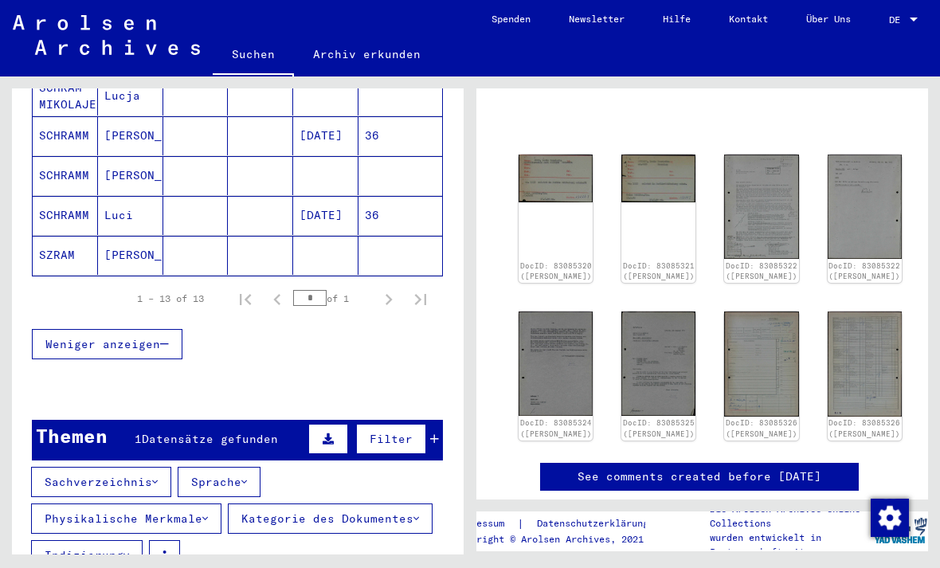
scroll to position [616, 0]
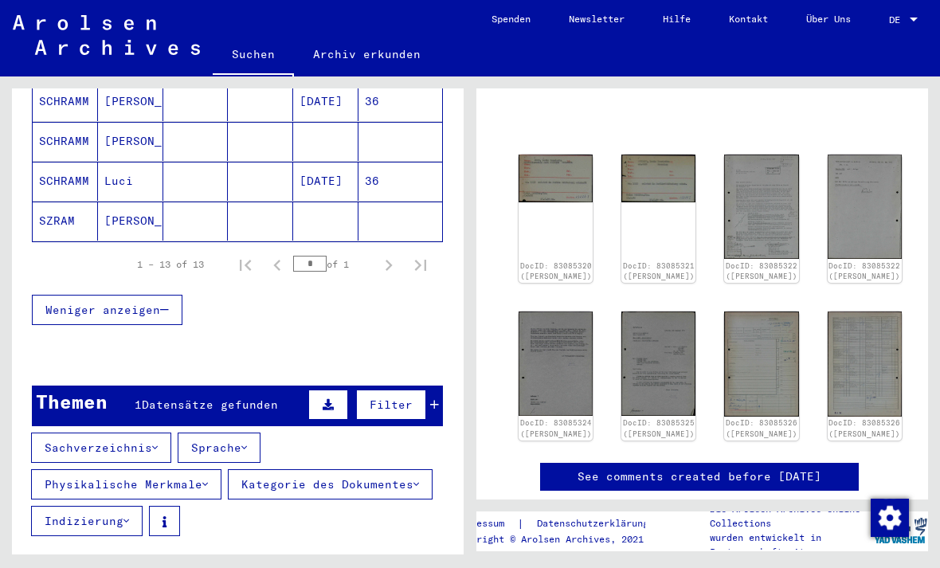
click at [229, 398] on span "Datensätze gefunden" at bounding box center [210, 405] width 136 height 14
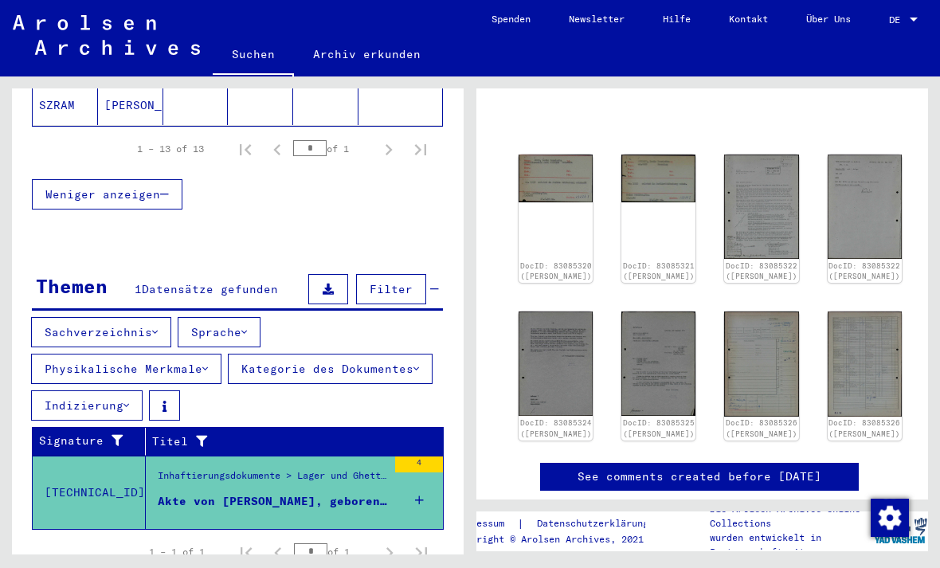
scroll to position [731, 0]
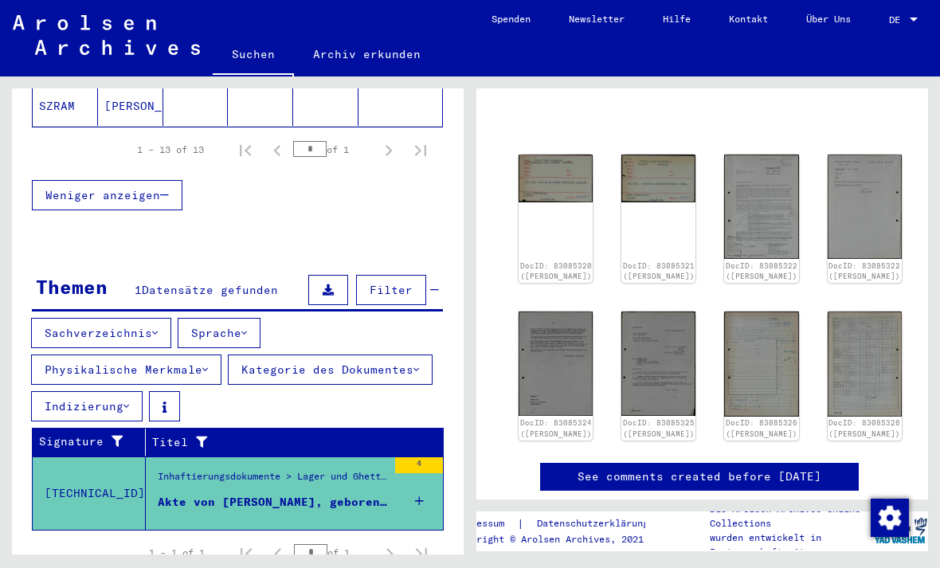
click at [343, 494] on div "Akte von [PERSON_NAME], geboren am [DEMOGRAPHIC_DATA]" at bounding box center [272, 502] width 229 height 17
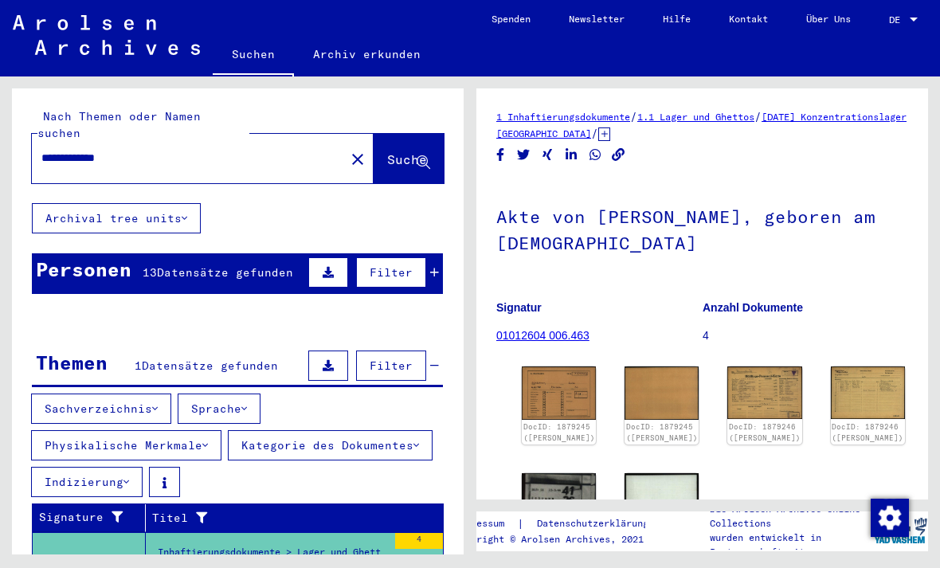
click at [257, 253] on div "Personen 13 Datensätze gefunden Filter" at bounding box center [237, 273] width 411 height 41
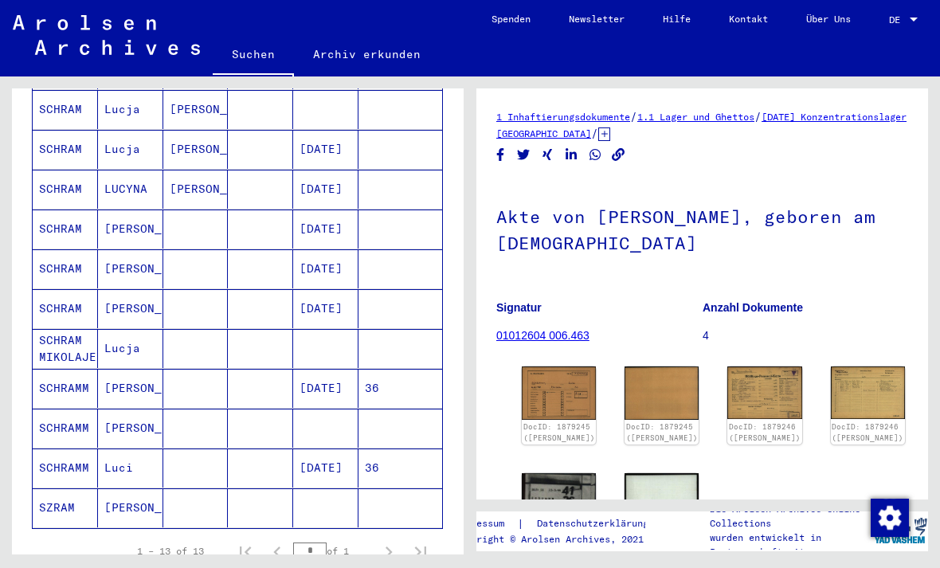
scroll to position [331, 0]
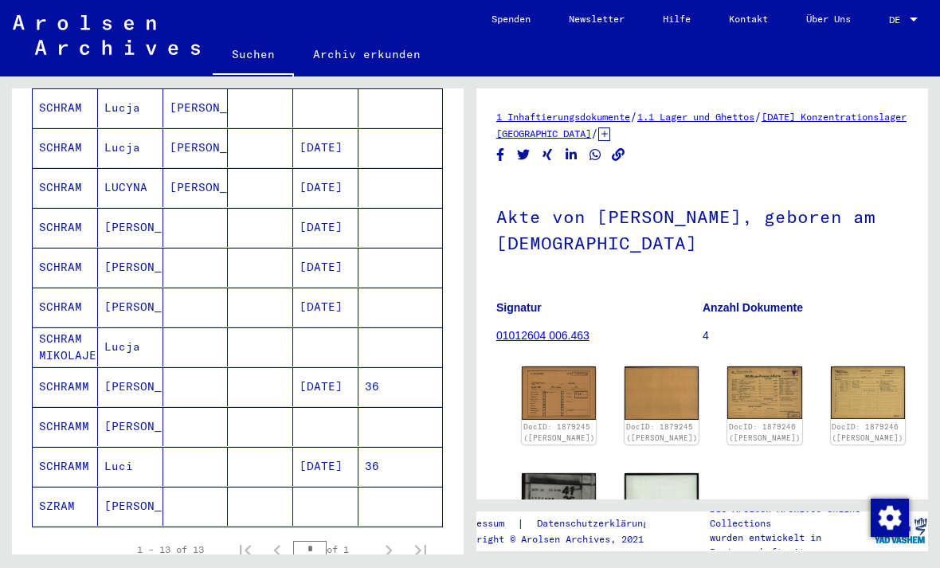
click at [331, 462] on mat-cell "[DATE]" at bounding box center [325, 466] width 65 height 39
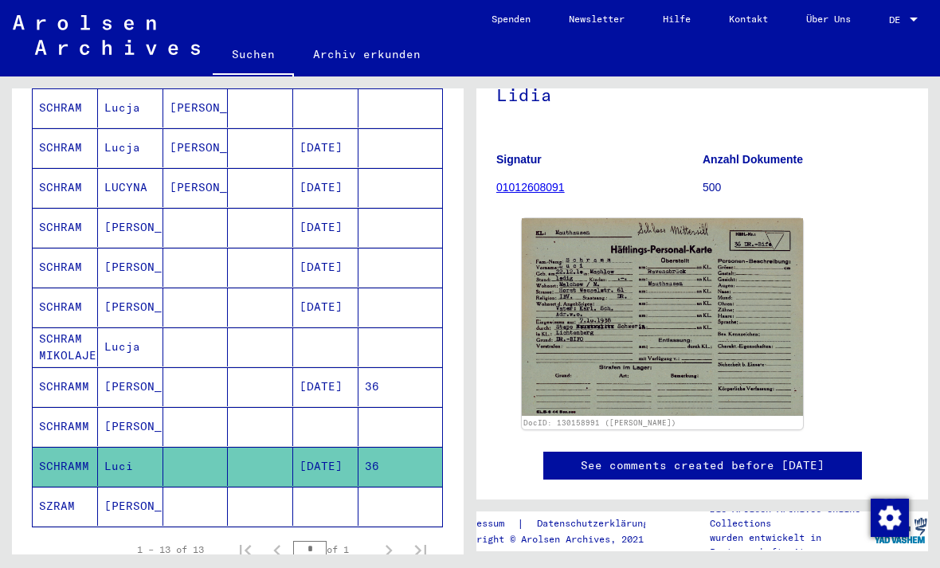
scroll to position [149, 0]
click at [325, 378] on mat-cell "[DATE]" at bounding box center [325, 386] width 65 height 39
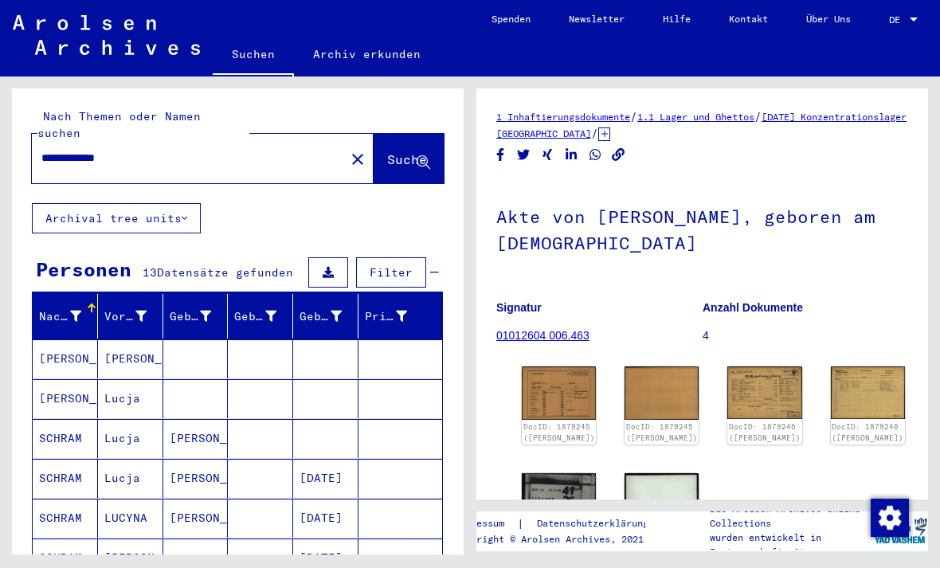
click at [206, 344] on mat-cell at bounding box center [195, 358] width 65 height 39
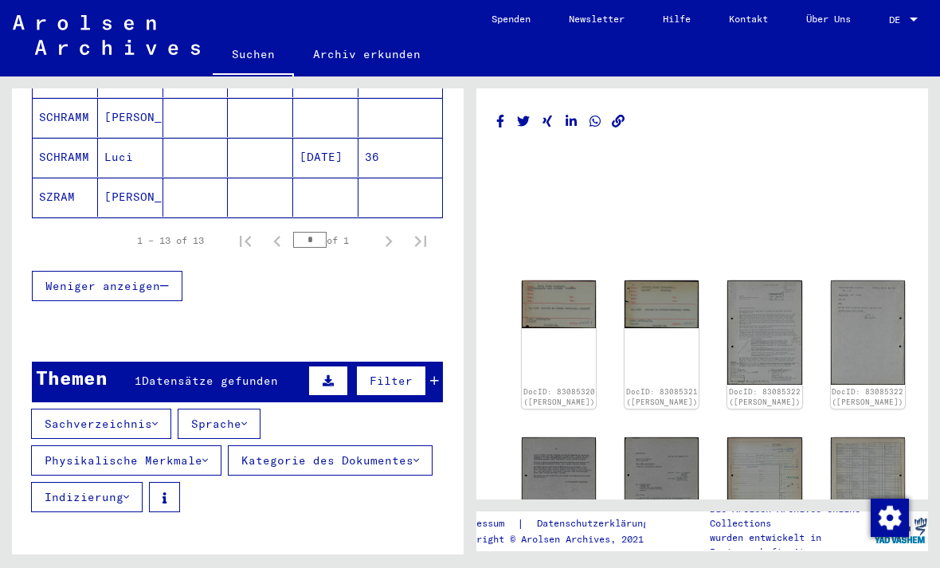
scroll to position [646, 0]
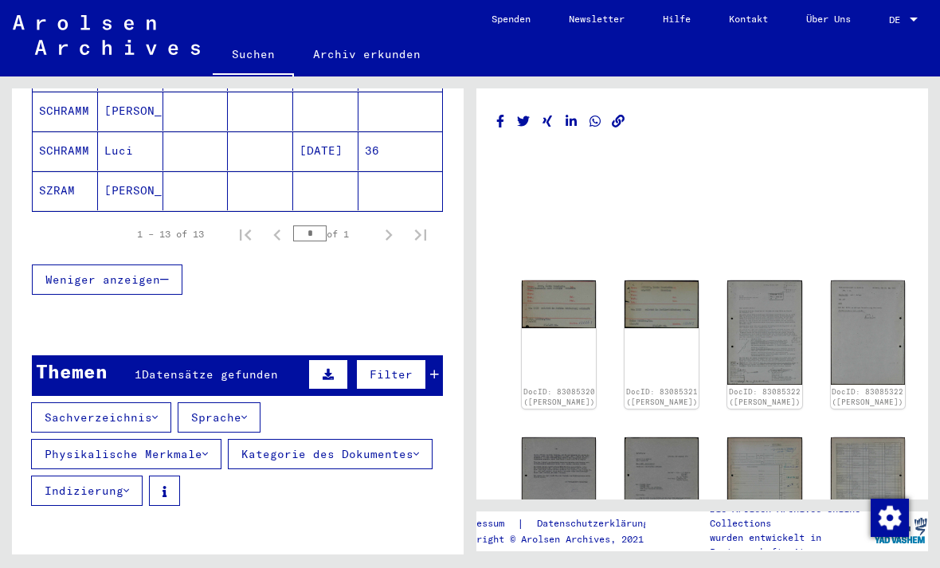
click at [173, 369] on div "Themen 1 Datensätze gefunden Filter" at bounding box center [237, 375] width 411 height 41
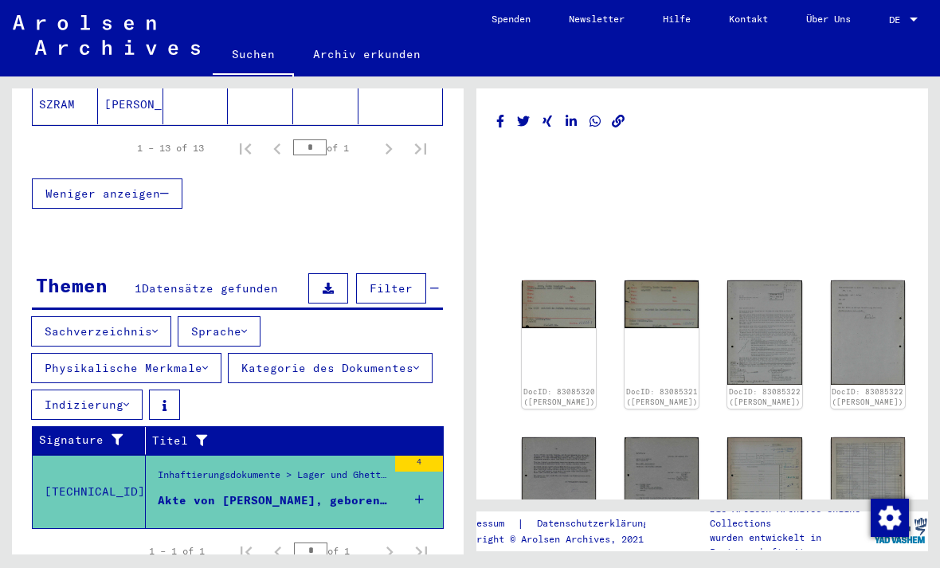
scroll to position [731, 0]
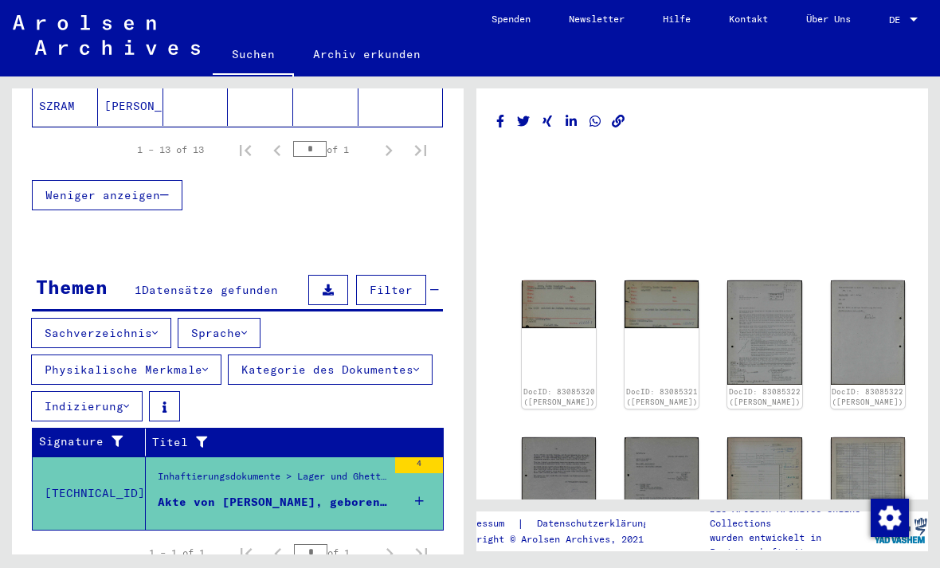
click at [261, 469] on div "Inhaftierungsdokumente > Lager und Ghettos > Konzentrationslager [GEOGRAPHIC_DA…" at bounding box center [272, 480] width 229 height 22
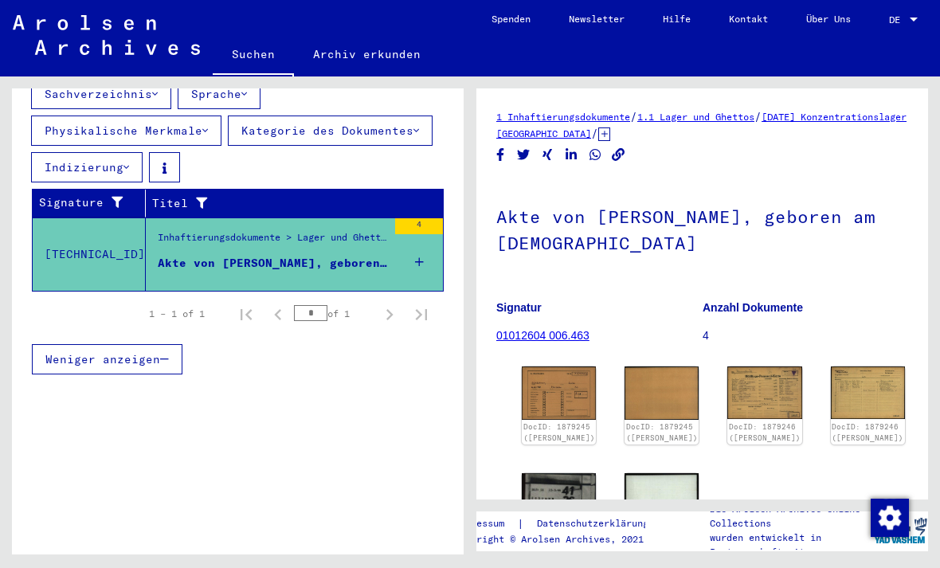
click at [236, 230] on div "Inhaftierungsdokumente > Lager und Ghettos > Konzentrationslager [GEOGRAPHIC_DA…" at bounding box center [272, 241] width 229 height 22
click at [300, 230] on div "Inhaftierungsdokumente > Lager und Ghettos > Konzentrationslager [GEOGRAPHIC_DA…" at bounding box center [272, 241] width 229 height 22
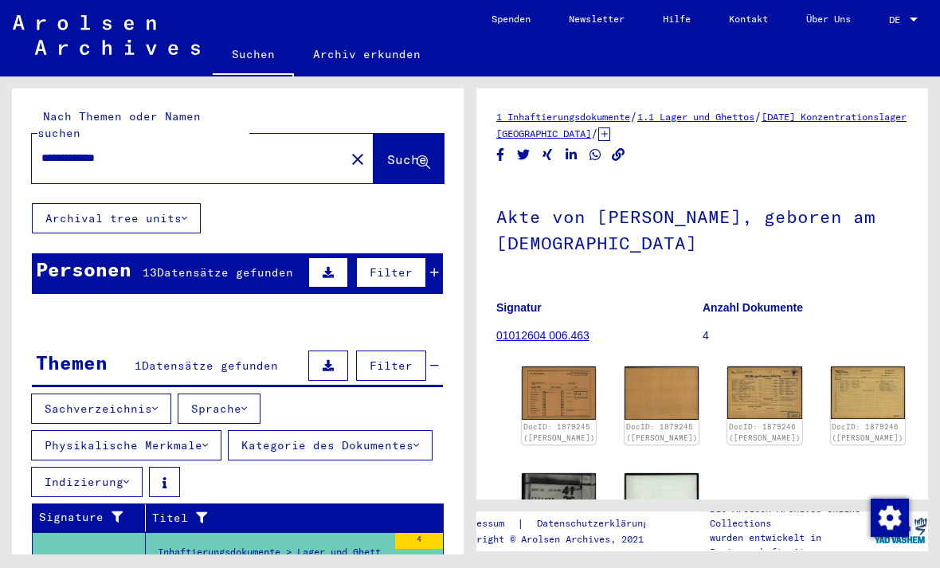
click at [348, 150] on mat-icon "close" at bounding box center [357, 159] width 19 height 19
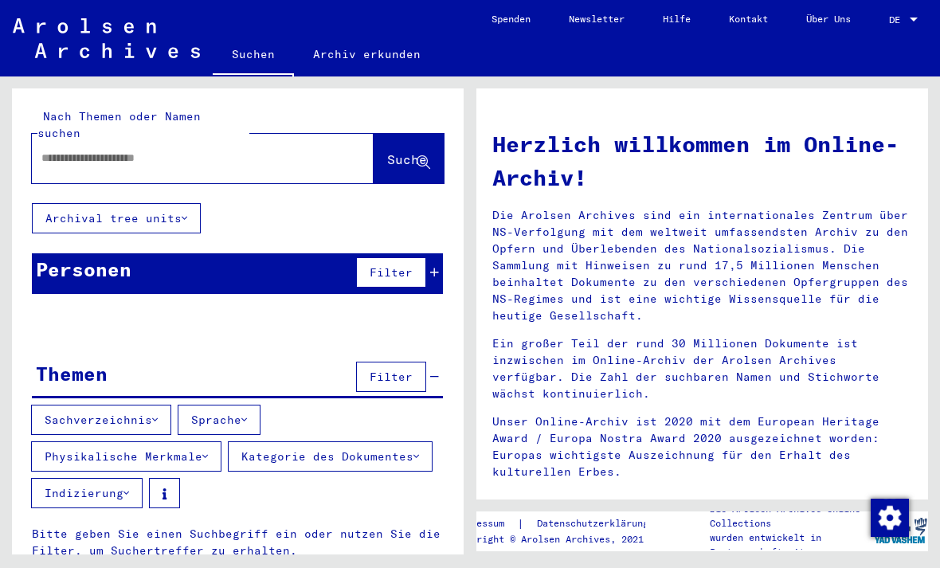
click at [281, 150] on input "text" at bounding box center [183, 158] width 284 height 17
type input "**********"
click at [414, 153] on span "Suche" at bounding box center [408, 160] width 43 height 17
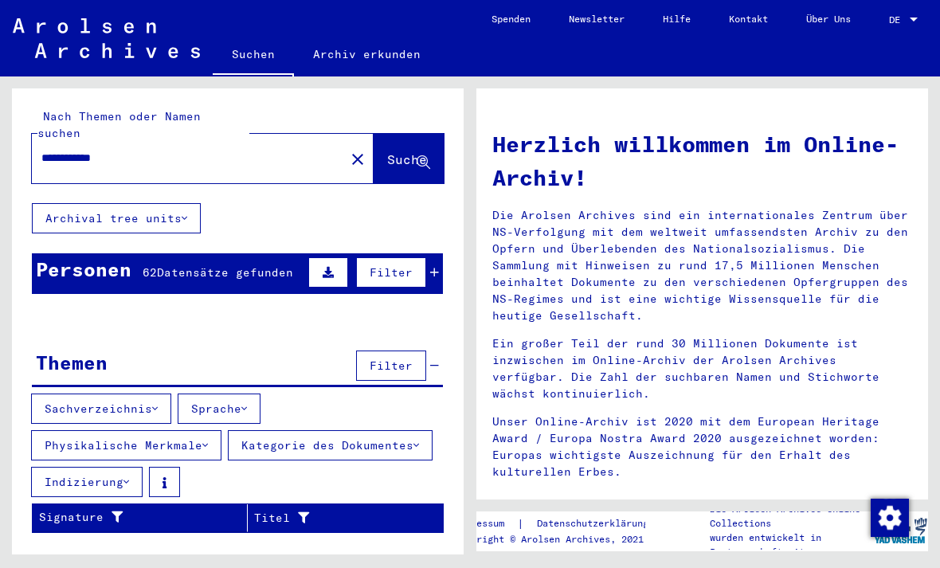
scroll to position [37, 0]
click at [271, 265] on span "Datensätze gefunden" at bounding box center [225, 272] width 136 height 14
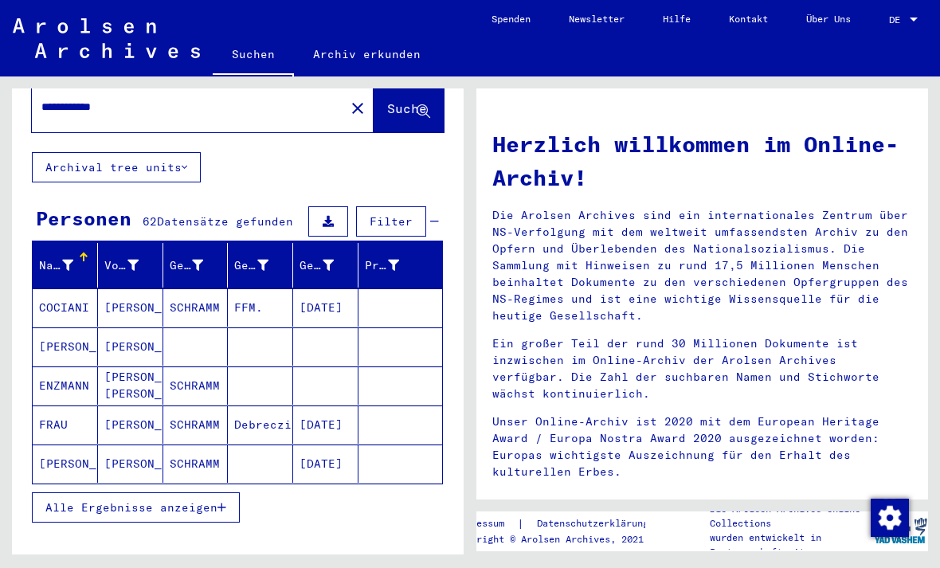
scroll to position [56, 0]
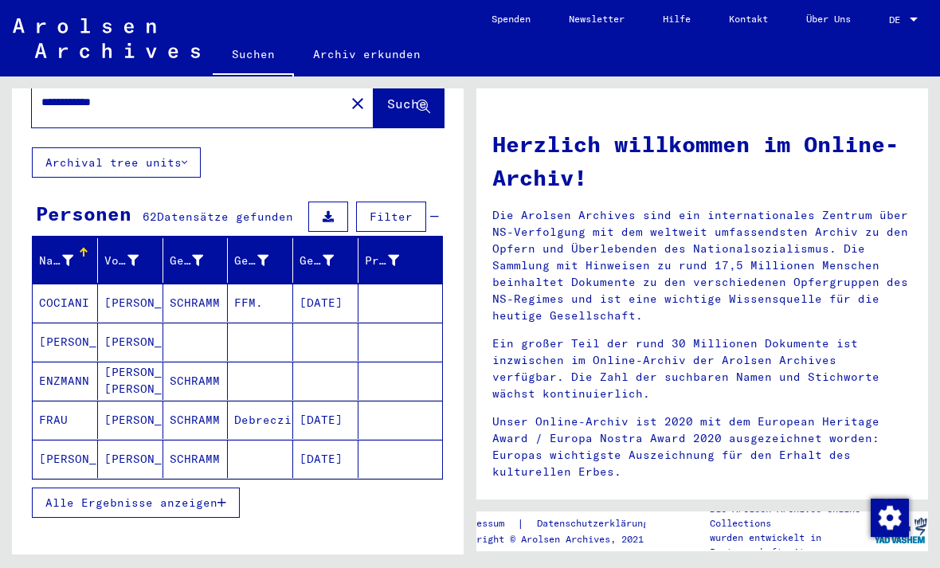
click at [229, 488] on button "Alle Ergebnisse anzeigen" at bounding box center [136, 503] width 208 height 30
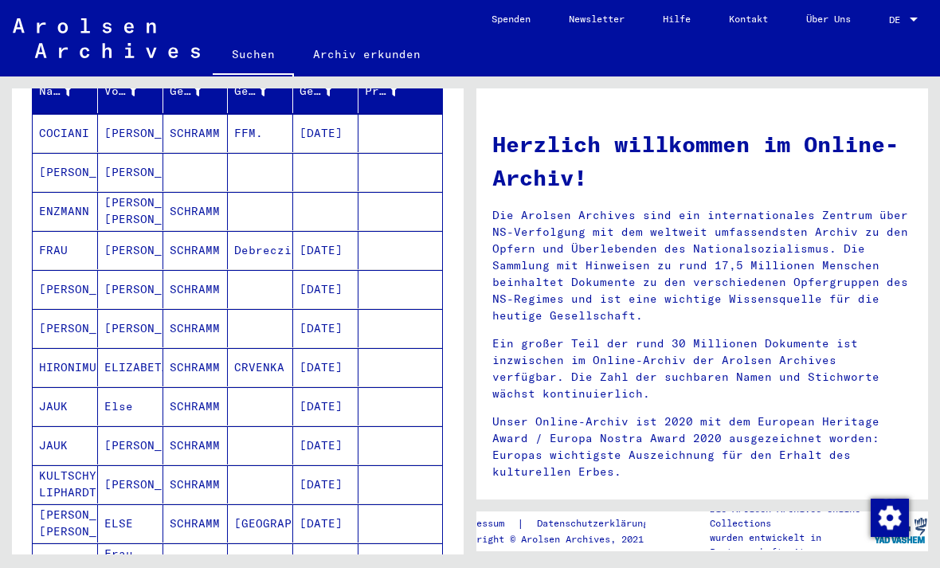
scroll to position [221, 0]
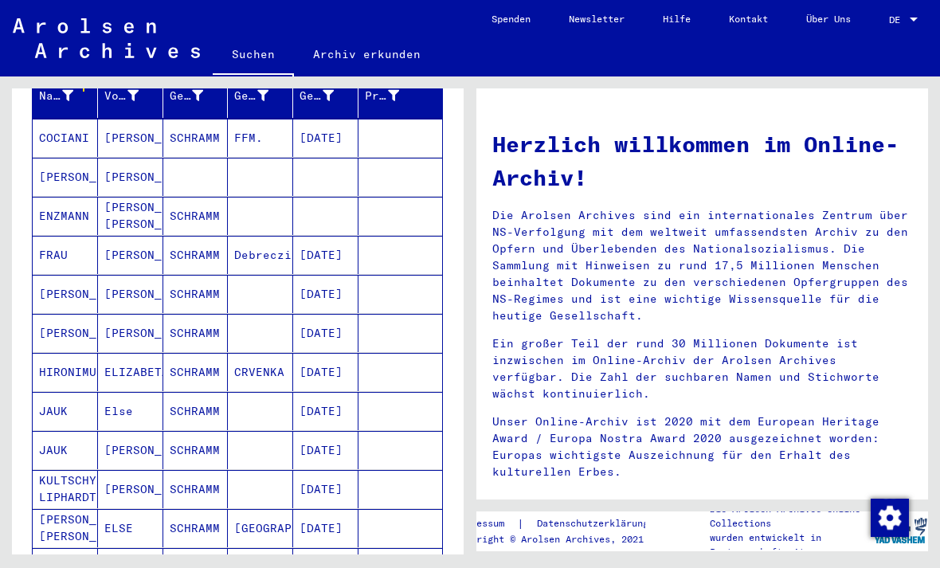
click at [346, 431] on mat-cell "[DATE]" at bounding box center [325, 450] width 65 height 38
